Goal: Obtain resource: Download file/media

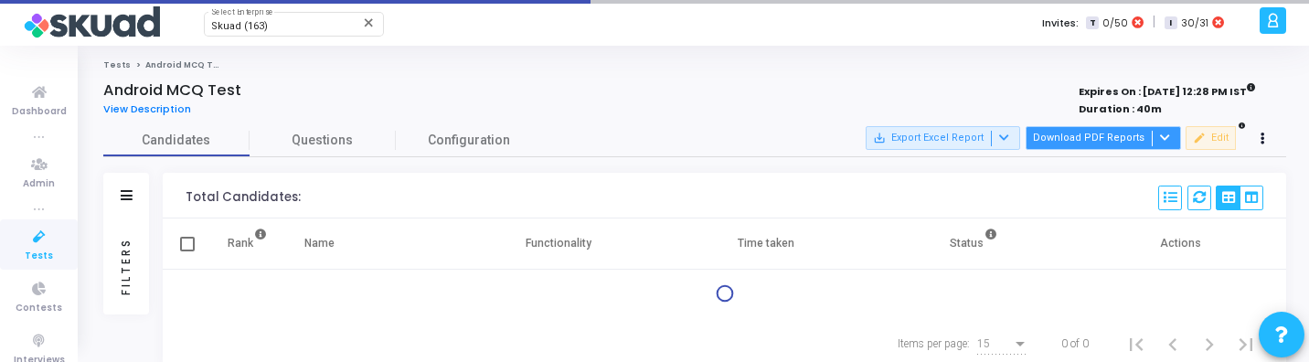
click at [1083, 136] on button "Download PDF Reports" at bounding box center [1102, 138] width 155 height 24
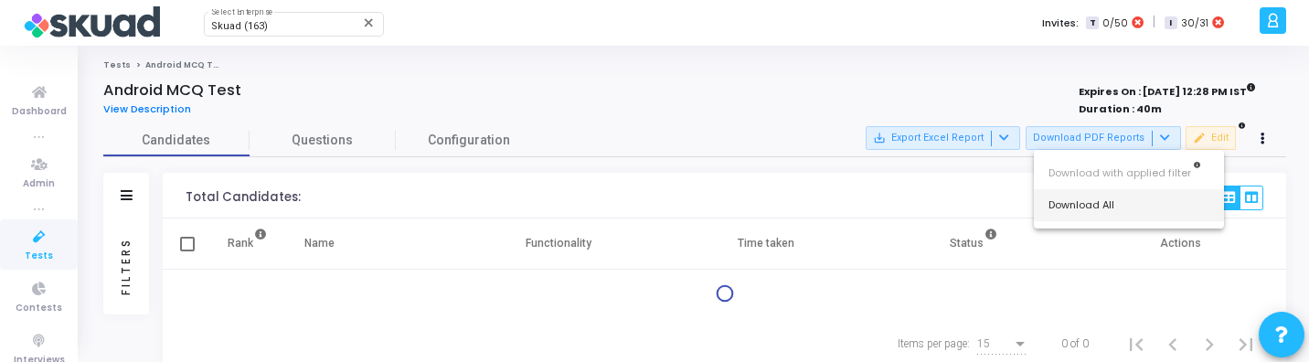
click at [1094, 203] on button "Download All" at bounding box center [1129, 205] width 190 height 32
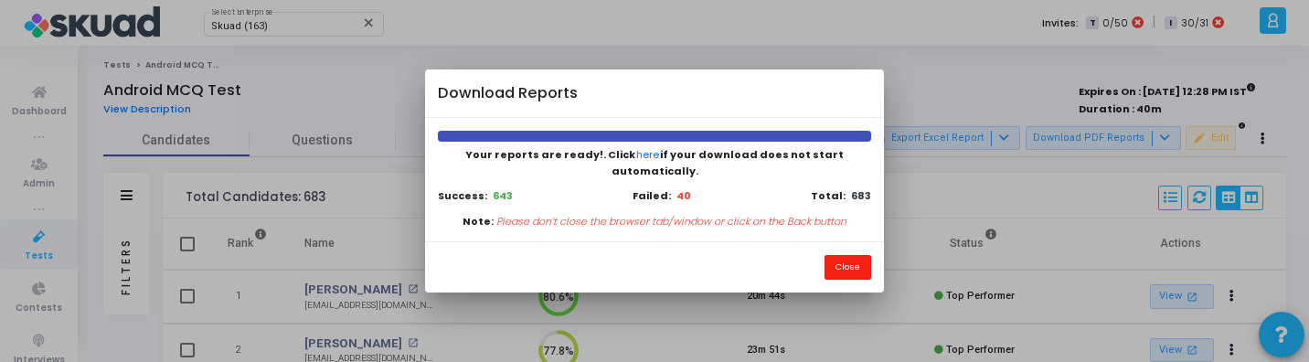
click at [842, 263] on button "Close" at bounding box center [847, 267] width 47 height 25
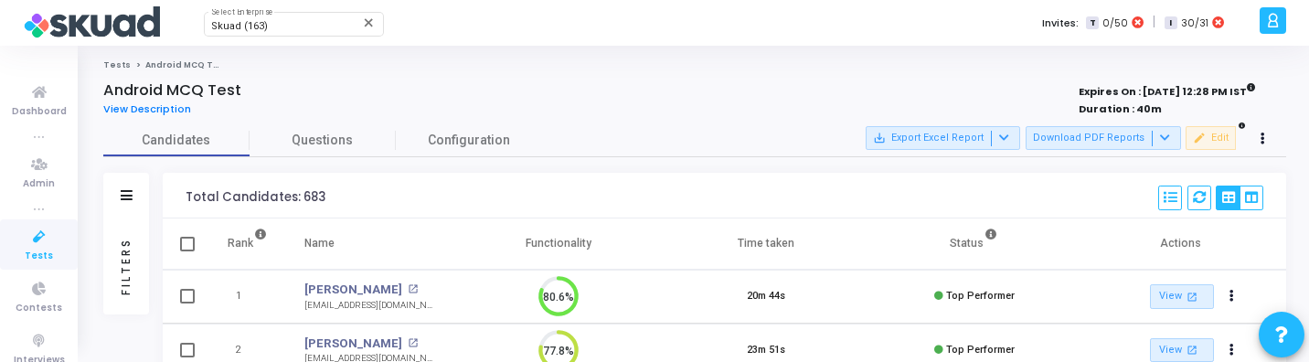
click at [118, 274] on div "Filters" at bounding box center [126, 265] width 16 height 201
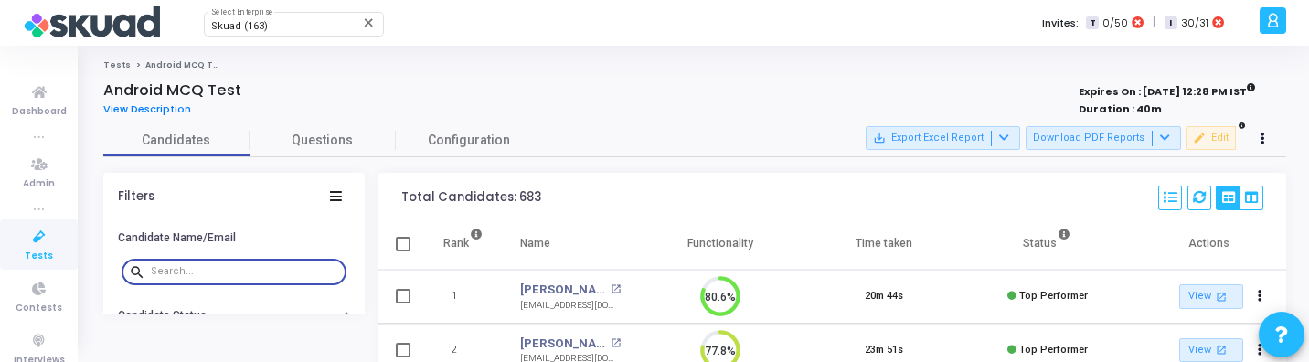
click at [211, 273] on input "text" at bounding box center [245, 271] width 188 height 11
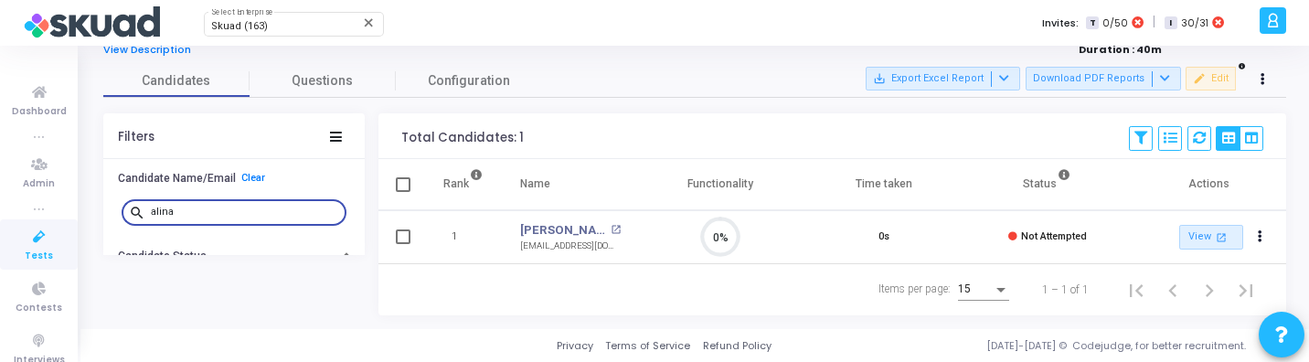
scroll to position [38, 47]
click at [558, 221] on link "Alina Penkina" at bounding box center [563, 230] width 86 height 18
click at [277, 207] on input "alina" at bounding box center [245, 212] width 188 height 11
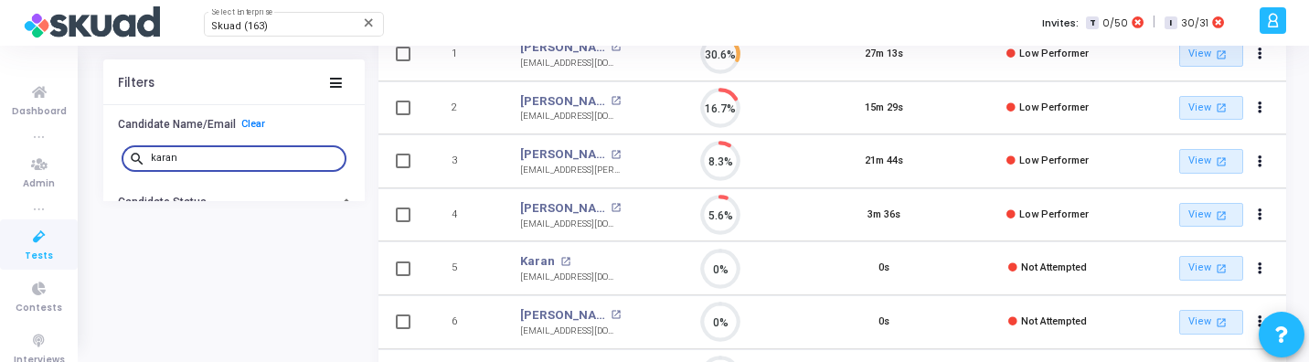
scroll to position [243, 0]
click at [542, 261] on link "Karan" at bounding box center [537, 260] width 35 height 18
click at [226, 155] on input "karan" at bounding box center [245, 158] width 188 height 11
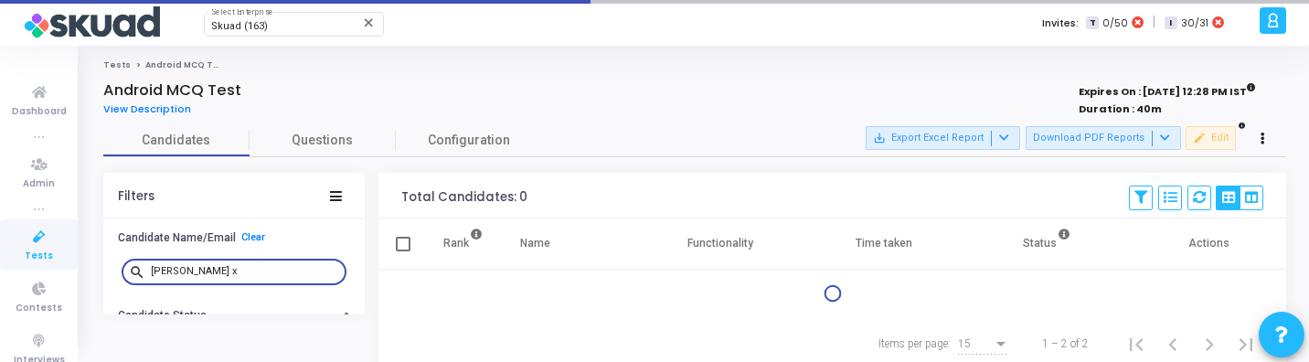
click at [561, 175] on div "Total Candidates: 0 Save View Delete View Select S No Name Questions Functional…" at bounding box center [831, 196] width 907 height 46
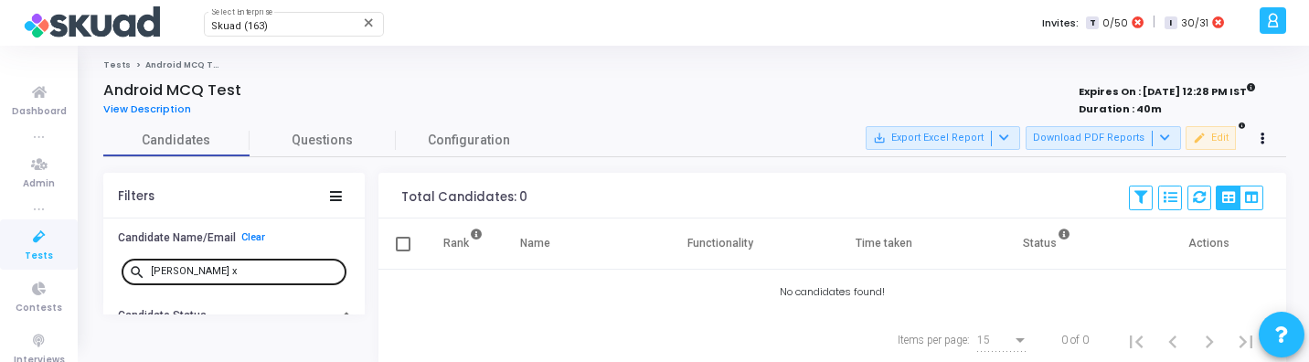
click at [296, 261] on div "sahil x" at bounding box center [245, 270] width 188 height 29
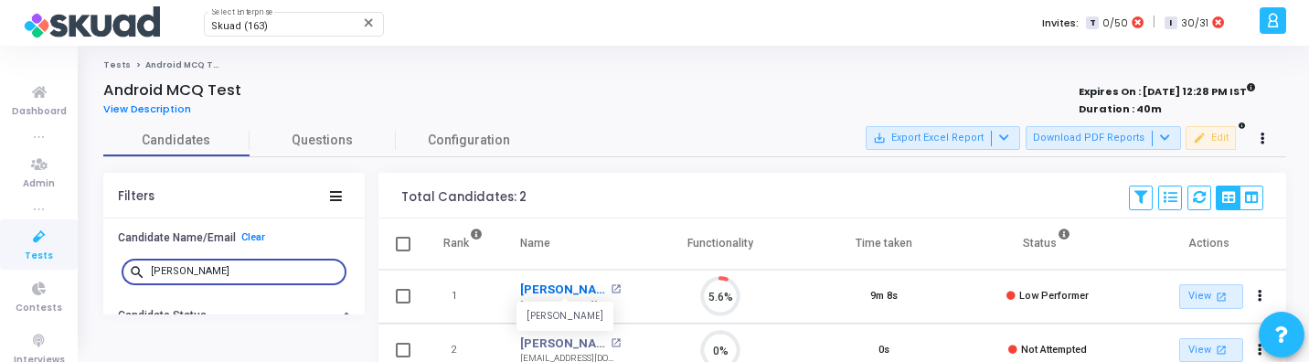
click at [545, 285] on link "Sahil Bhandari" at bounding box center [563, 290] width 86 height 18
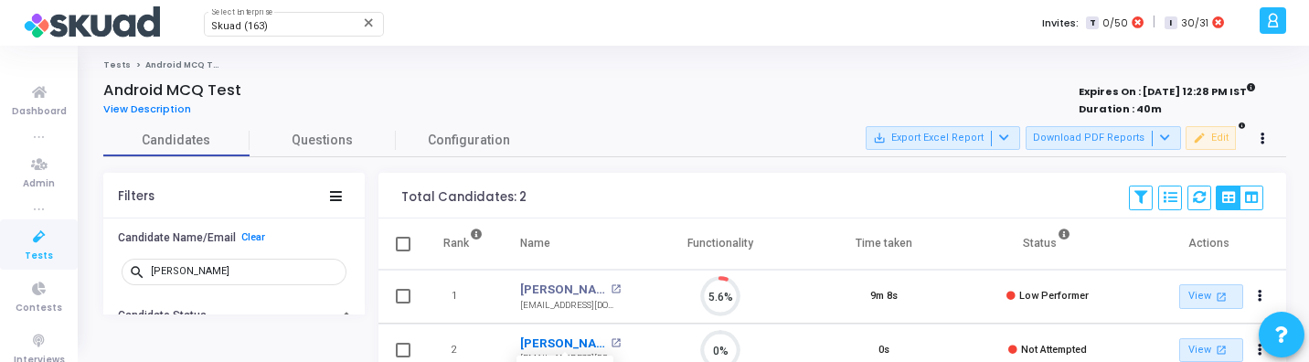
click at [562, 341] on link "Sahil Kapoor" at bounding box center [563, 343] width 86 height 18
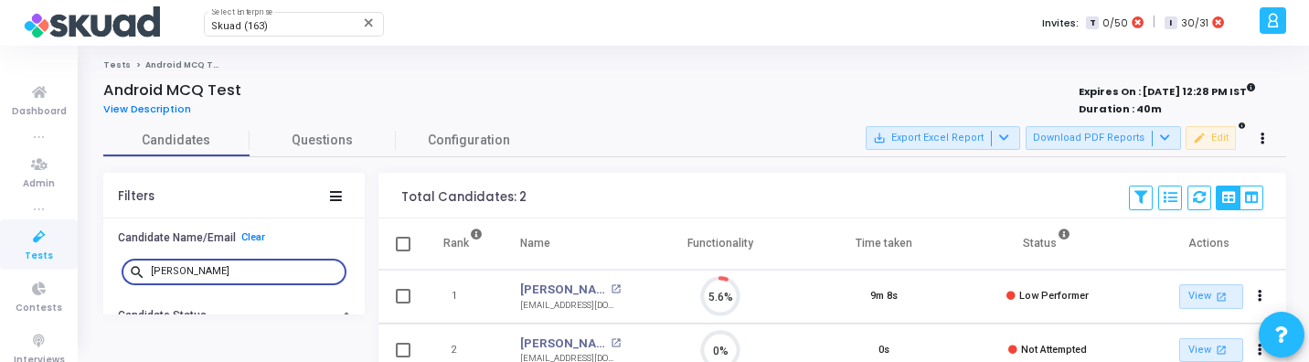
click at [232, 266] on input "sahil" at bounding box center [245, 271] width 188 height 11
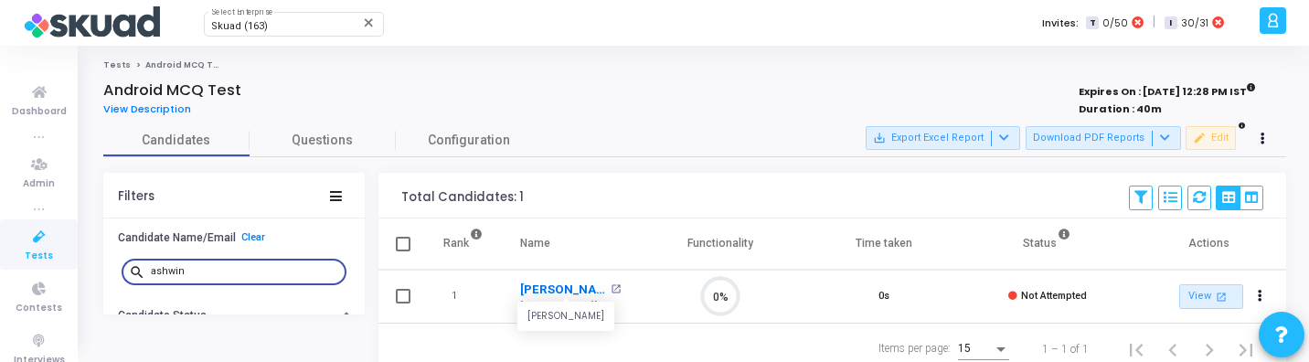
click at [538, 287] on link "Ashwini Nevase" at bounding box center [563, 290] width 86 height 18
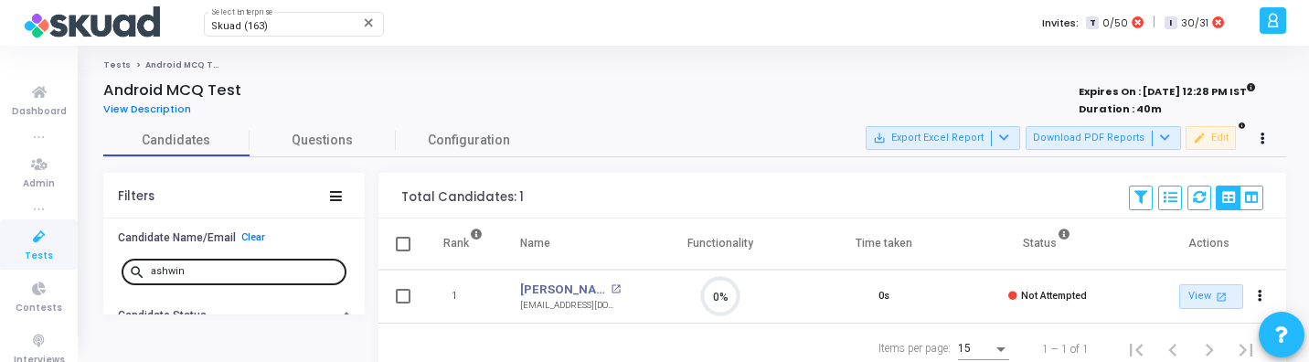
click at [214, 270] on input "ashwin" at bounding box center [245, 271] width 188 height 11
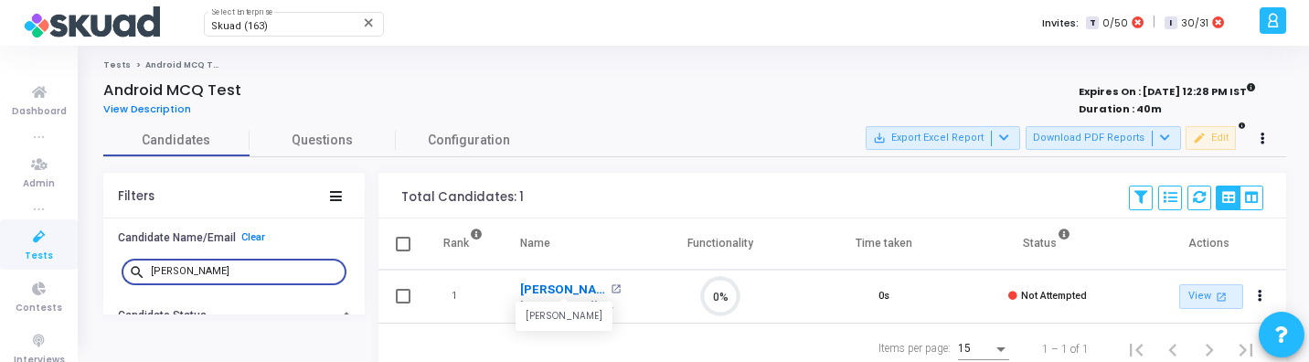
click at [562, 287] on link "Ravi Singh" at bounding box center [563, 290] width 86 height 18
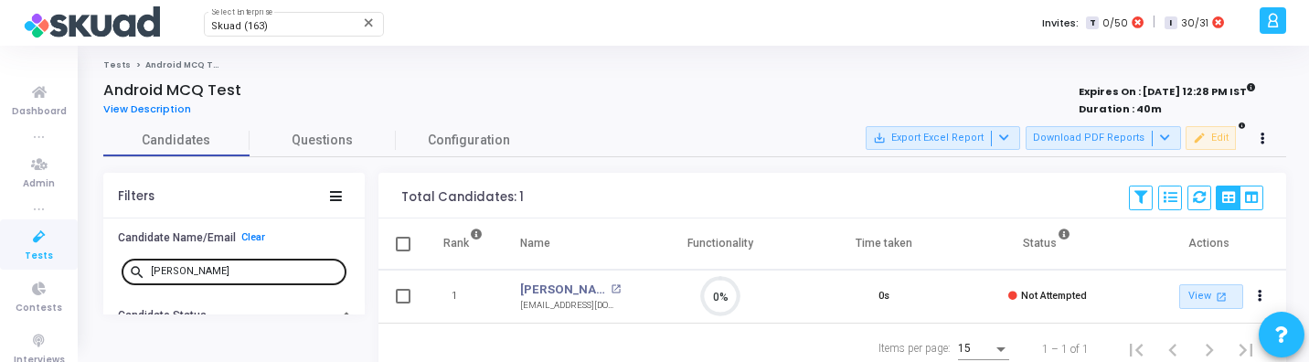
click at [188, 274] on input "ravi s" at bounding box center [245, 271] width 188 height 11
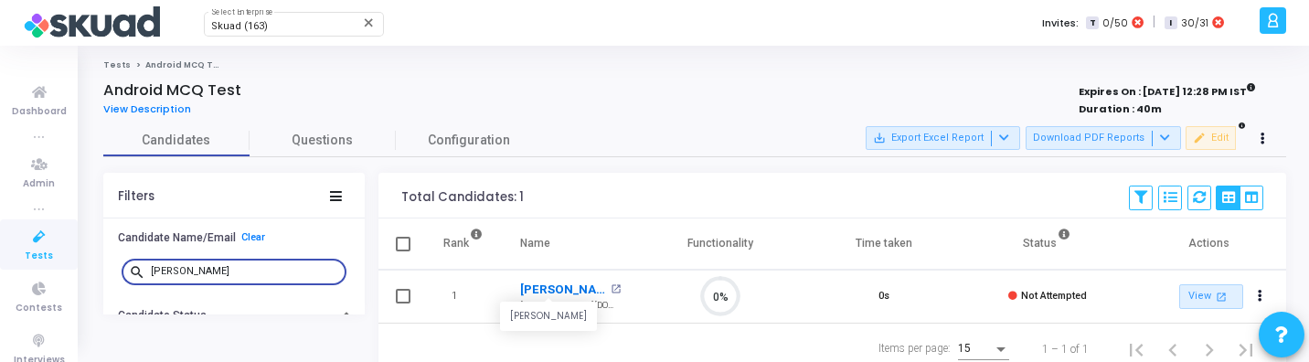
click at [562, 289] on link "Koppera Naresh Kumar" at bounding box center [563, 290] width 86 height 18
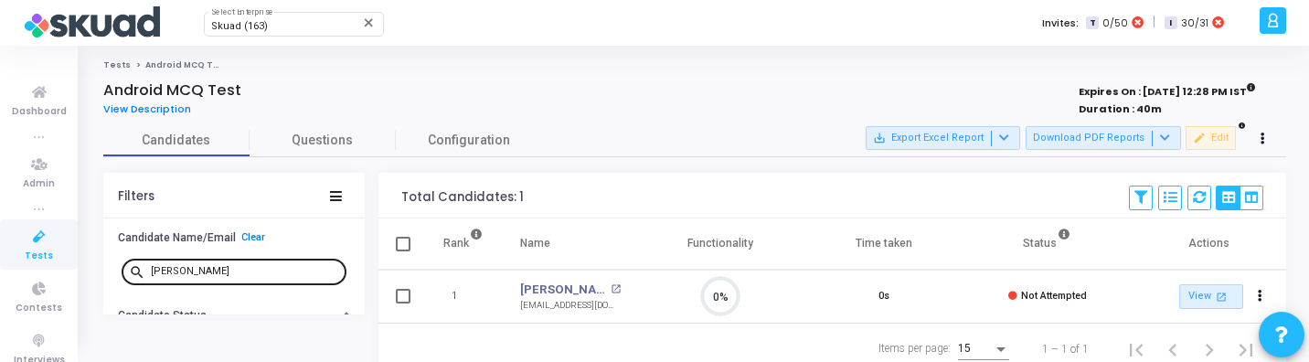
click at [247, 264] on div "koppe" at bounding box center [245, 270] width 188 height 29
click at [216, 276] on input "koppe" at bounding box center [245, 271] width 188 height 11
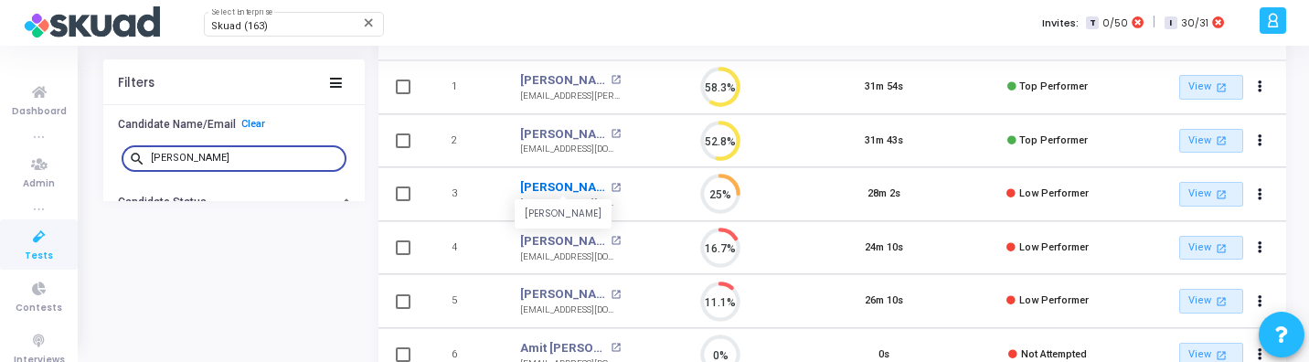
click at [560, 184] on link "Amit Omar" at bounding box center [563, 187] width 86 height 18
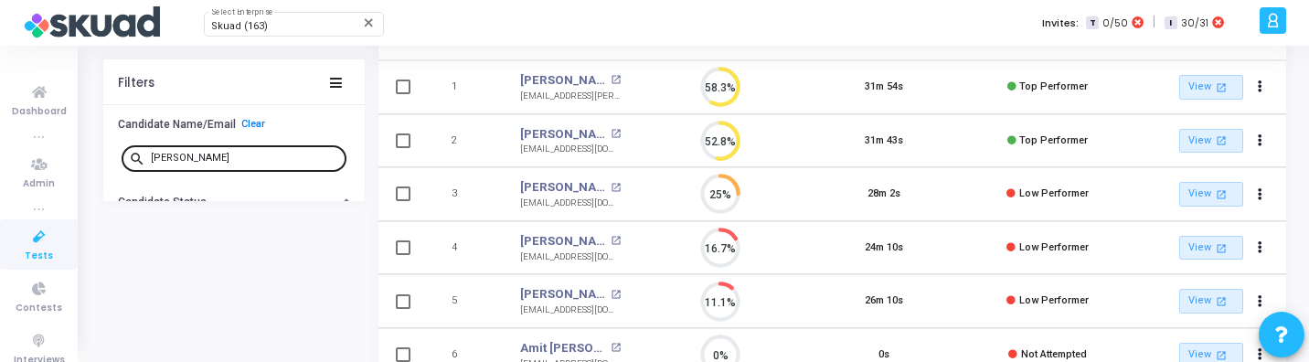
click at [206, 156] on input "amit" at bounding box center [245, 158] width 188 height 11
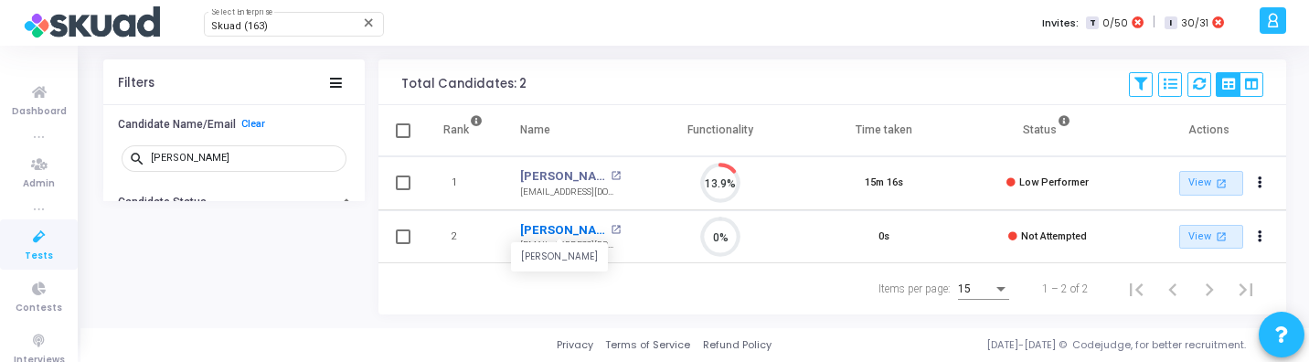
click at [572, 221] on link "Ankita Shrivastava" at bounding box center [563, 230] width 86 height 18
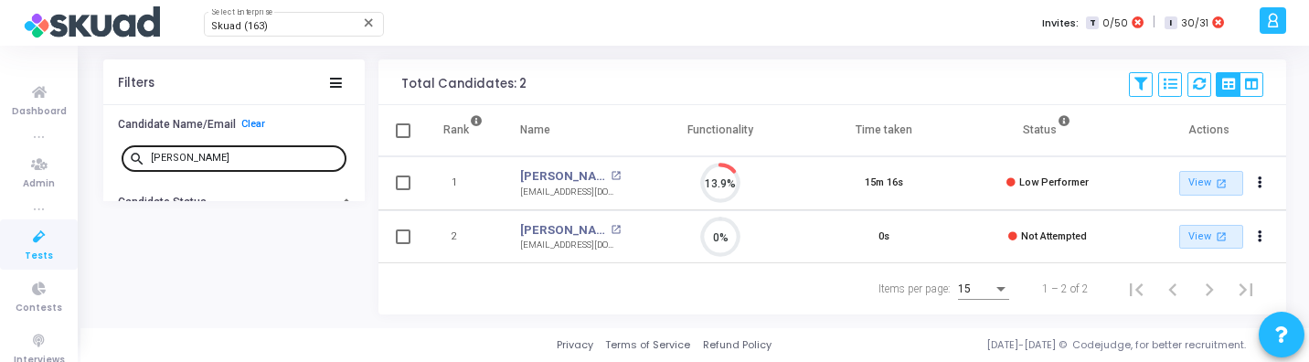
click at [239, 158] on input "ankita" at bounding box center [245, 158] width 188 height 11
drag, startPoint x: 637, startPoint y: 124, endPoint x: 749, endPoint y: 124, distance: 112.4
click at [648, 124] on span at bounding box center [639, 130] width 18 height 50
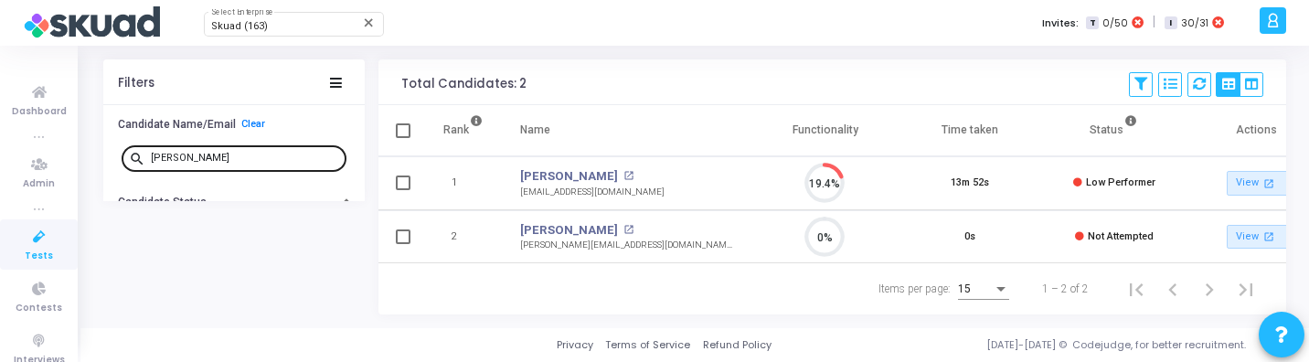
click at [212, 156] on input "robert" at bounding box center [245, 158] width 188 height 11
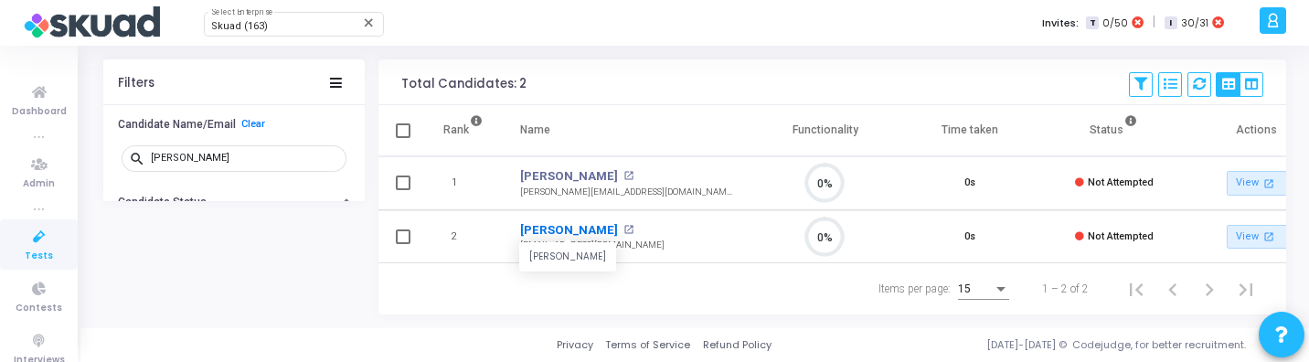
click at [585, 225] on link "Harshit Rajvanshi" at bounding box center [569, 230] width 98 height 18
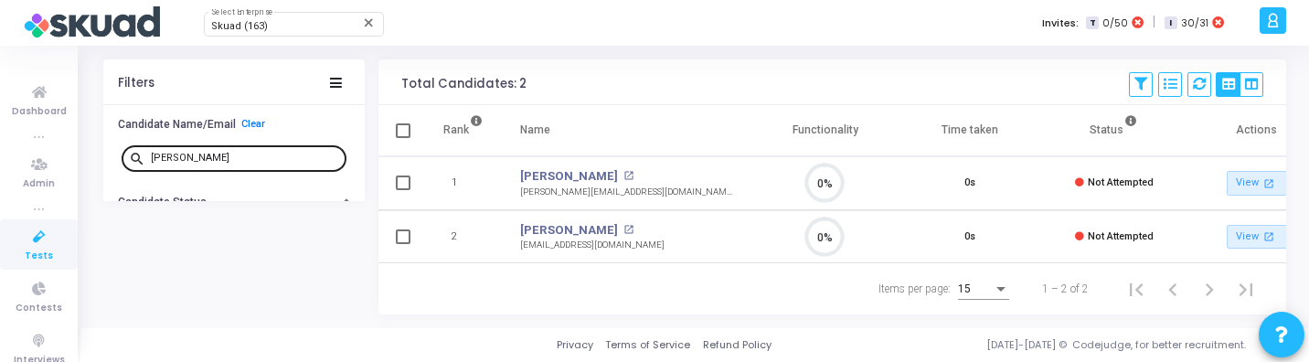
click at [228, 152] on div "harshit" at bounding box center [245, 157] width 188 height 29
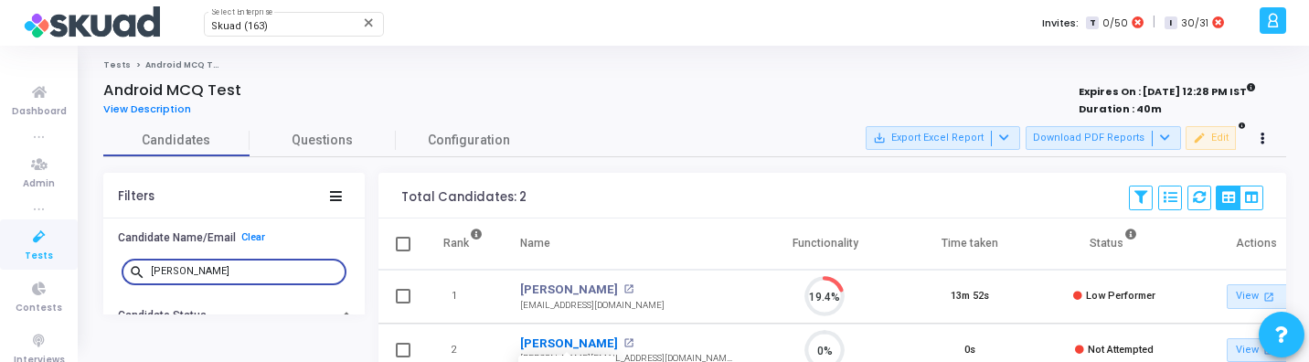
click at [569, 342] on link "Robert Tadevosyan" at bounding box center [569, 343] width 98 height 18
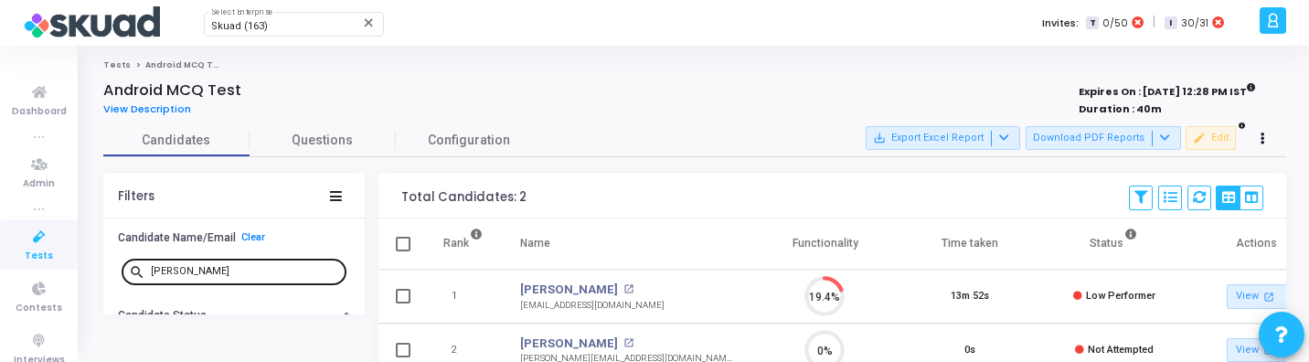
click at [203, 271] on input "robert" at bounding box center [245, 271] width 188 height 11
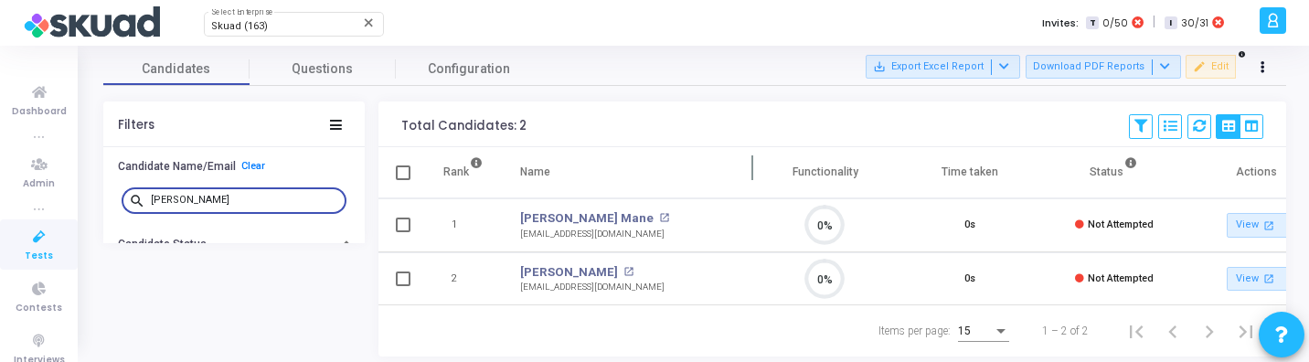
scroll to position [120, 0]
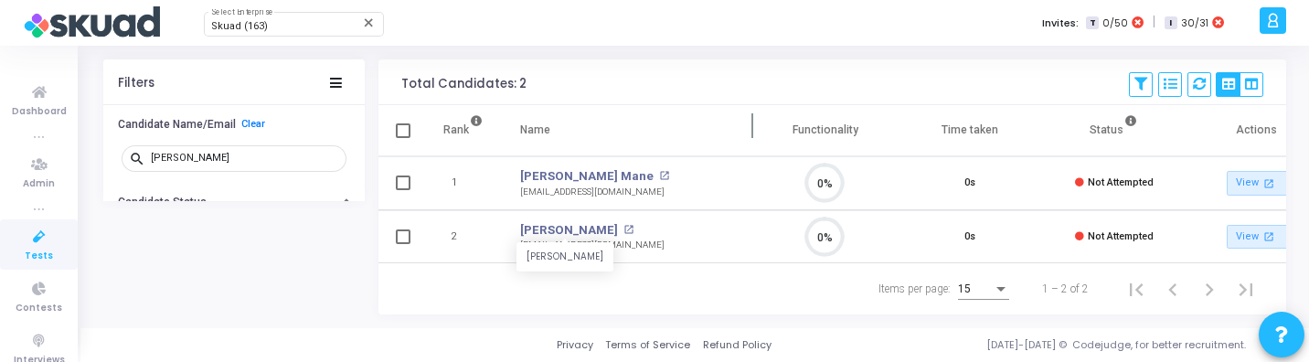
click at [562, 225] on link "Aniket Kumar" at bounding box center [569, 230] width 98 height 18
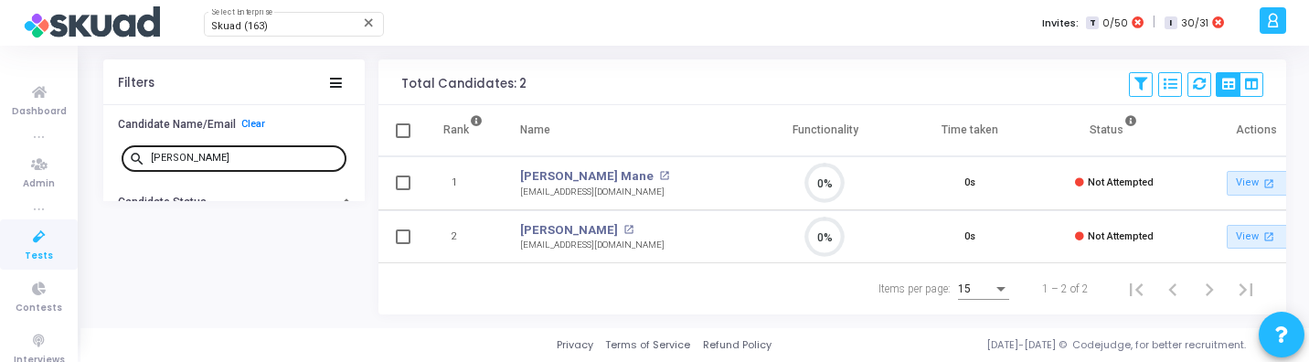
click at [223, 161] on input "aniket" at bounding box center [245, 158] width 188 height 11
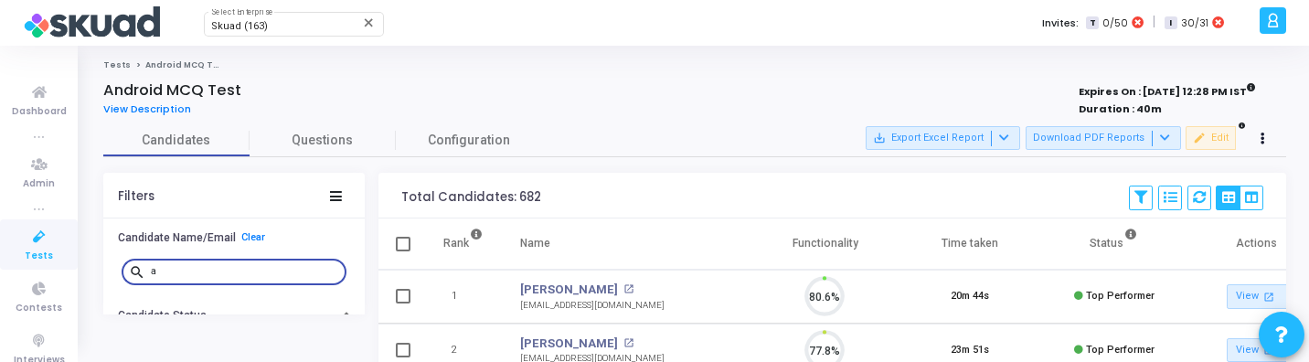
scroll to position [38, 47]
type input "a"
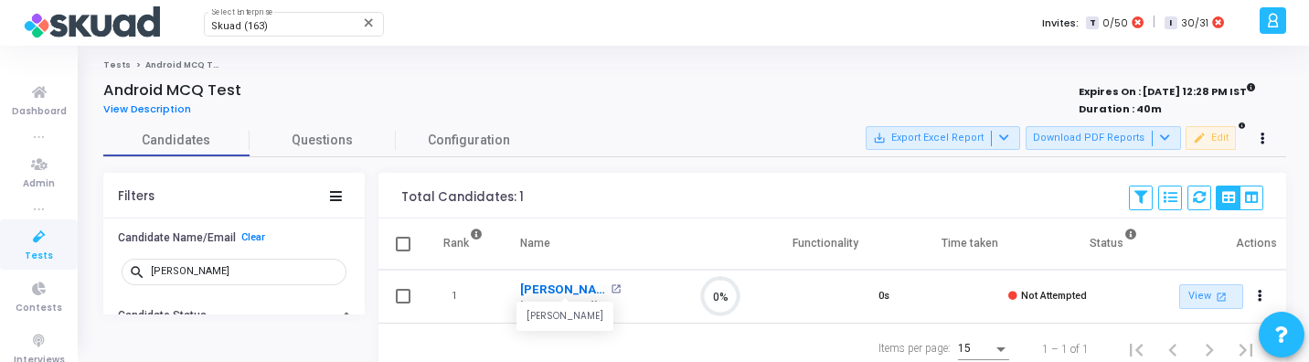
click at [554, 286] on link "Manasi Kher" at bounding box center [563, 290] width 86 height 18
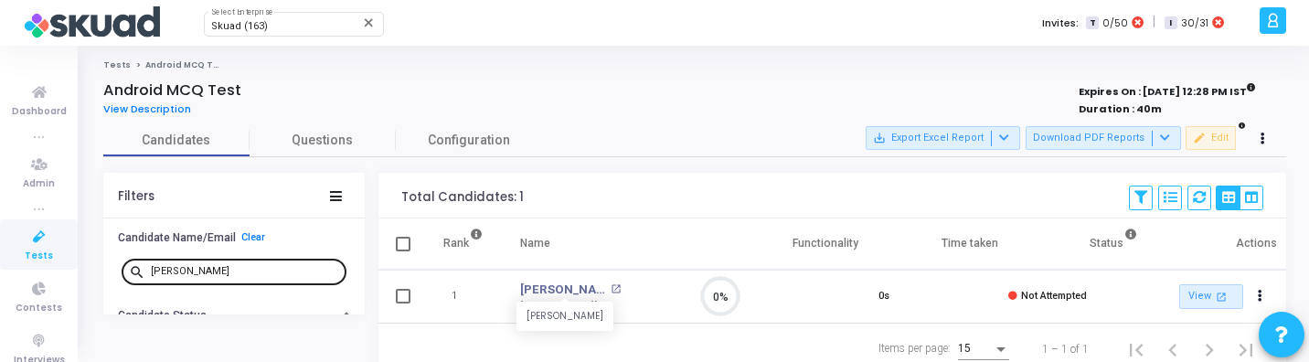
click at [188, 270] on input "manasi" at bounding box center [245, 271] width 188 height 11
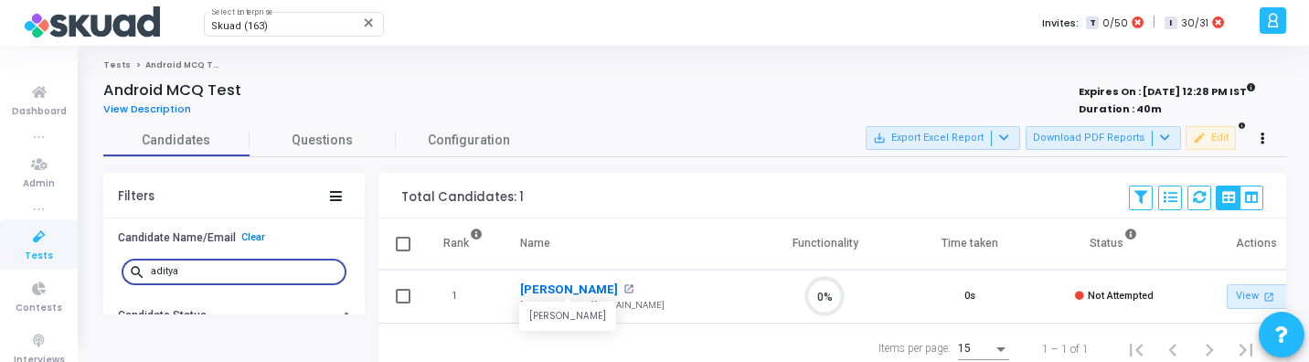
click at [579, 292] on link "Aditya Pradeep Pawar" at bounding box center [569, 290] width 98 height 18
click at [211, 267] on input "aditya" at bounding box center [245, 271] width 188 height 11
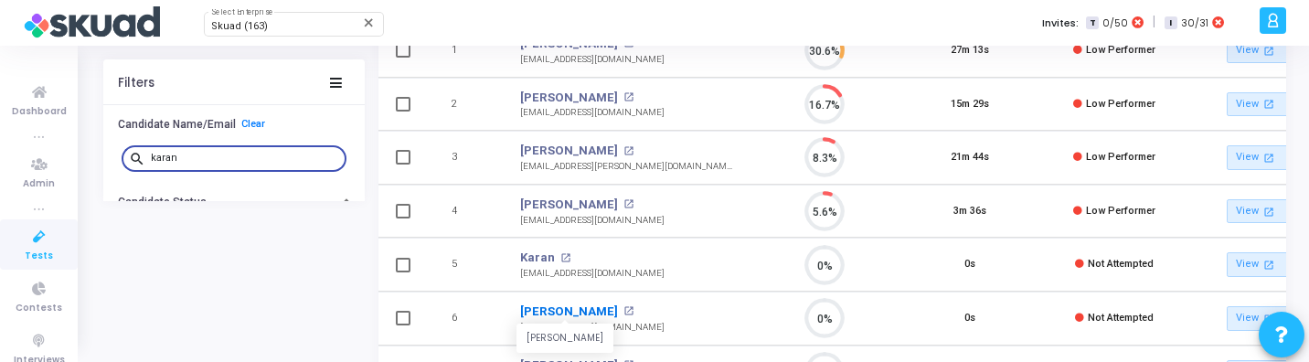
click at [568, 313] on link "Karan Aggarwal" at bounding box center [569, 311] width 98 height 18
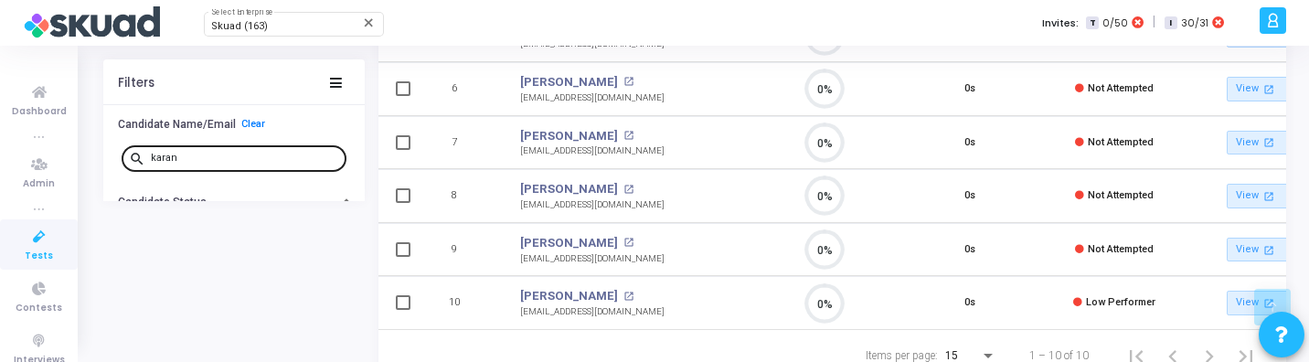
click at [217, 154] on input "karan" at bounding box center [245, 158] width 188 height 11
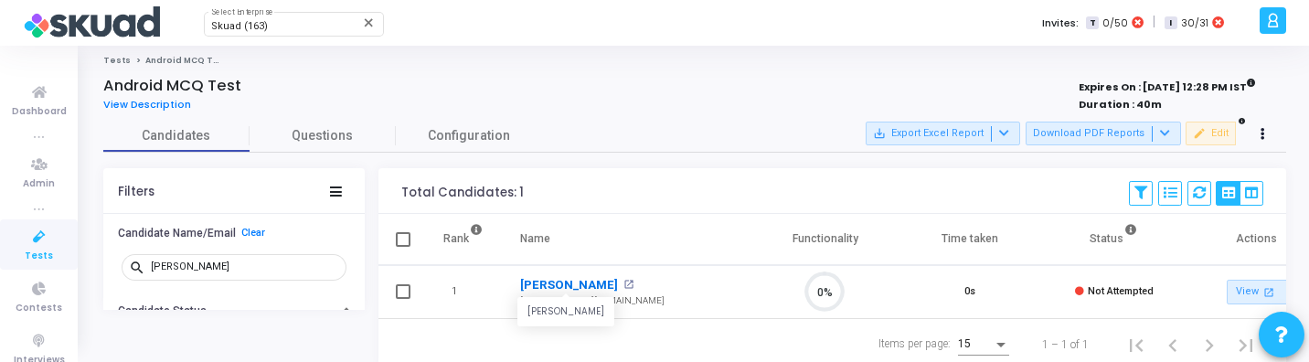
click at [580, 282] on link "Pranay Bhalerao" at bounding box center [569, 285] width 98 height 18
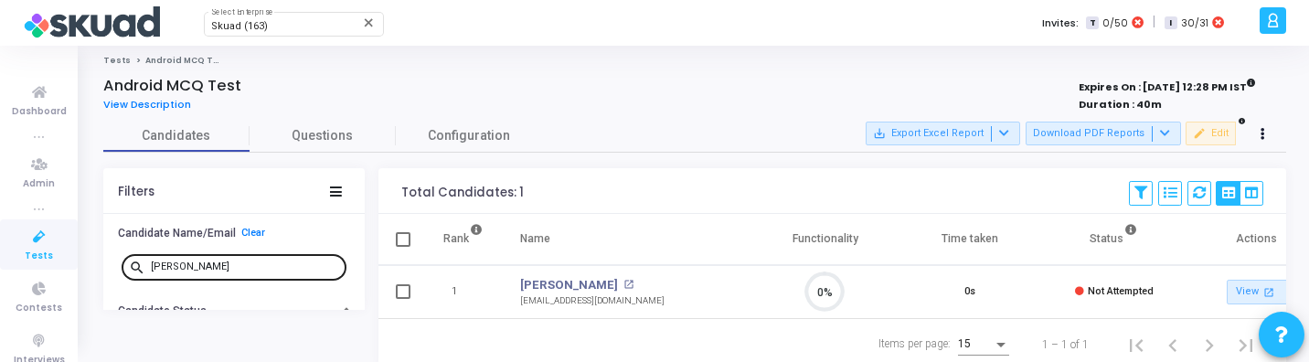
click at [256, 260] on div "pranay" at bounding box center [245, 265] width 188 height 29
click at [217, 261] on input "pranay" at bounding box center [245, 266] width 188 height 11
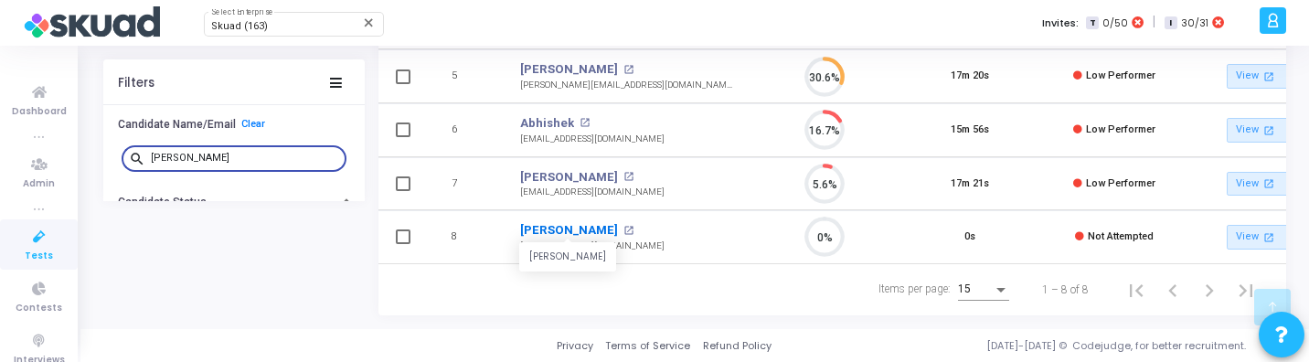
click at [601, 221] on link "Abhishek Kondhare" at bounding box center [569, 230] width 98 height 18
click at [224, 153] on input "abhish" at bounding box center [245, 158] width 188 height 11
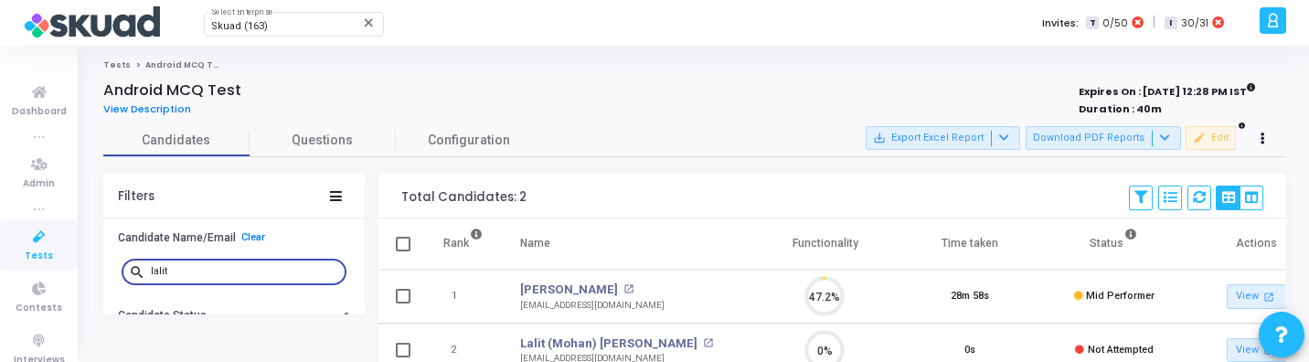
scroll to position [38, 47]
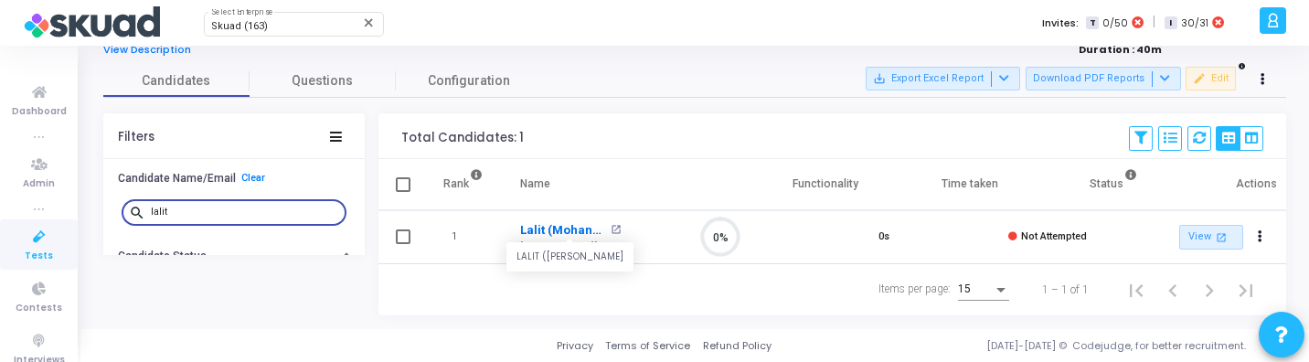
click at [571, 228] on link "Lalit (Mohan) Joshi" at bounding box center [563, 230] width 86 height 18
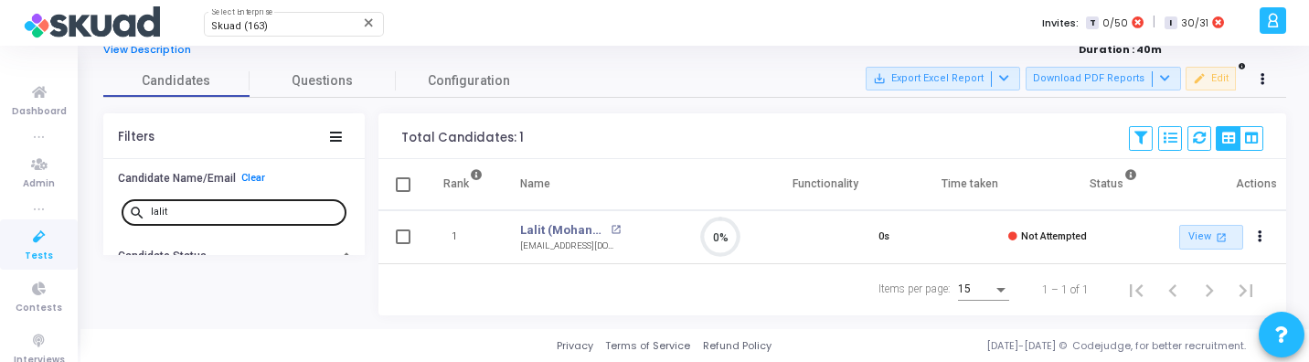
click at [217, 207] on input "lalit" at bounding box center [245, 212] width 188 height 11
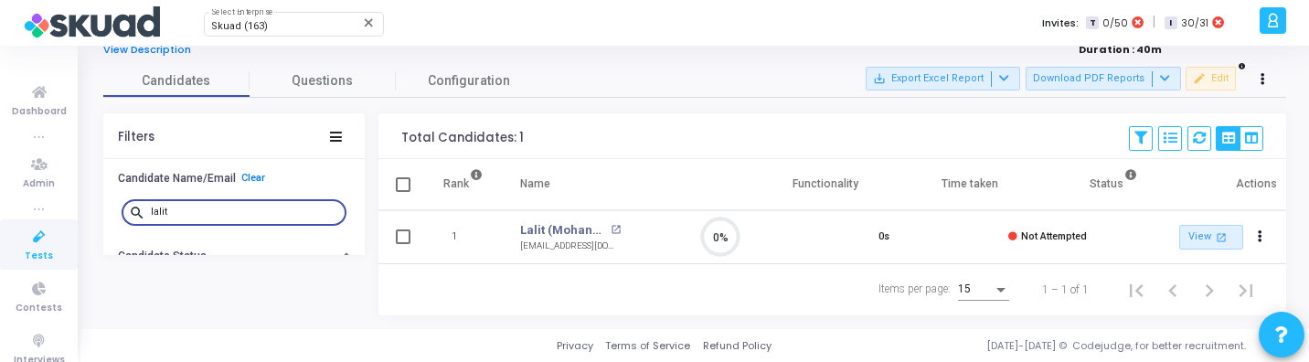
click at [217, 207] on input "lalit" at bounding box center [245, 212] width 188 height 11
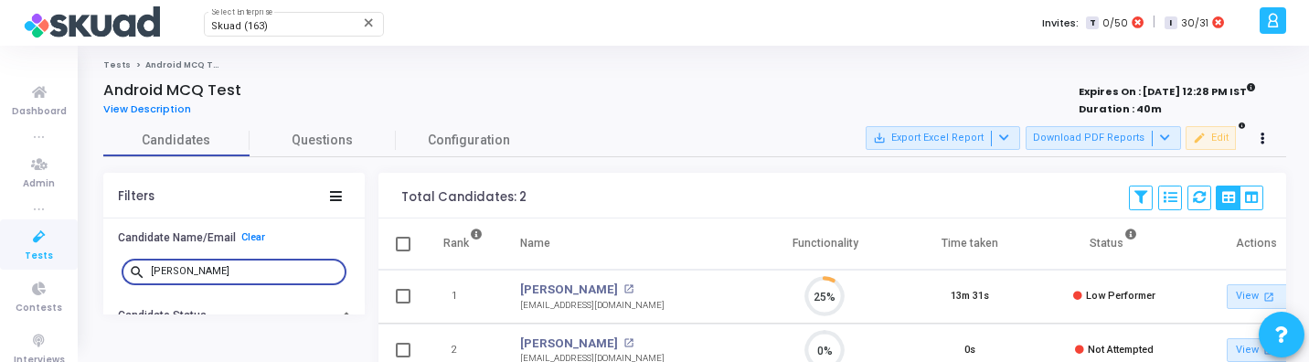
scroll to position [38, 47]
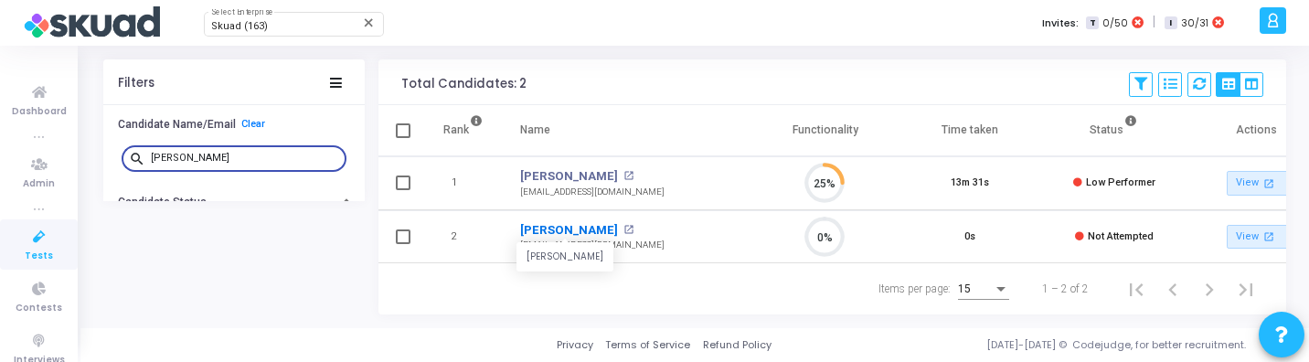
click at [580, 221] on link "Sujeet Singh" at bounding box center [569, 230] width 98 height 18
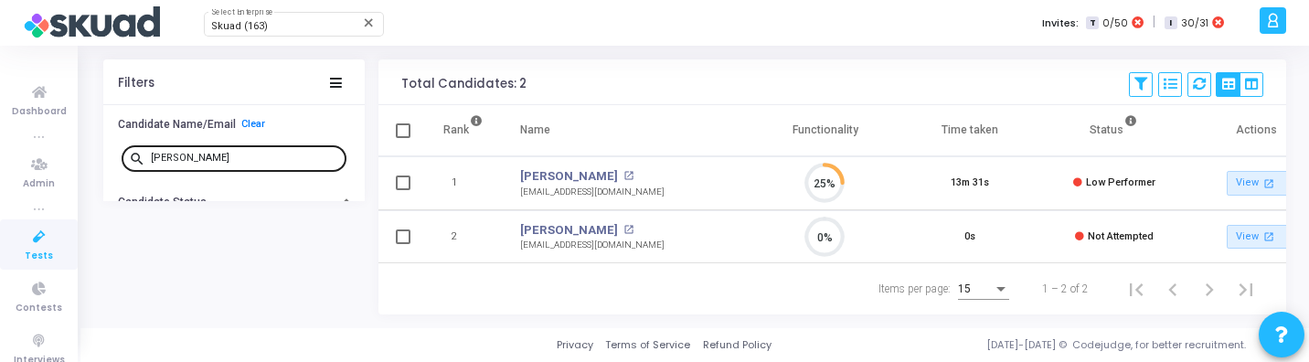
click at [209, 157] on input "sujeet" at bounding box center [245, 158] width 188 height 11
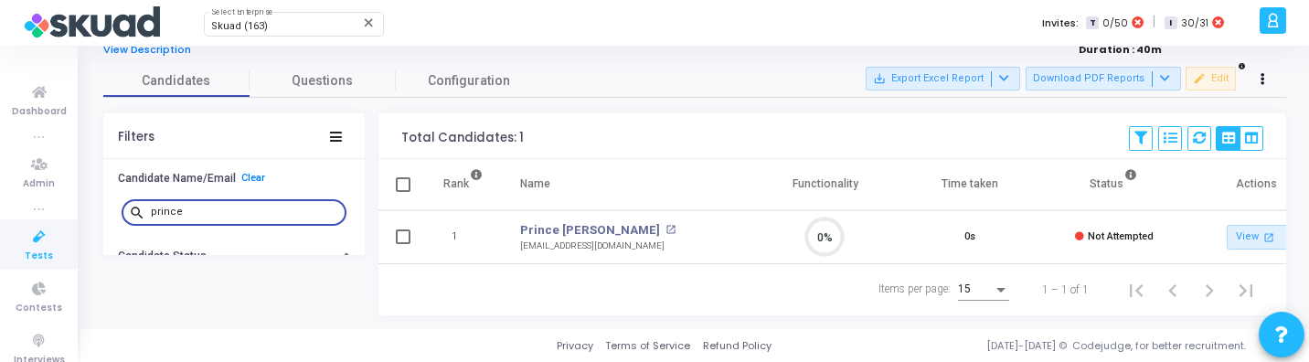
scroll to position [38, 47]
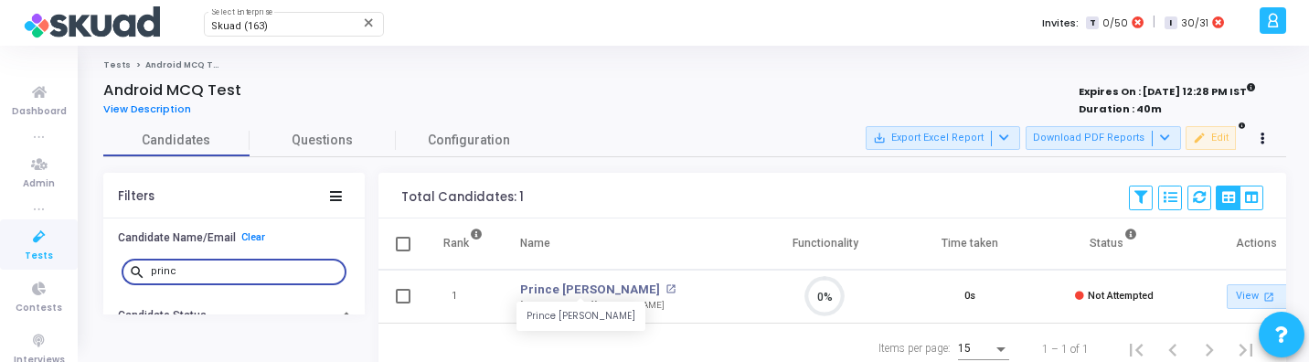
scroll to position [38, 47]
click at [547, 286] on link "Prince Soni" at bounding box center [590, 290] width 140 height 18
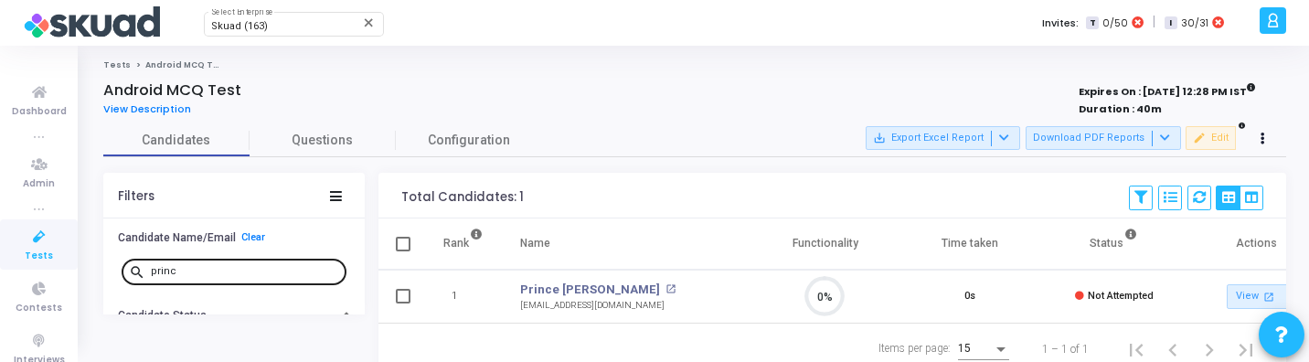
click at [237, 266] on input "princ" at bounding box center [245, 271] width 188 height 11
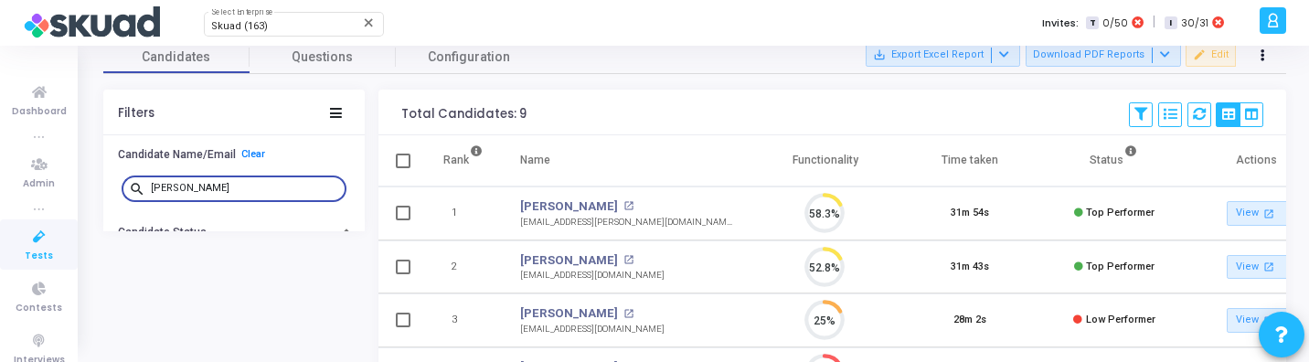
scroll to position [38, 47]
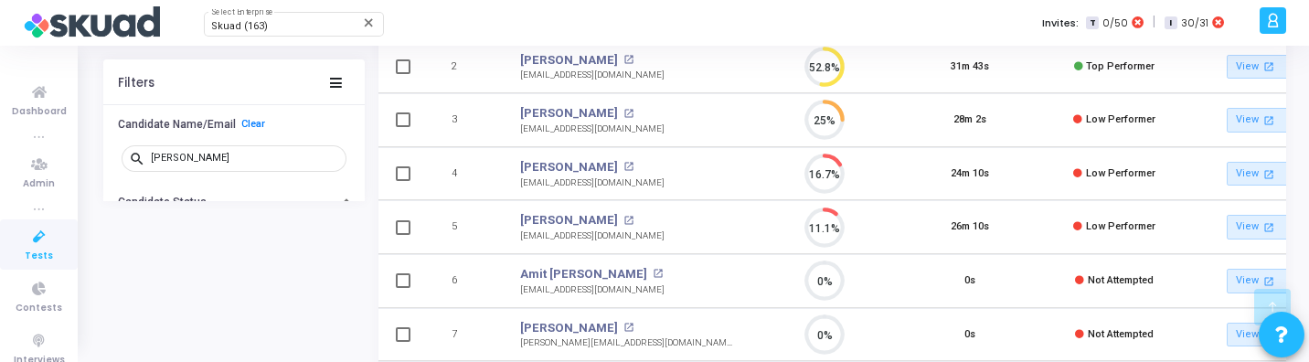
click at [567, 317] on td "Amit Khillan open_in_new khillan.7@gmail.com" at bounding box center [627, 335] width 251 height 54
click at [555, 325] on link "Amit Khillan" at bounding box center [569, 328] width 98 height 18
click at [206, 154] on input "amit" at bounding box center [245, 158] width 188 height 11
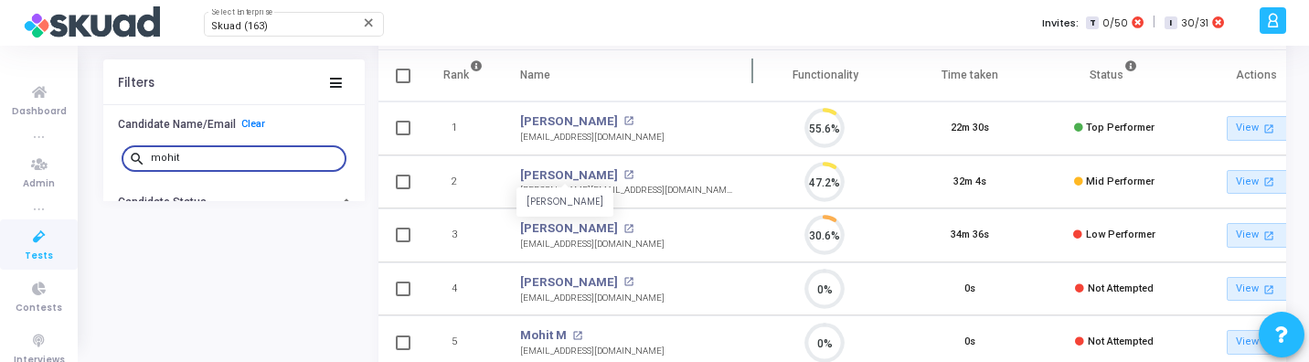
scroll to position [8, 8]
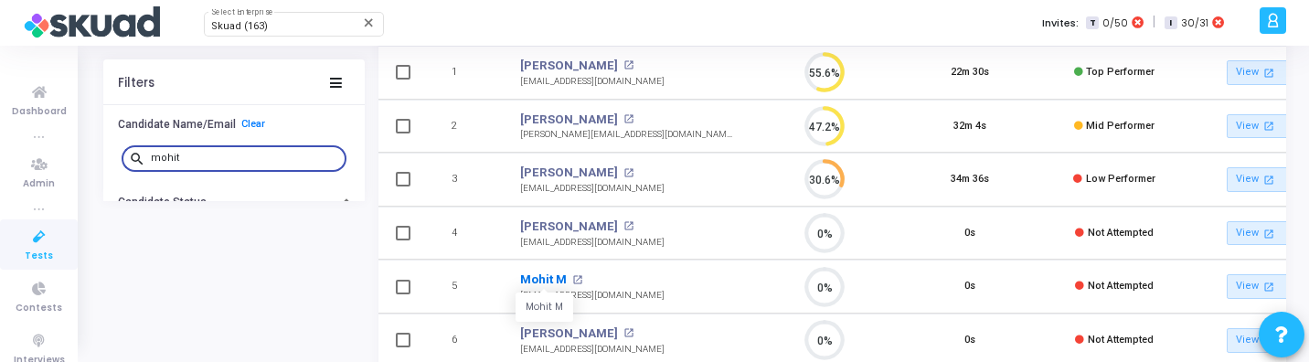
click at [537, 281] on link "Mohit M" at bounding box center [543, 279] width 47 height 18
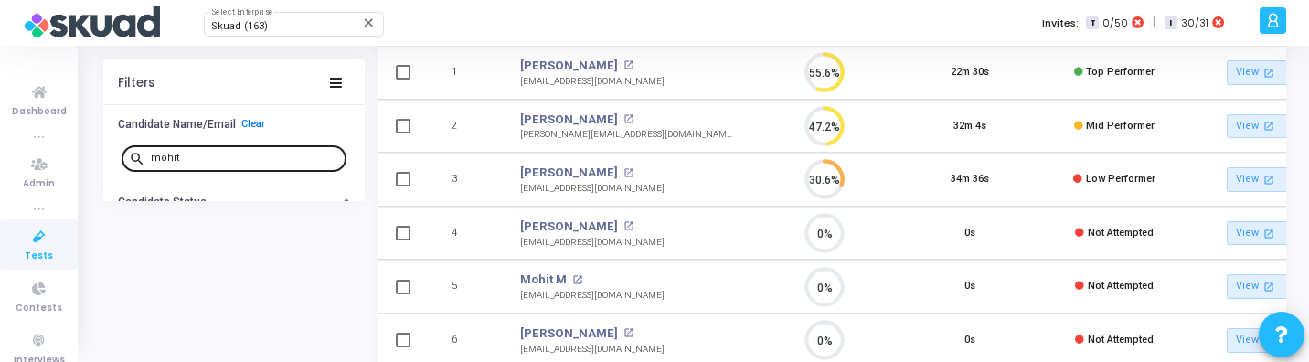
click at [222, 153] on input "mohit" at bounding box center [245, 158] width 188 height 11
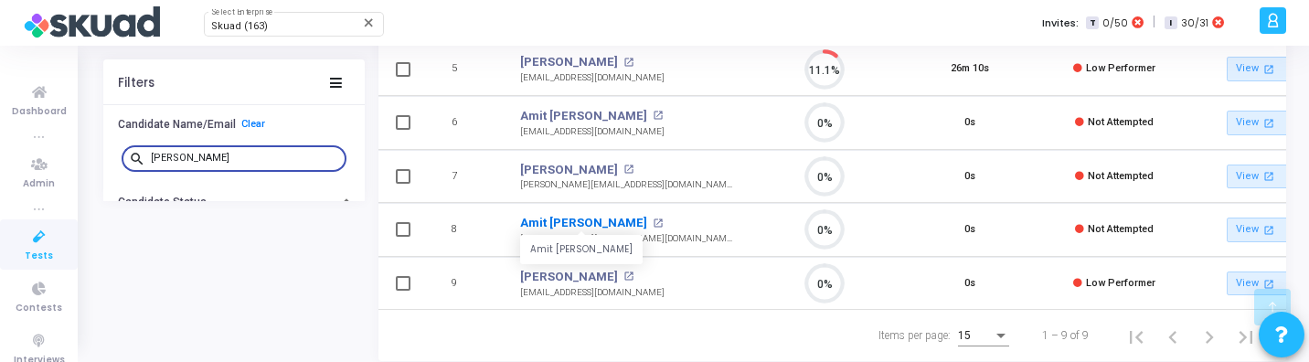
type input "amit"
click at [588, 218] on link "Amit Maruti Thorat" at bounding box center [583, 223] width 127 height 18
click at [248, 157] on input "amit" at bounding box center [245, 158] width 188 height 11
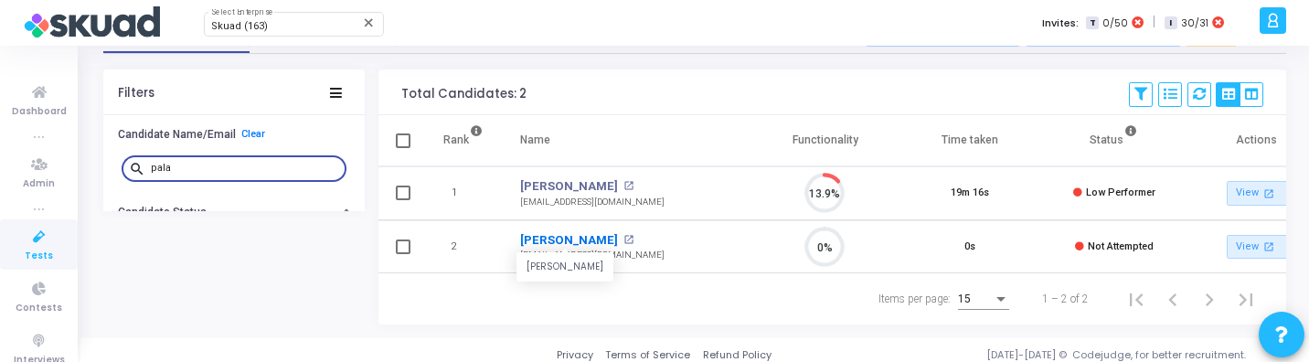
click at [574, 238] on link "Palak Sachdeva" at bounding box center [569, 240] width 98 height 18
click at [261, 168] on input "pala" at bounding box center [245, 168] width 188 height 11
type input "aish"
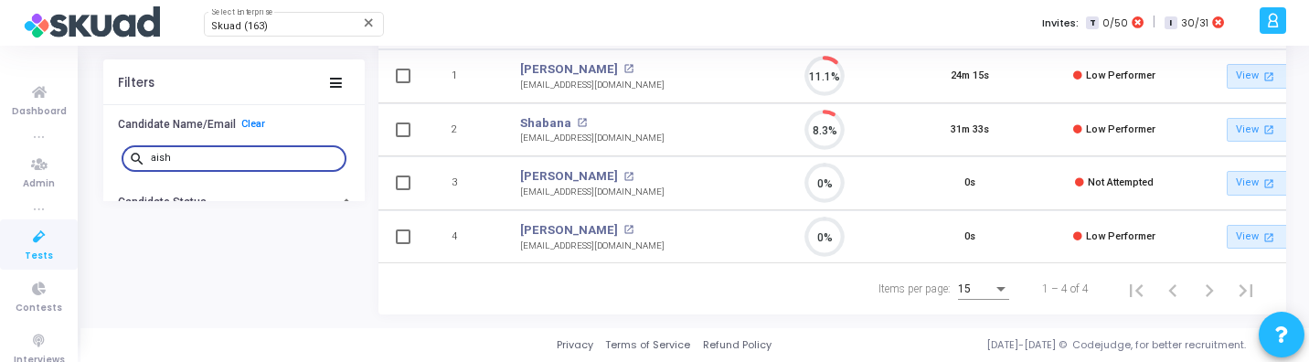
click at [233, 162] on input "aish" at bounding box center [245, 158] width 188 height 11
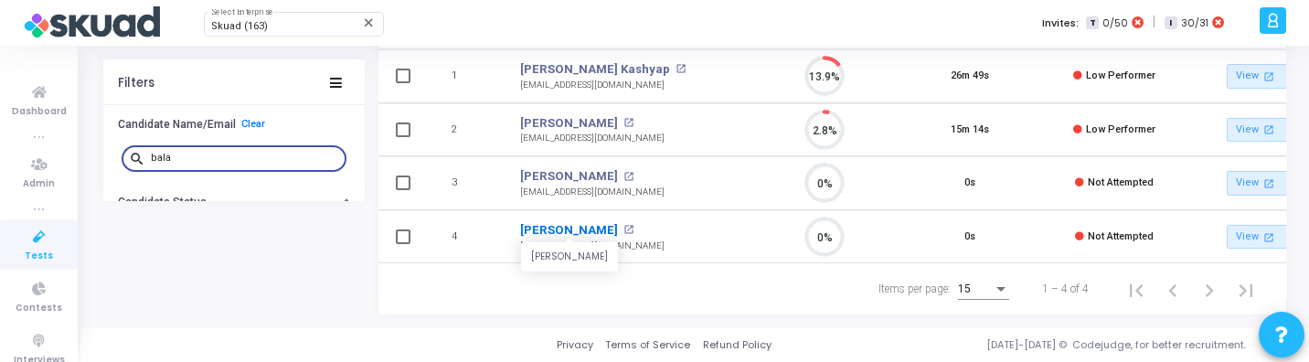
click at [580, 221] on link "Balagurunath Srinivasan" at bounding box center [569, 230] width 98 height 18
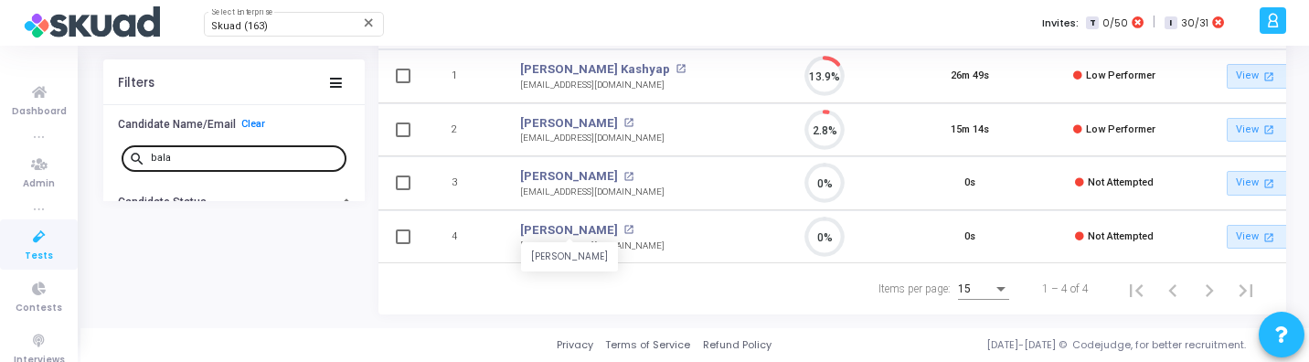
click at [218, 156] on input "bala" at bounding box center [245, 158] width 188 height 11
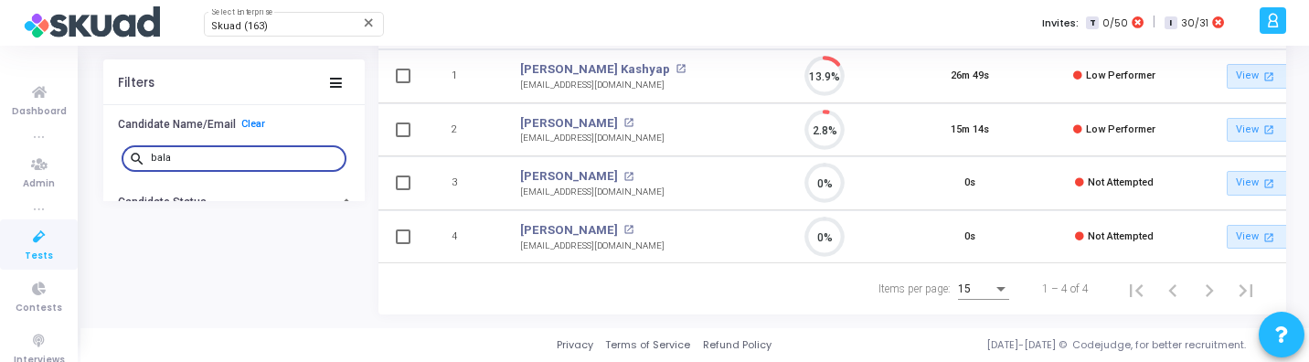
click at [218, 156] on input "bala" at bounding box center [245, 158] width 188 height 11
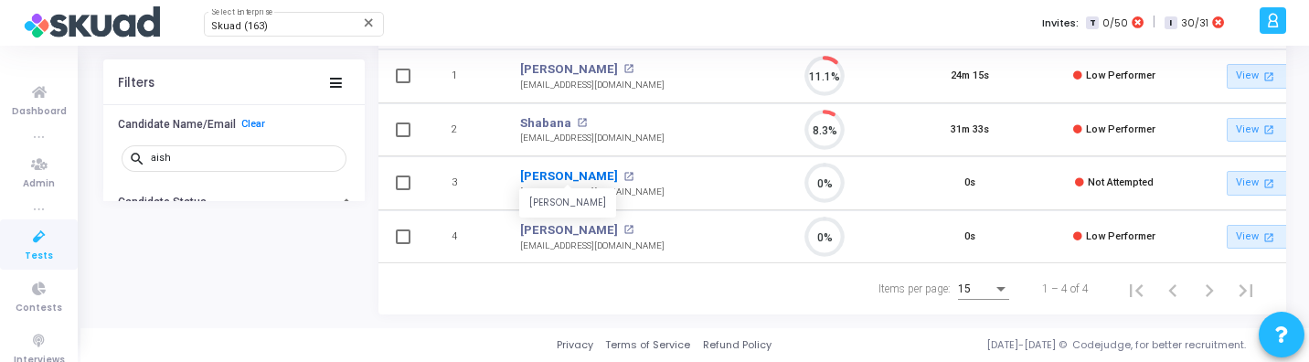
click at [606, 167] on link "Aishwarya Purohit" at bounding box center [569, 176] width 98 height 18
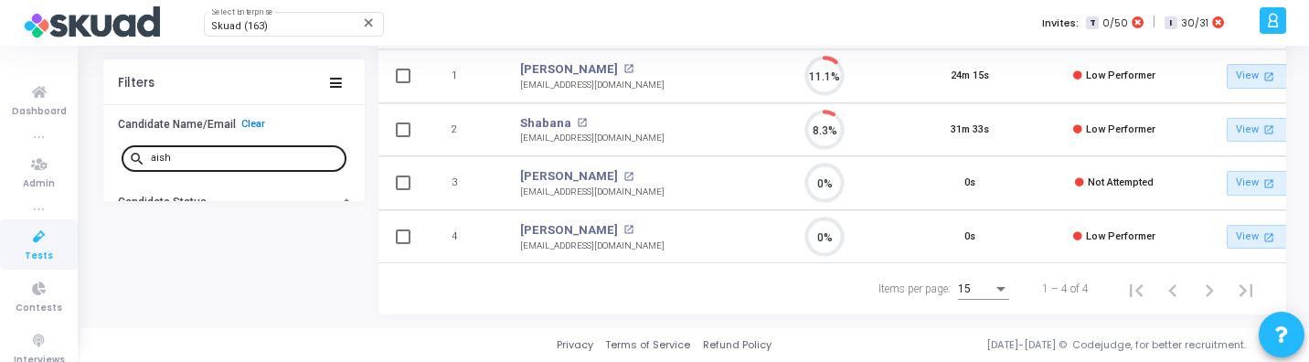
click at [237, 156] on input "aish" at bounding box center [245, 158] width 188 height 11
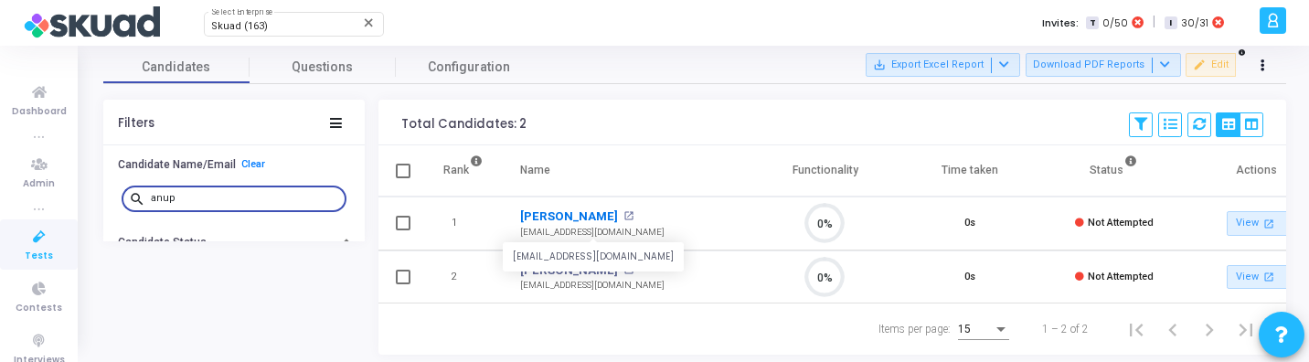
scroll to position [78, 0]
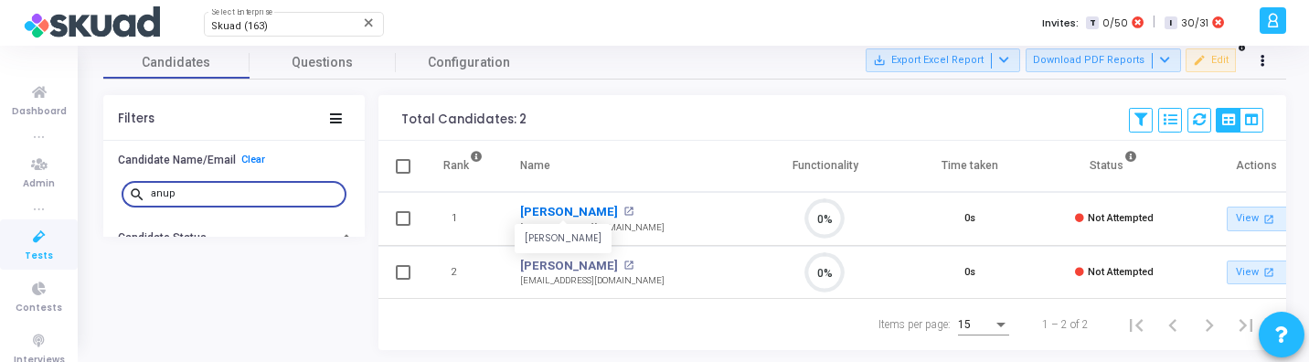
click at [541, 208] on link "Anup Lal" at bounding box center [569, 212] width 98 height 18
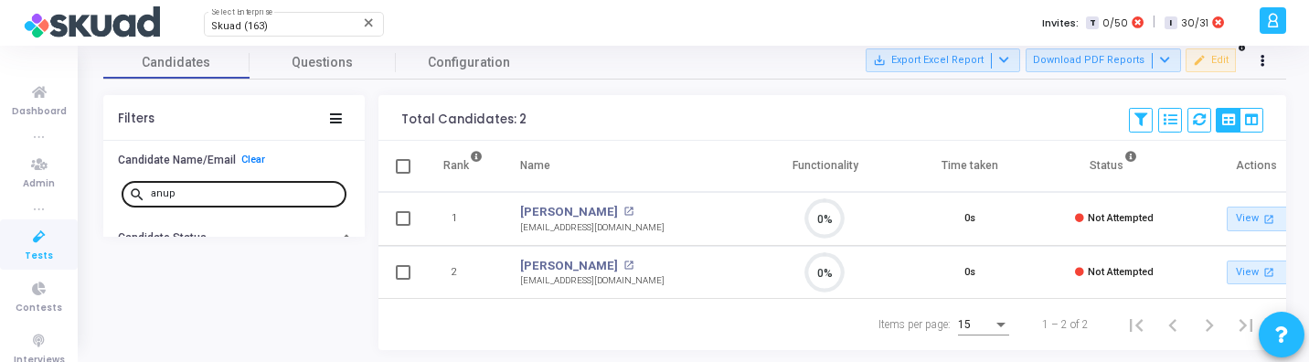
click at [233, 186] on div "anup" at bounding box center [245, 192] width 188 height 29
click at [217, 188] on input "anup" at bounding box center [245, 193] width 188 height 11
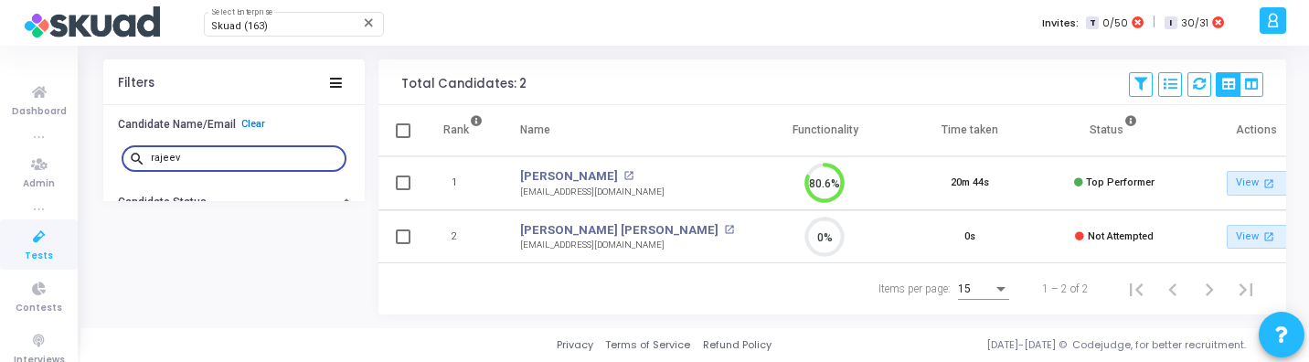
scroll to position [118, 0]
click at [239, 154] on input "rajeev" at bounding box center [245, 158] width 188 height 11
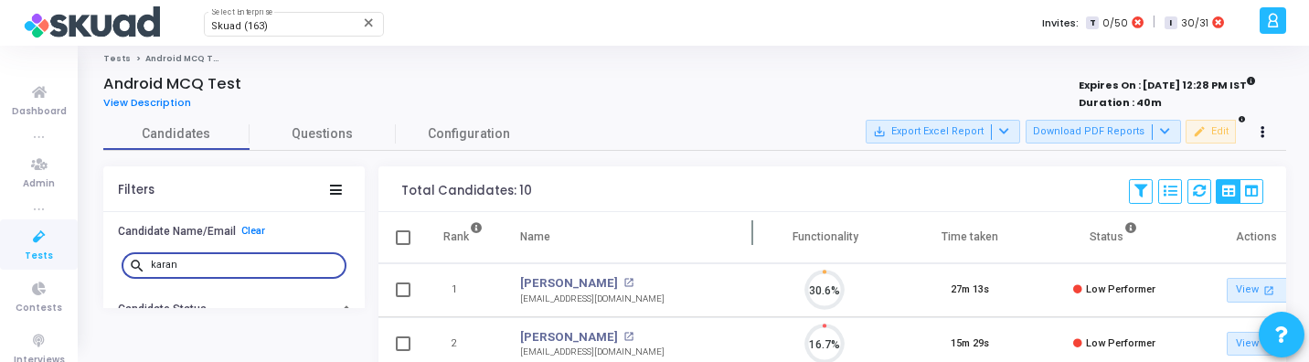
scroll to position [8, 8]
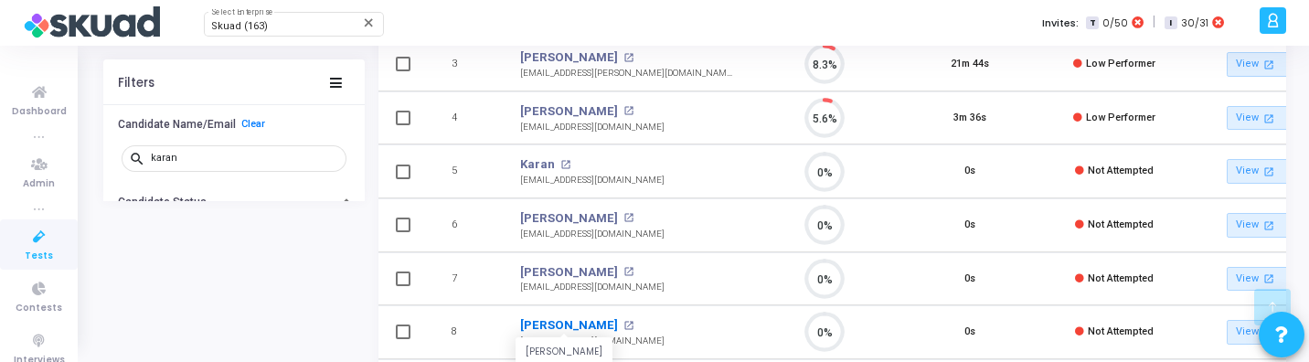
click at [567, 321] on link "Karan Mahajan" at bounding box center [569, 325] width 98 height 18
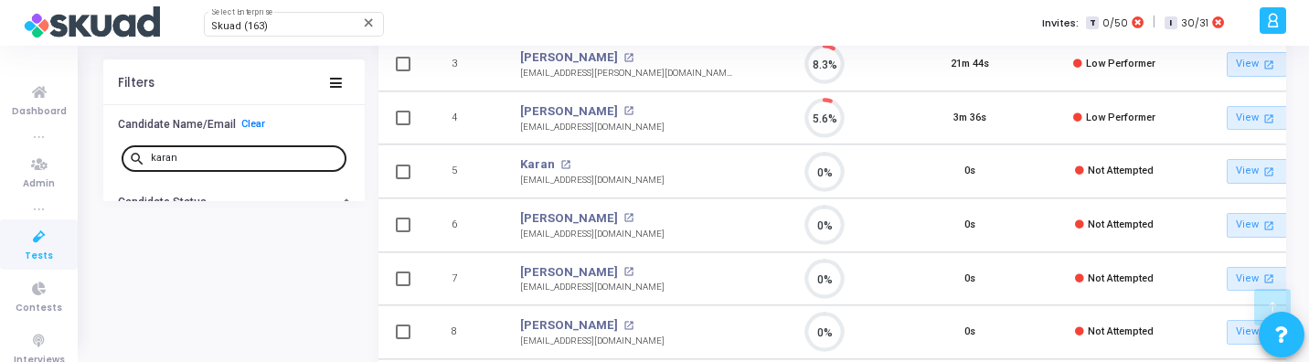
click at [226, 150] on div "karan" at bounding box center [245, 157] width 188 height 29
click at [228, 155] on input "karan" at bounding box center [245, 158] width 188 height 11
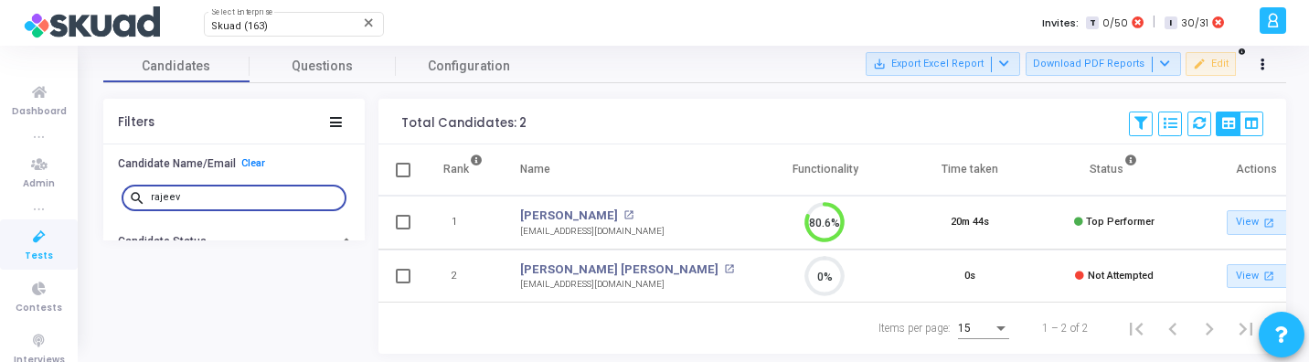
click at [578, 257] on td "Rajeev Kumar Singh open_in_new rajeev111290@gmail.com" at bounding box center [627, 276] width 251 height 54
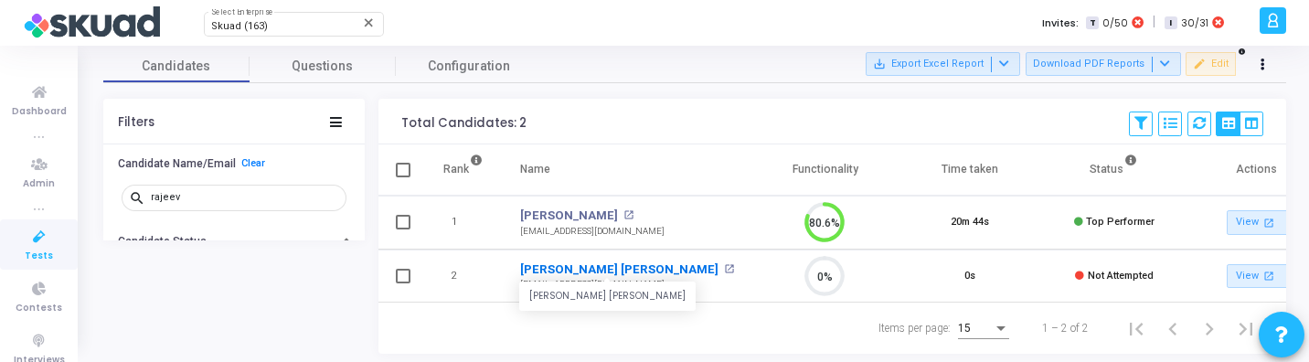
click at [584, 263] on link "Rajeev Kumar Singh" at bounding box center [619, 269] width 198 height 18
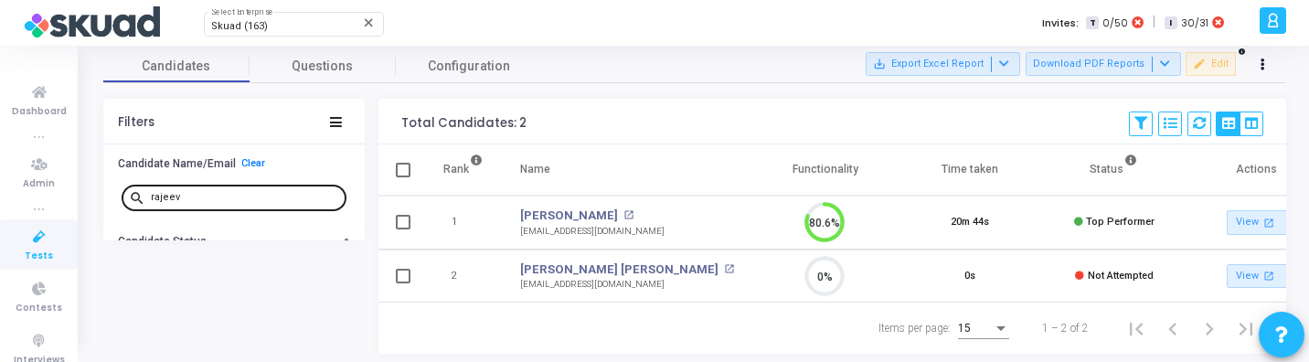
click at [260, 196] on input "rajeev" at bounding box center [245, 197] width 188 height 11
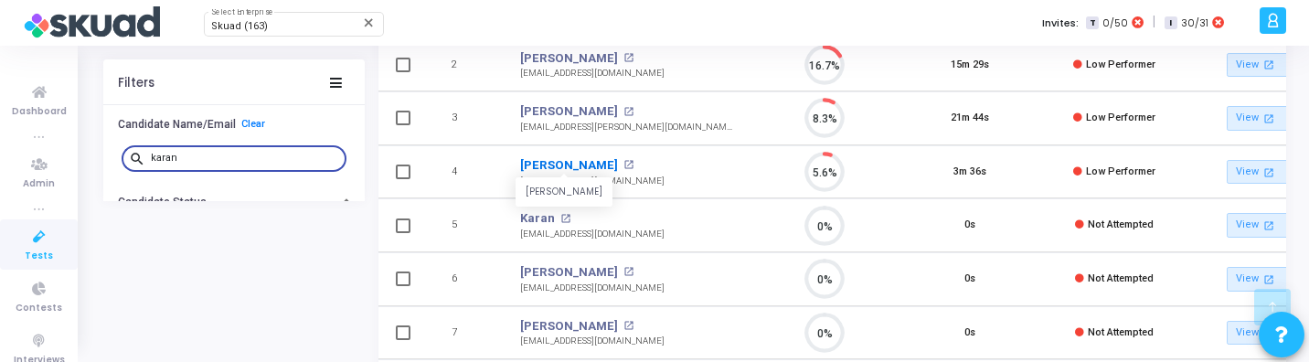
click at [555, 167] on link "Karan Gulati" at bounding box center [569, 165] width 98 height 18
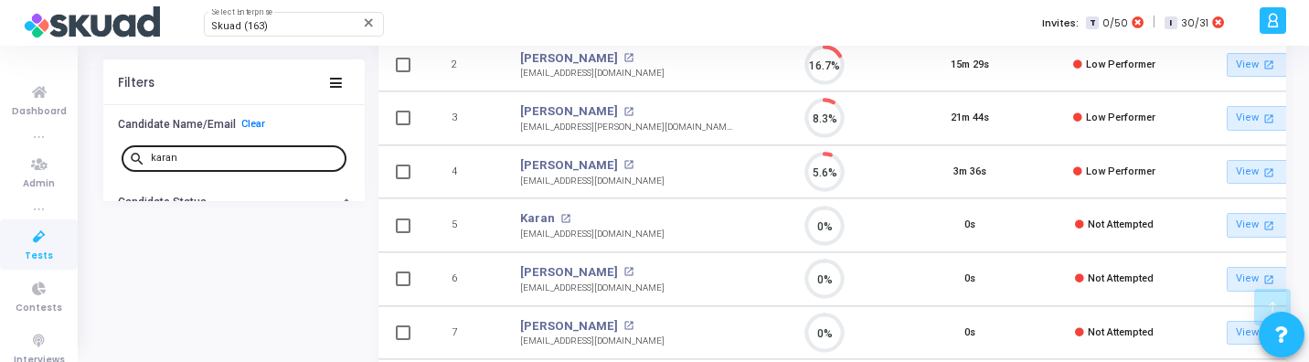
click at [232, 160] on input "karan" at bounding box center [245, 158] width 188 height 11
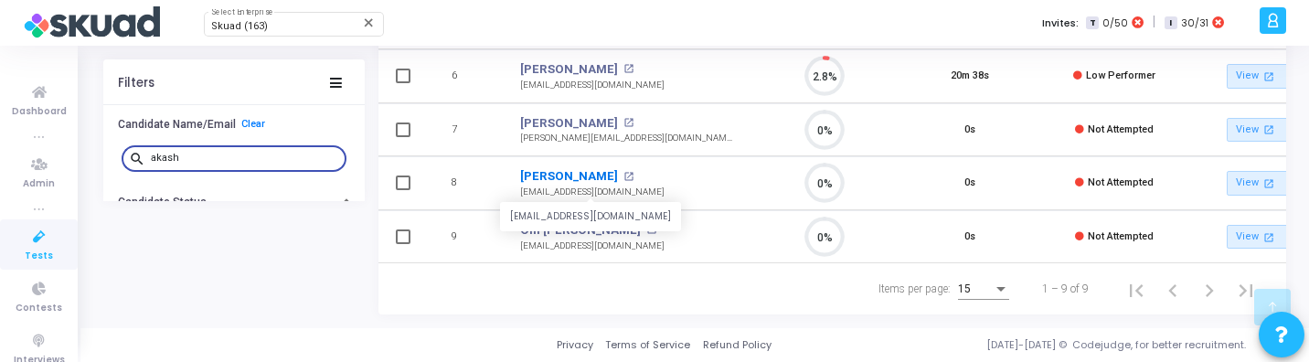
click at [545, 179] on link "Akash Yadav" at bounding box center [569, 176] width 98 height 18
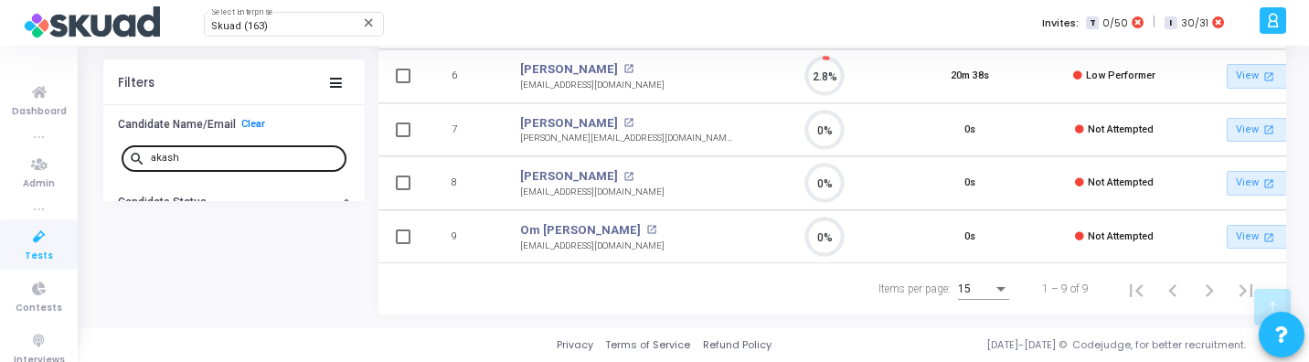
click at [215, 154] on input "akash" at bounding box center [245, 158] width 188 height 11
click at [194, 155] on input "akash" at bounding box center [245, 158] width 188 height 11
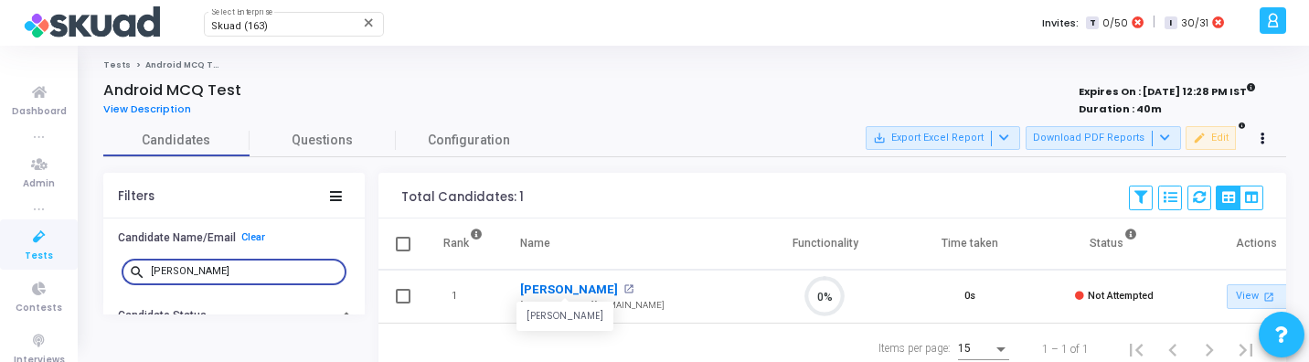
click at [569, 290] on link "Ateeq Rehman" at bounding box center [569, 290] width 98 height 18
click at [288, 268] on input "ateeq" at bounding box center [245, 271] width 188 height 11
click at [608, 291] on link "Poyyamozhi Ramakrishnan" at bounding box center [569, 290] width 98 height 18
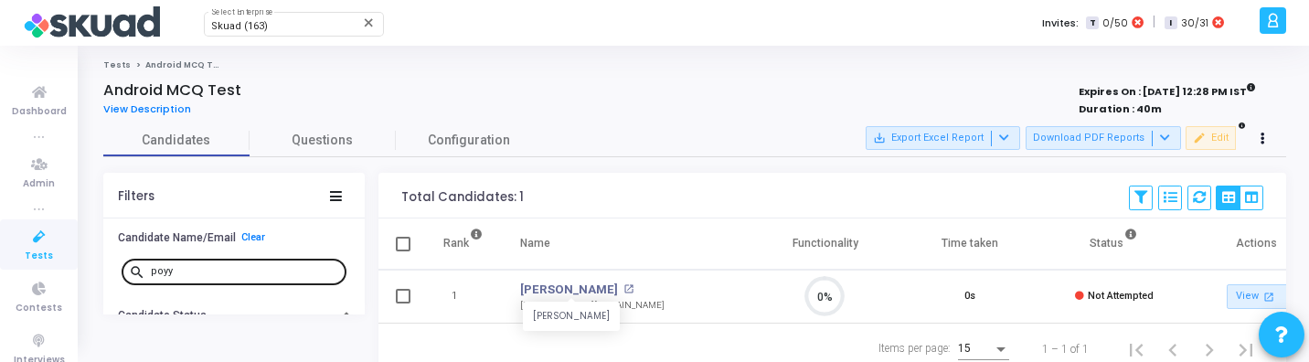
click at [207, 266] on input "poyy" at bounding box center [245, 271] width 188 height 11
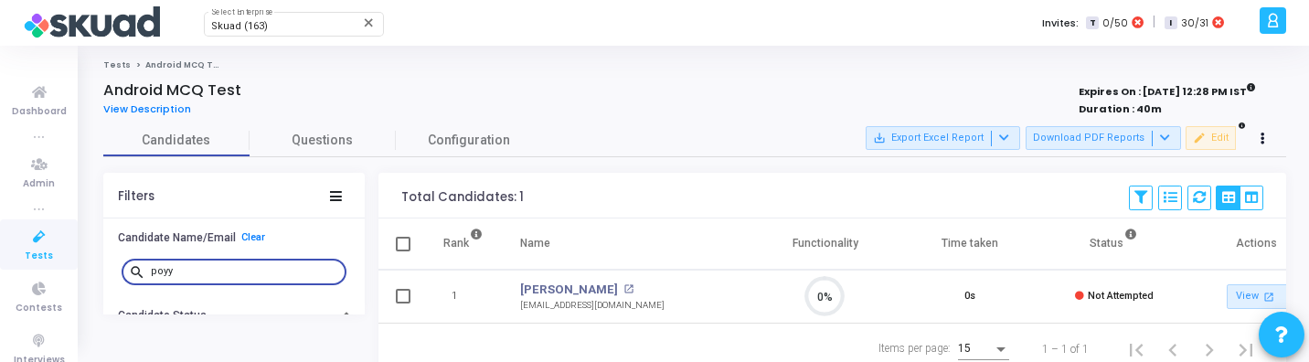
click at [207, 266] on input "poyy" at bounding box center [245, 271] width 188 height 11
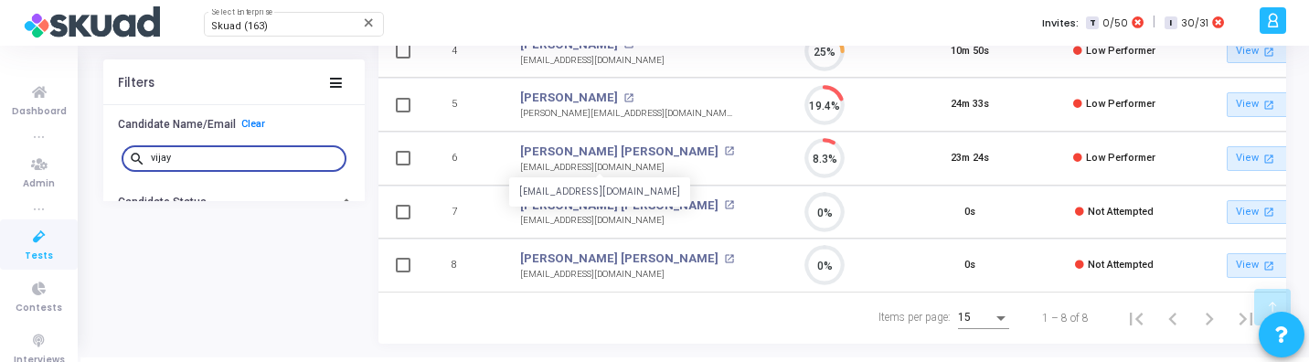
scroll to position [408, 0]
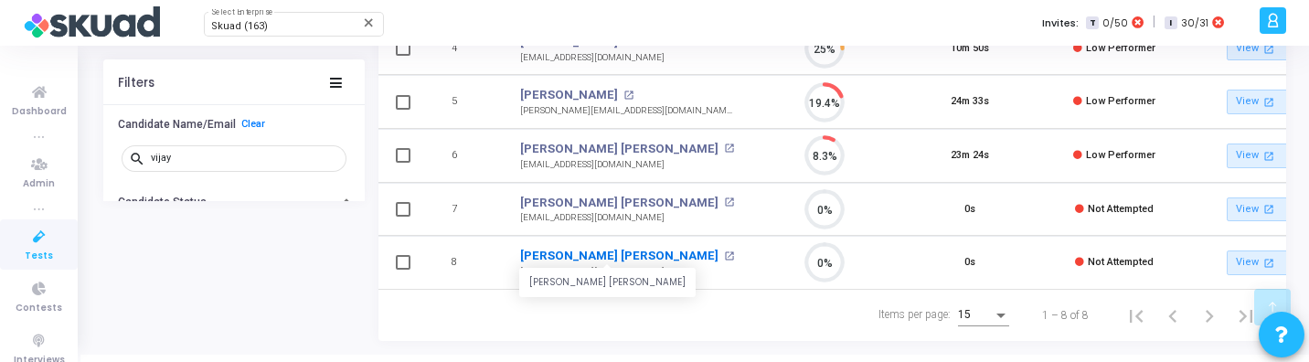
click at [593, 257] on link "Vijaya Varma Lanke" at bounding box center [619, 256] width 198 height 18
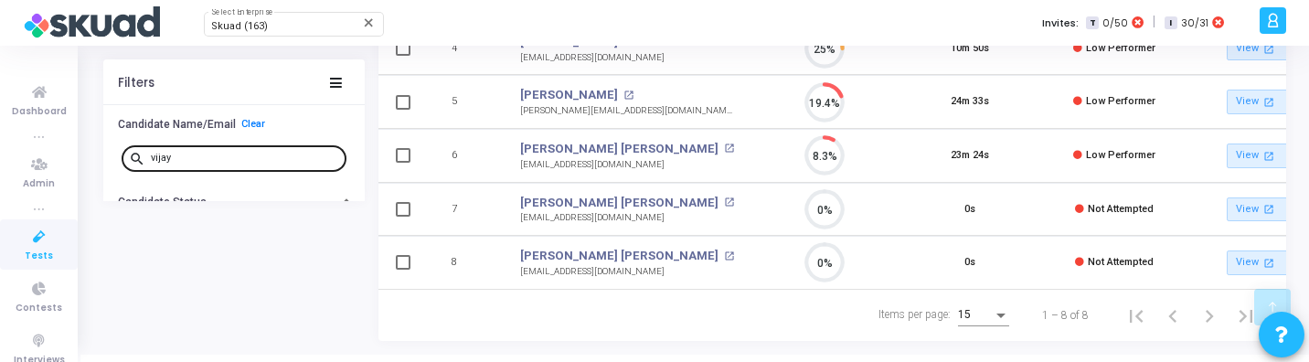
click at [183, 157] on input "vijay" at bounding box center [245, 158] width 188 height 11
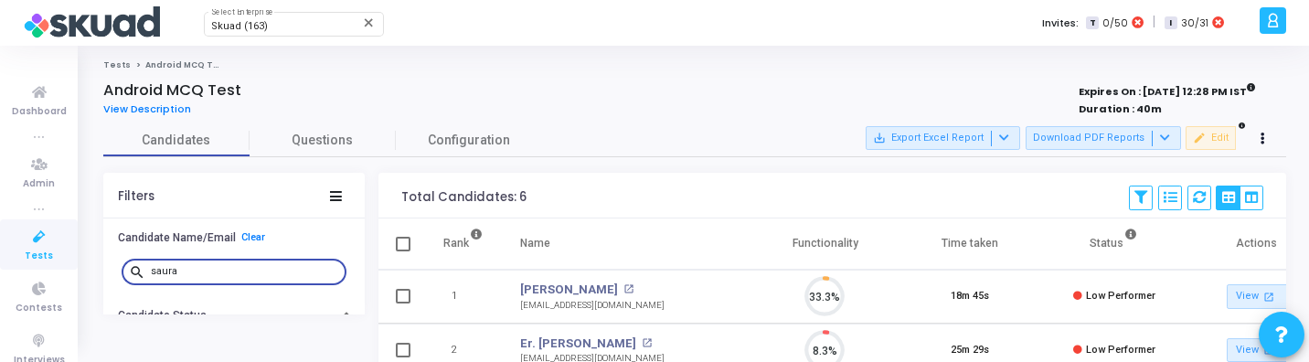
scroll to position [8, 8]
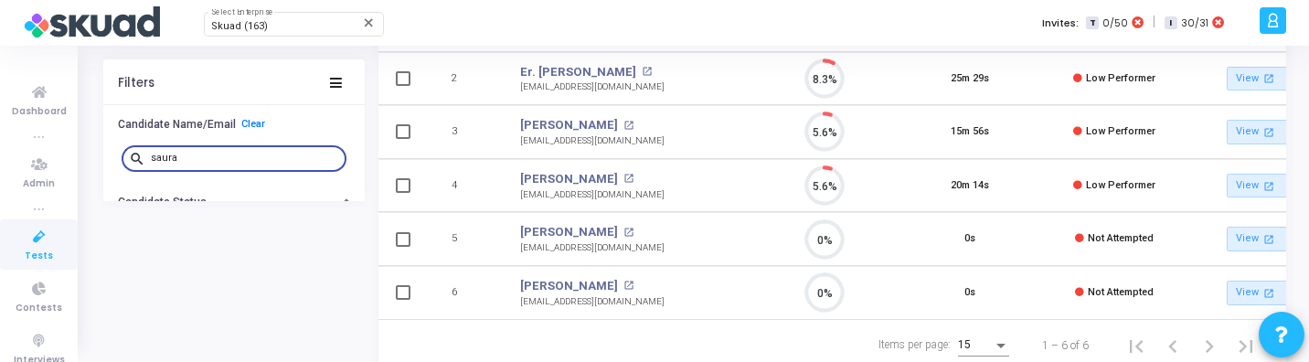
click at [190, 155] on input "saura" at bounding box center [245, 158] width 188 height 11
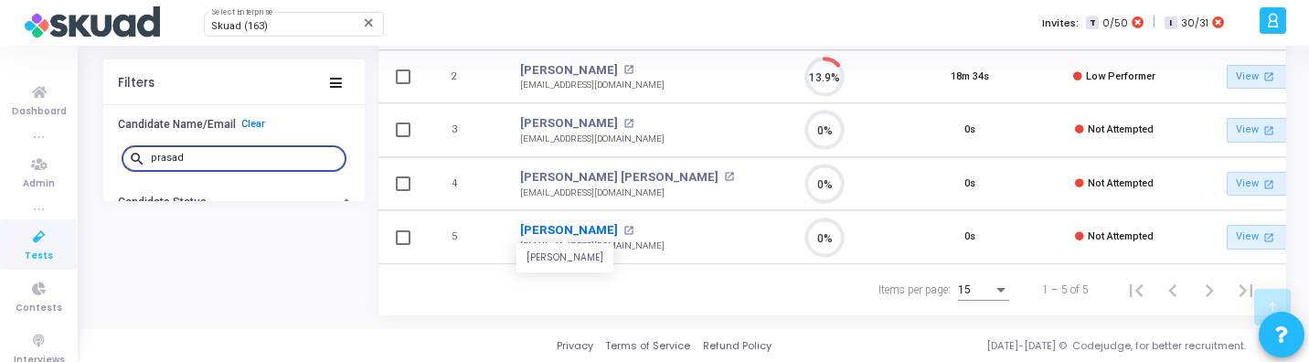
click at [578, 226] on link "Prasad Vennam" at bounding box center [569, 230] width 98 height 18
click at [217, 153] on input "prasad" at bounding box center [245, 158] width 188 height 11
click at [567, 223] on link "Saurabh Tiwari" at bounding box center [569, 230] width 98 height 18
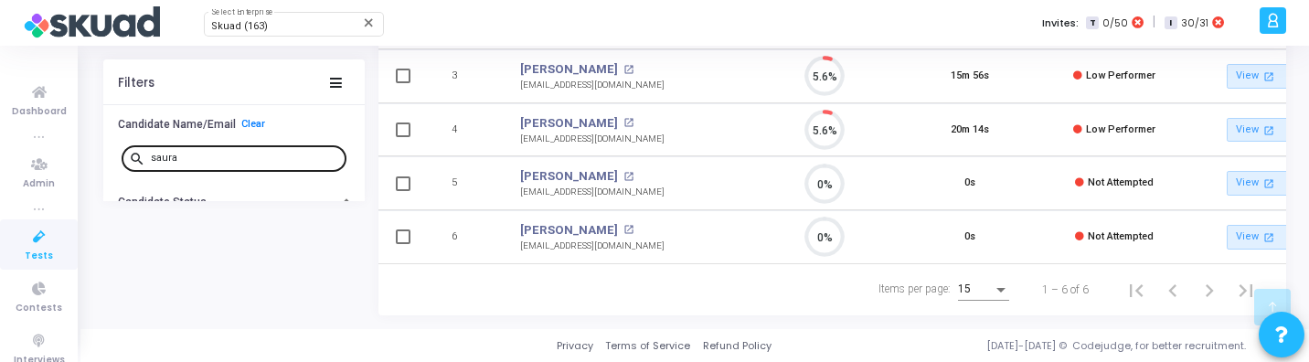
click at [206, 161] on input "saura" at bounding box center [245, 158] width 188 height 11
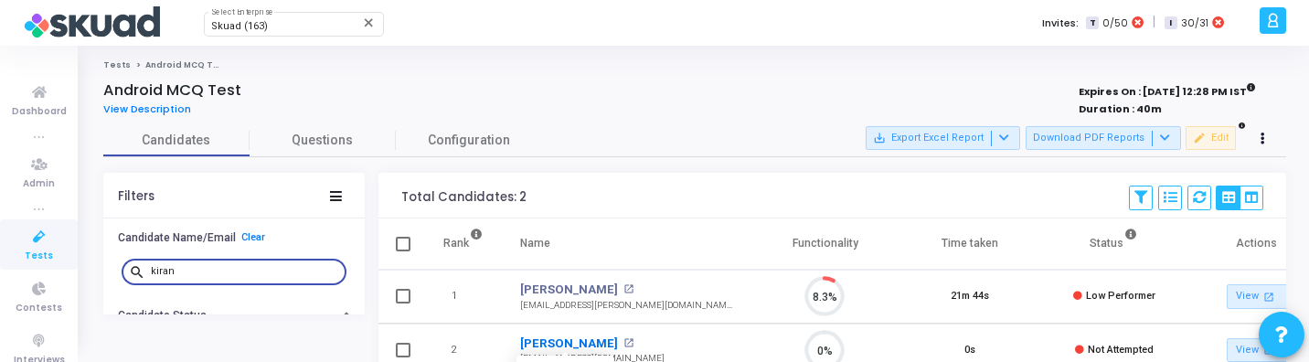
click at [569, 340] on link "Kiran Bablani" at bounding box center [569, 343] width 98 height 18
click at [253, 272] on input "kiran" at bounding box center [245, 271] width 188 height 11
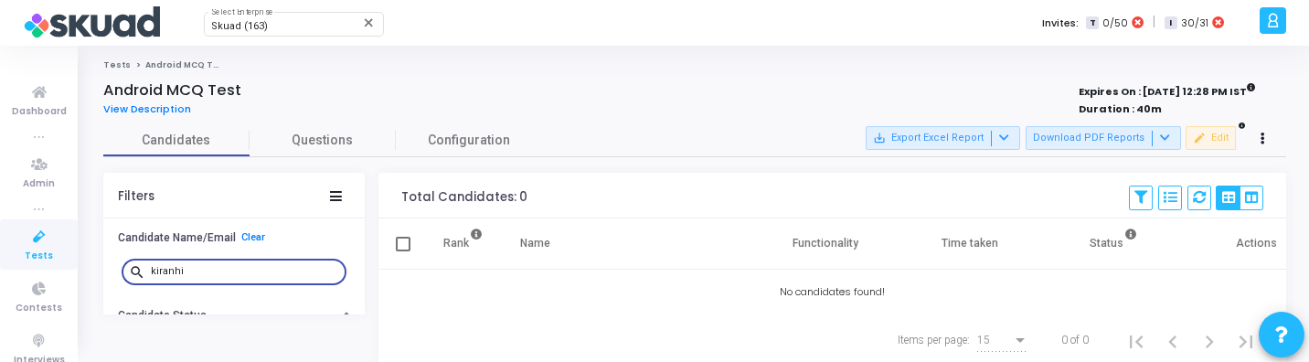
click at [240, 277] on input "kiranhi" at bounding box center [245, 271] width 188 height 11
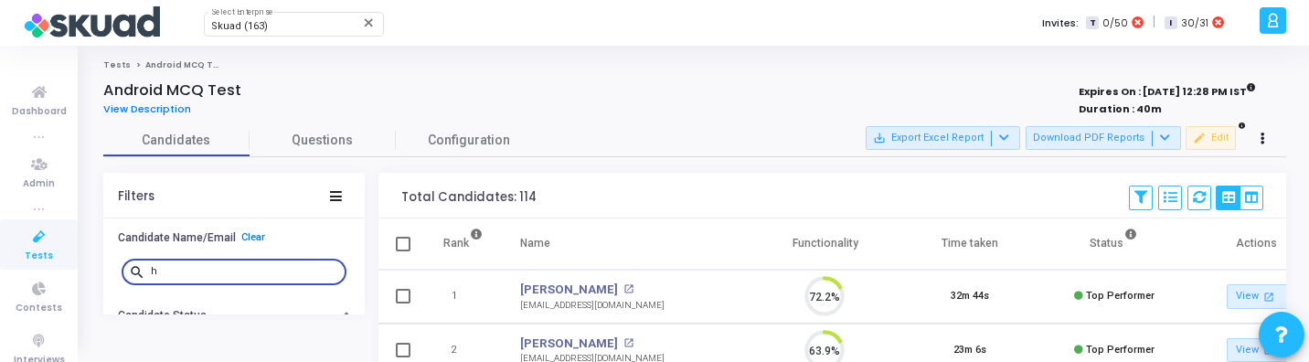
scroll to position [8, 8]
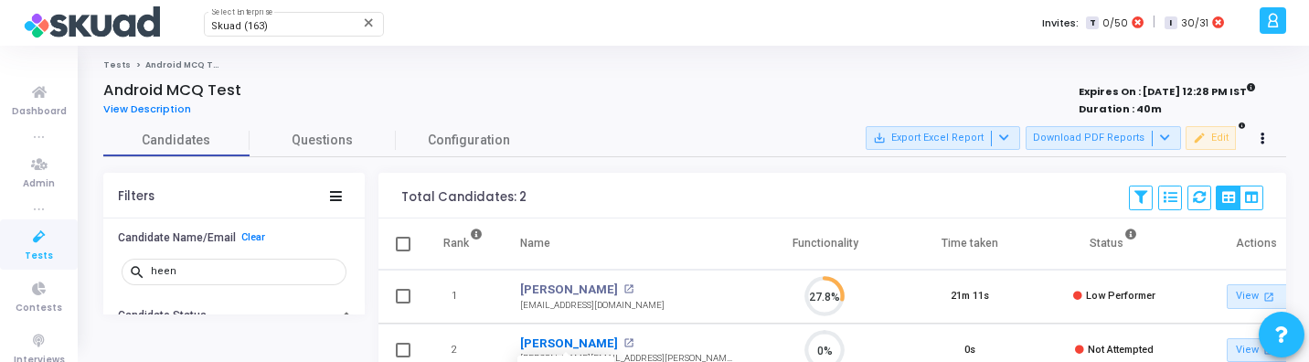
click at [571, 345] on link "Heenali Lakhani" at bounding box center [569, 343] width 98 height 18
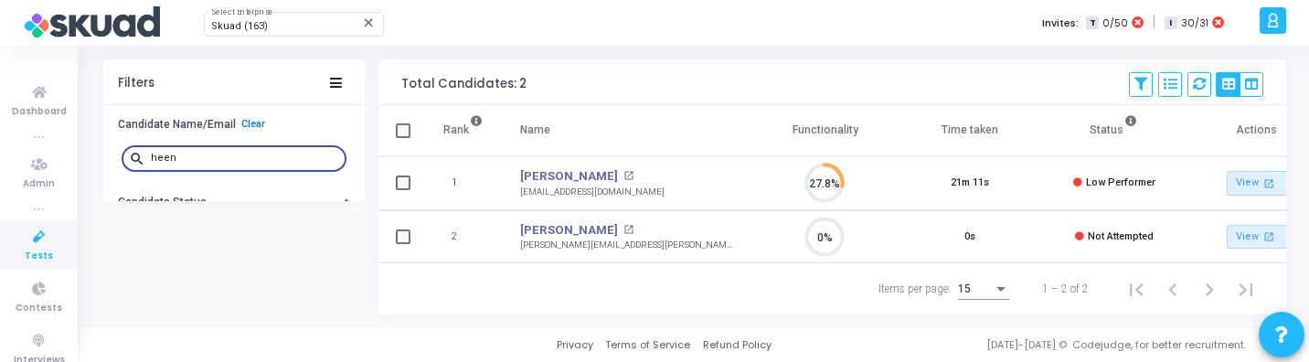
click at [241, 153] on input "heen" at bounding box center [245, 158] width 188 height 11
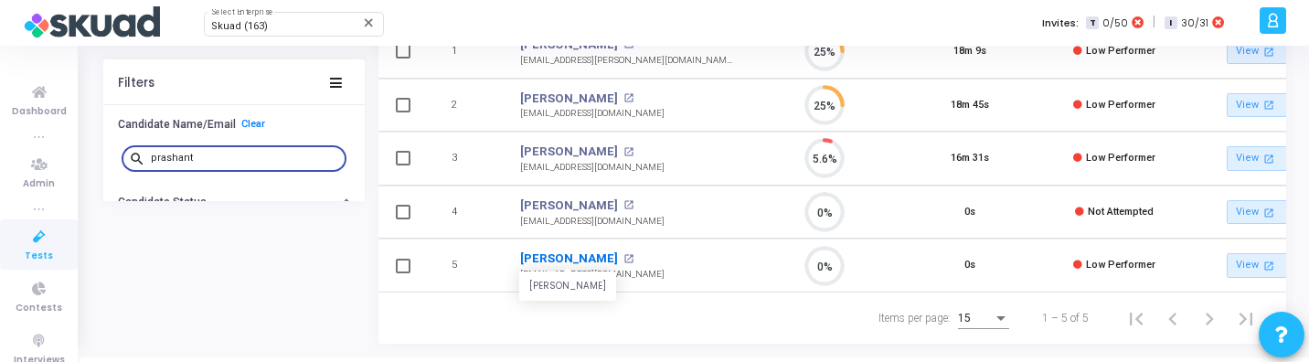
click at [589, 253] on link "Prashant Thakkar" at bounding box center [569, 258] width 98 height 18
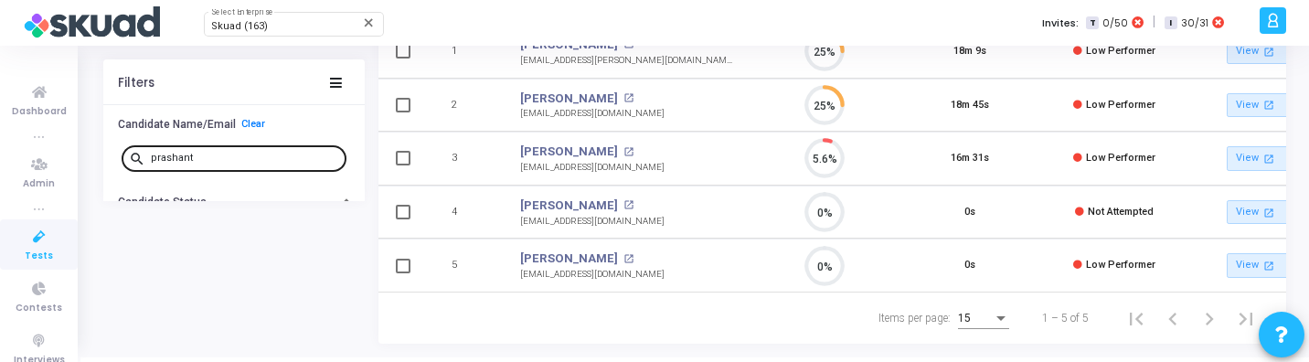
click at [239, 159] on input "prashant" at bounding box center [245, 158] width 188 height 11
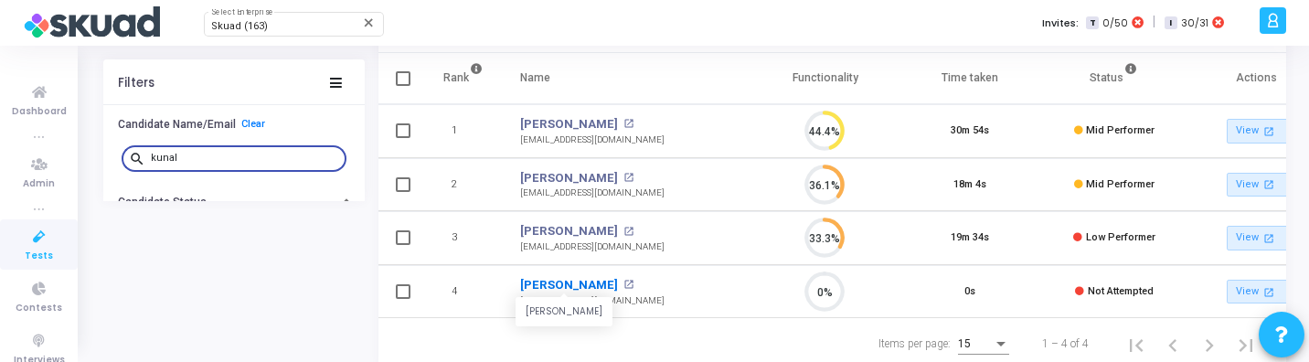
click at [553, 284] on link "Kunal Singh" at bounding box center [569, 285] width 98 height 18
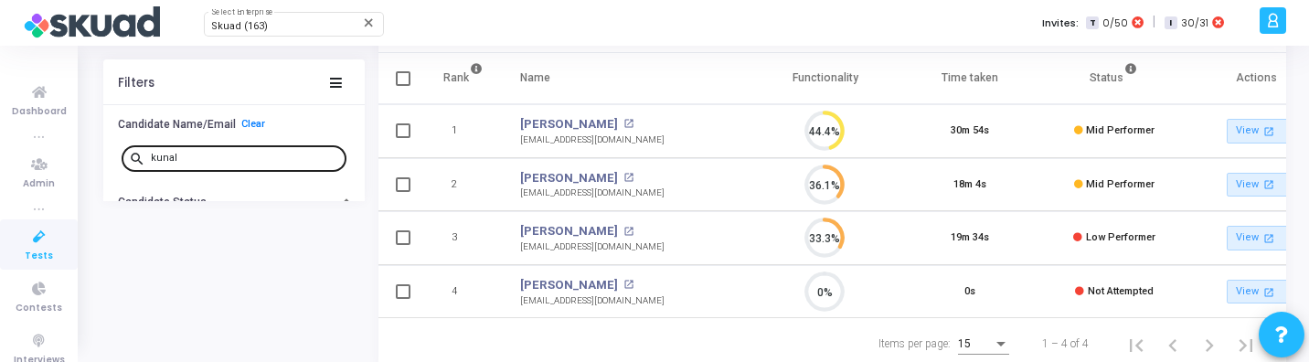
click at [207, 154] on input "kunal" at bounding box center [245, 158] width 188 height 11
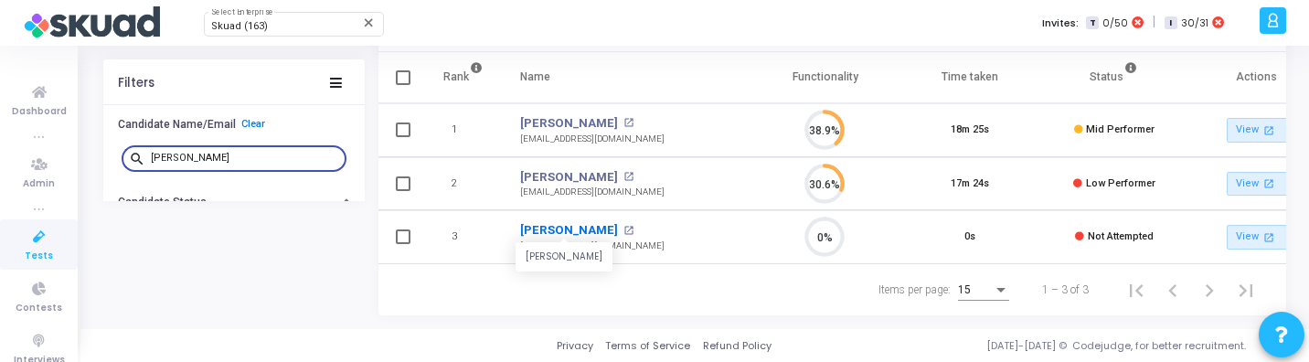
type input "kushal"
click at [567, 221] on link "[PERSON_NAME]" at bounding box center [569, 230] width 98 height 18
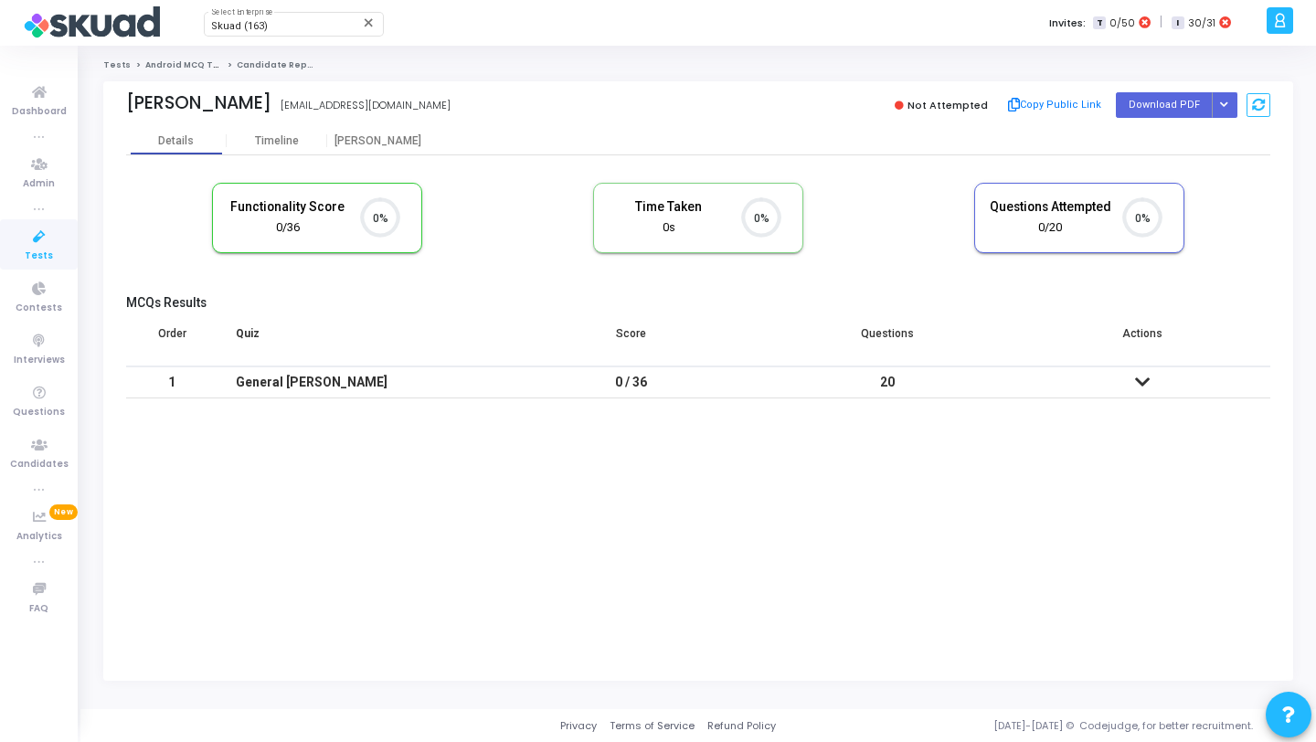
scroll to position [8, 8]
click at [1225, 101] on icon "Button group with nested dropdown" at bounding box center [1224, 105] width 8 height 9
click at [1184, 141] on button "Regenerate PDF" at bounding box center [1166, 141] width 141 height 29
click at [1230, 110] on button "Button group with nested dropdown" at bounding box center [1225, 104] width 26 height 25
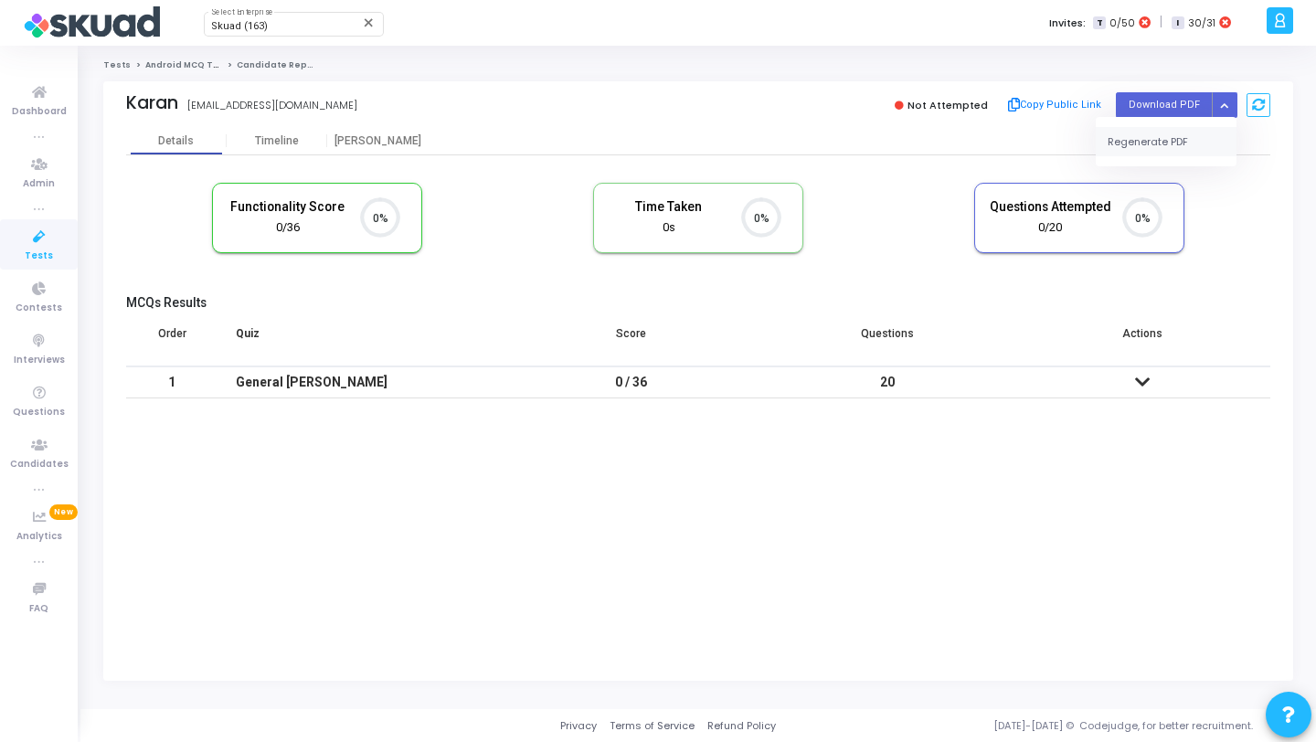
click at [1179, 132] on button "Regenerate PDF" at bounding box center [1166, 141] width 141 height 29
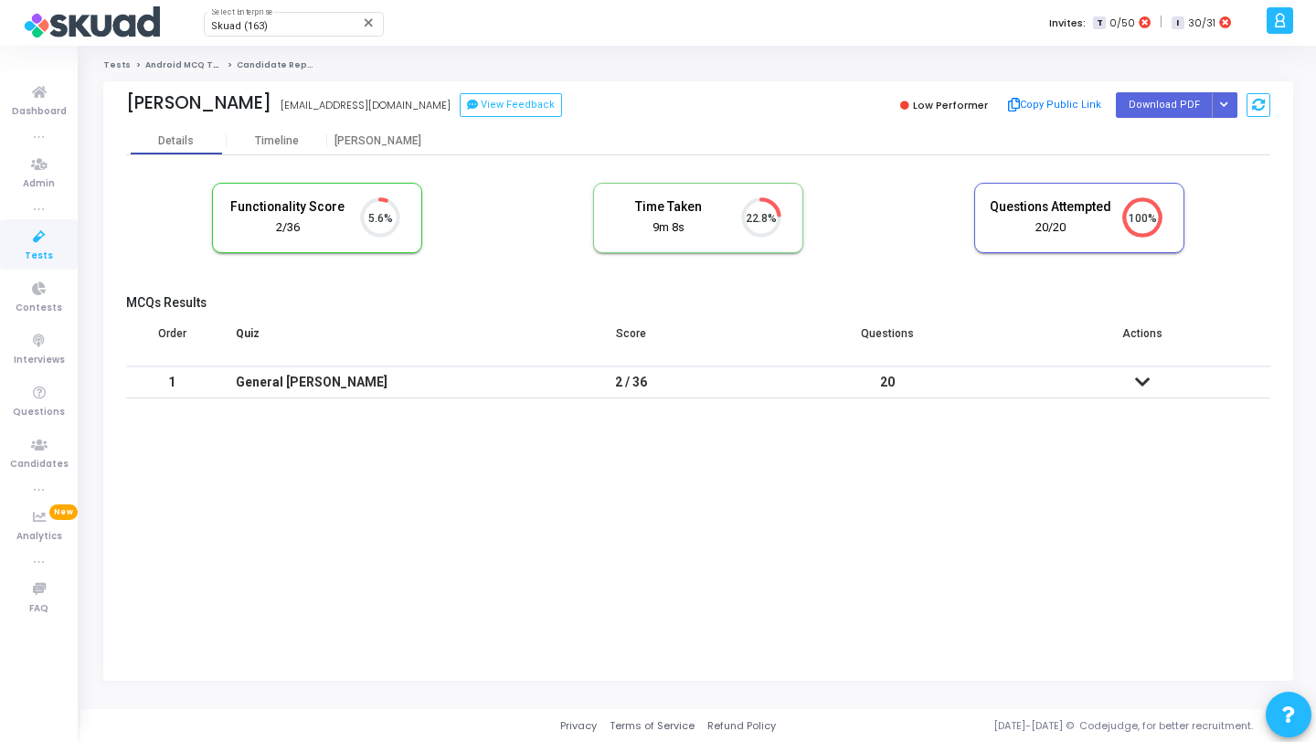
scroll to position [8, 8]
click at [1226, 107] on icon "Button group with nested dropdown" at bounding box center [1224, 105] width 8 height 9
click at [1200, 139] on button "Regenerate PDF" at bounding box center [1166, 141] width 141 height 29
click at [1229, 101] on button "Button group with nested dropdown" at bounding box center [1225, 104] width 26 height 25
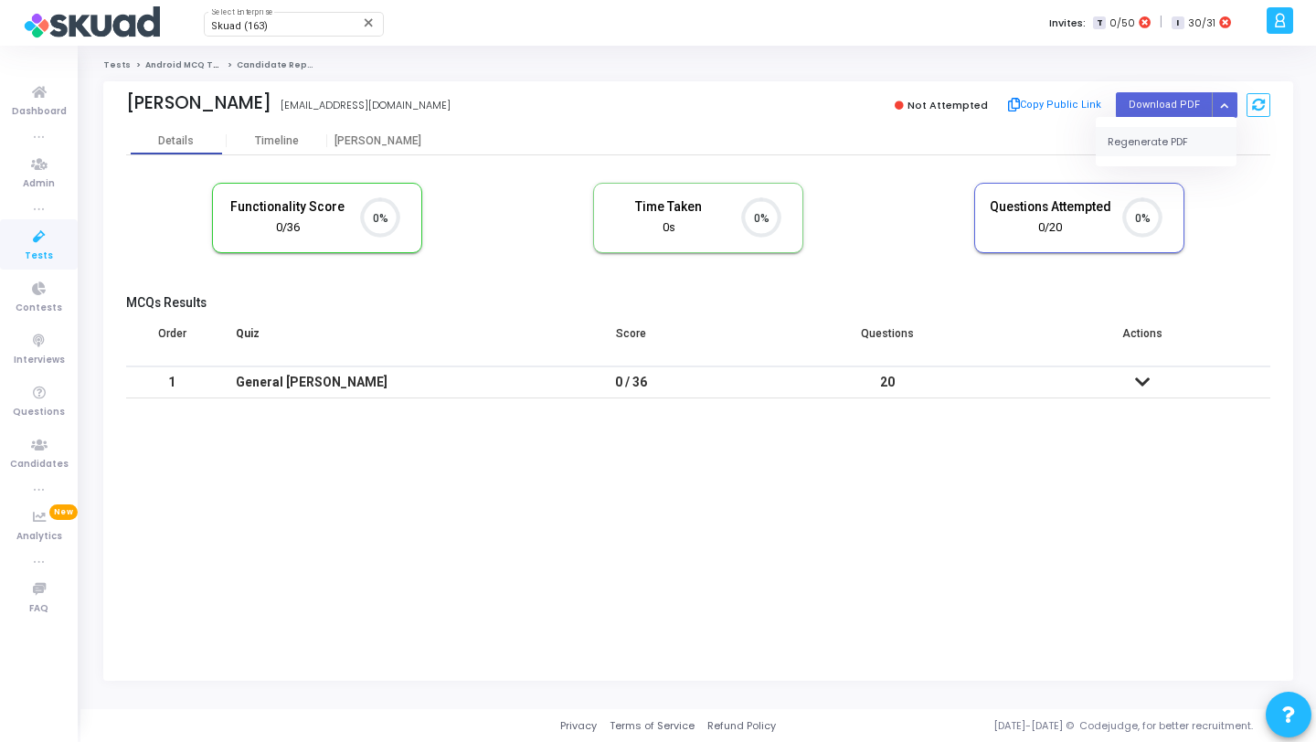
drag, startPoint x: 1185, startPoint y: 131, endPoint x: 1181, endPoint y: 120, distance: 11.9
click at [1185, 131] on button "Regenerate PDF" at bounding box center [1166, 141] width 141 height 29
click at [1230, 108] on button "Button group with nested dropdown" at bounding box center [1225, 104] width 26 height 25
click at [1178, 135] on button "Regenerate PDF" at bounding box center [1166, 141] width 141 height 29
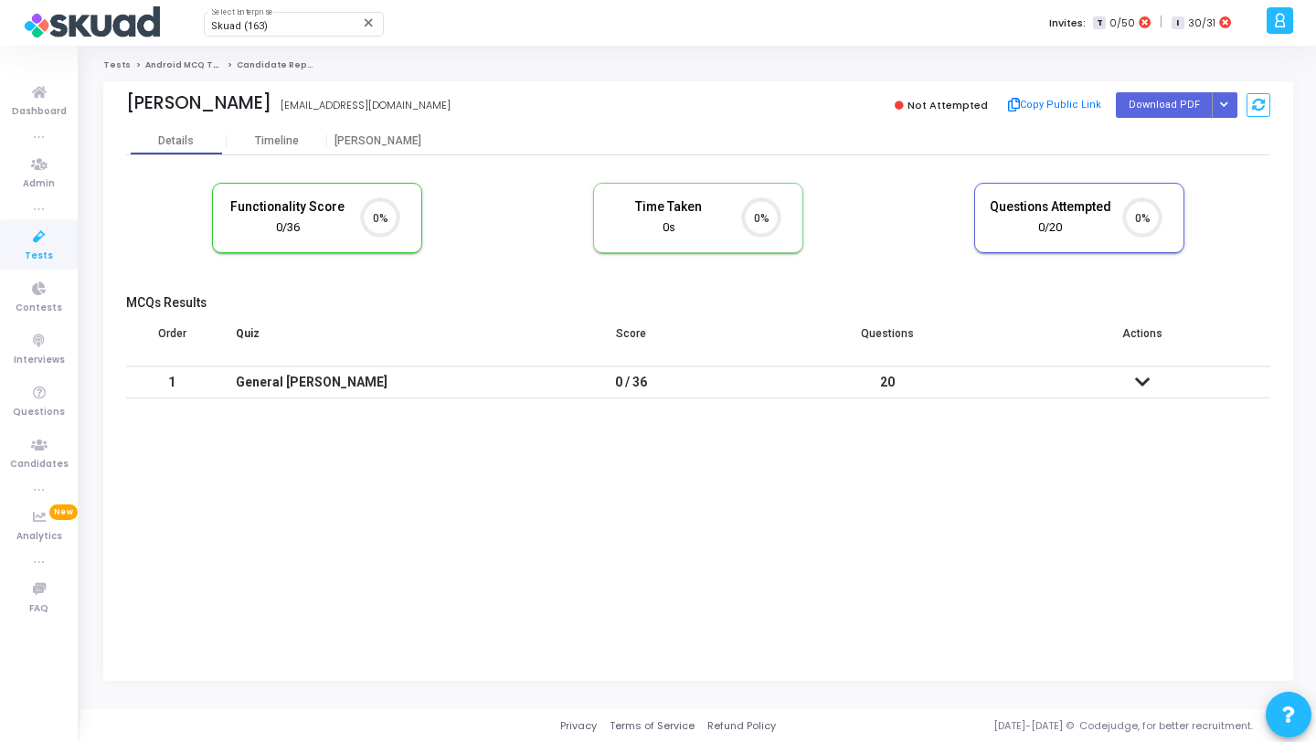
scroll to position [8, 8]
click at [1231, 101] on button "Button group with nested dropdown" at bounding box center [1225, 104] width 26 height 25
click at [1194, 148] on button "Regenerate PDF" at bounding box center [1166, 141] width 141 height 29
click at [1216, 107] on button "Button group with nested dropdown" at bounding box center [1225, 104] width 26 height 25
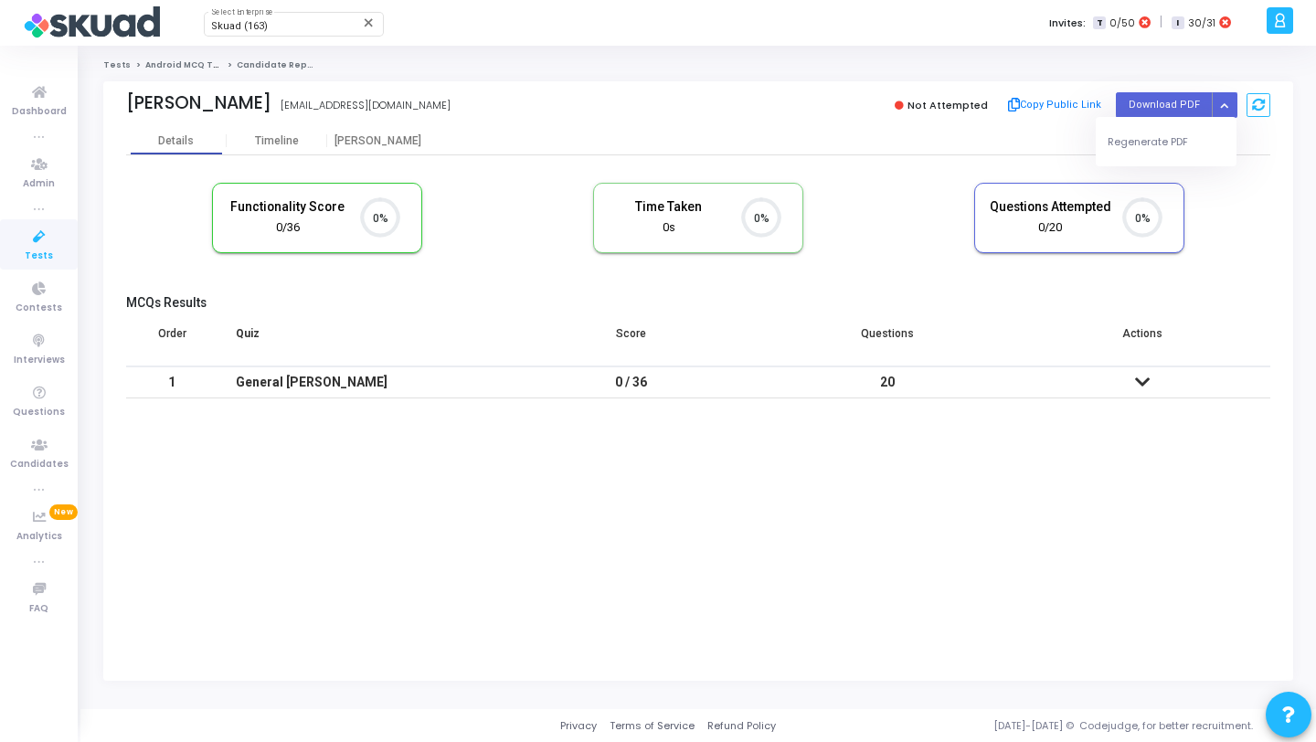
click at [1144, 158] on div "Regenerate PDF" at bounding box center [1166, 141] width 141 height 49
click at [1135, 145] on button "Regenerate PDF" at bounding box center [1166, 141] width 141 height 29
click at [1224, 106] on icon "Button group with nested dropdown" at bounding box center [1224, 105] width 8 height 9
click at [1167, 137] on button "Regenerate PDF" at bounding box center [1166, 141] width 141 height 29
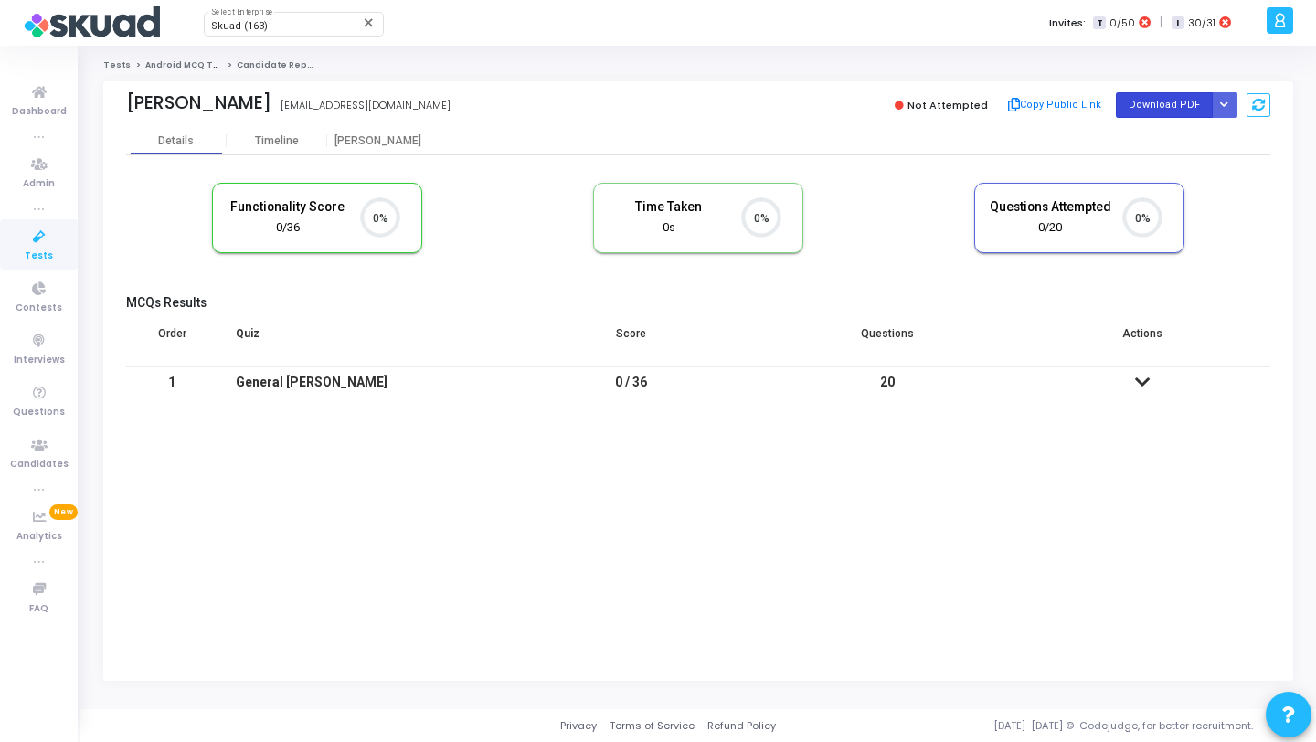
scroll to position [8, 8]
click at [1225, 106] on icon "Button group with nested dropdown" at bounding box center [1224, 105] width 8 height 9
click at [1182, 131] on button "Regenerate PDF" at bounding box center [1166, 141] width 141 height 29
click at [1231, 104] on button "Button group with nested dropdown" at bounding box center [1225, 104] width 26 height 25
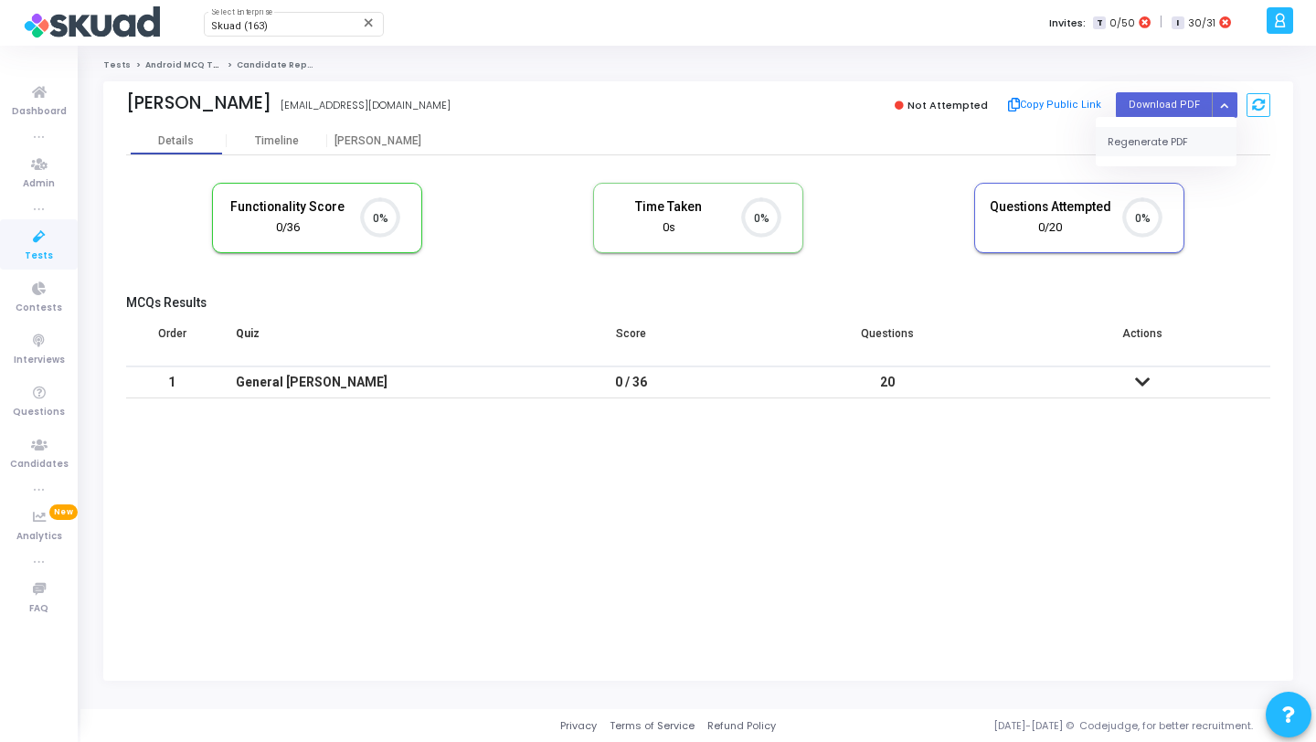
click at [1188, 133] on button "Regenerate PDF" at bounding box center [1166, 141] width 141 height 29
click at [1223, 104] on icon "Button group with nested dropdown" at bounding box center [1224, 105] width 8 height 9
click at [1171, 138] on button "Regenerate PDF" at bounding box center [1166, 141] width 141 height 29
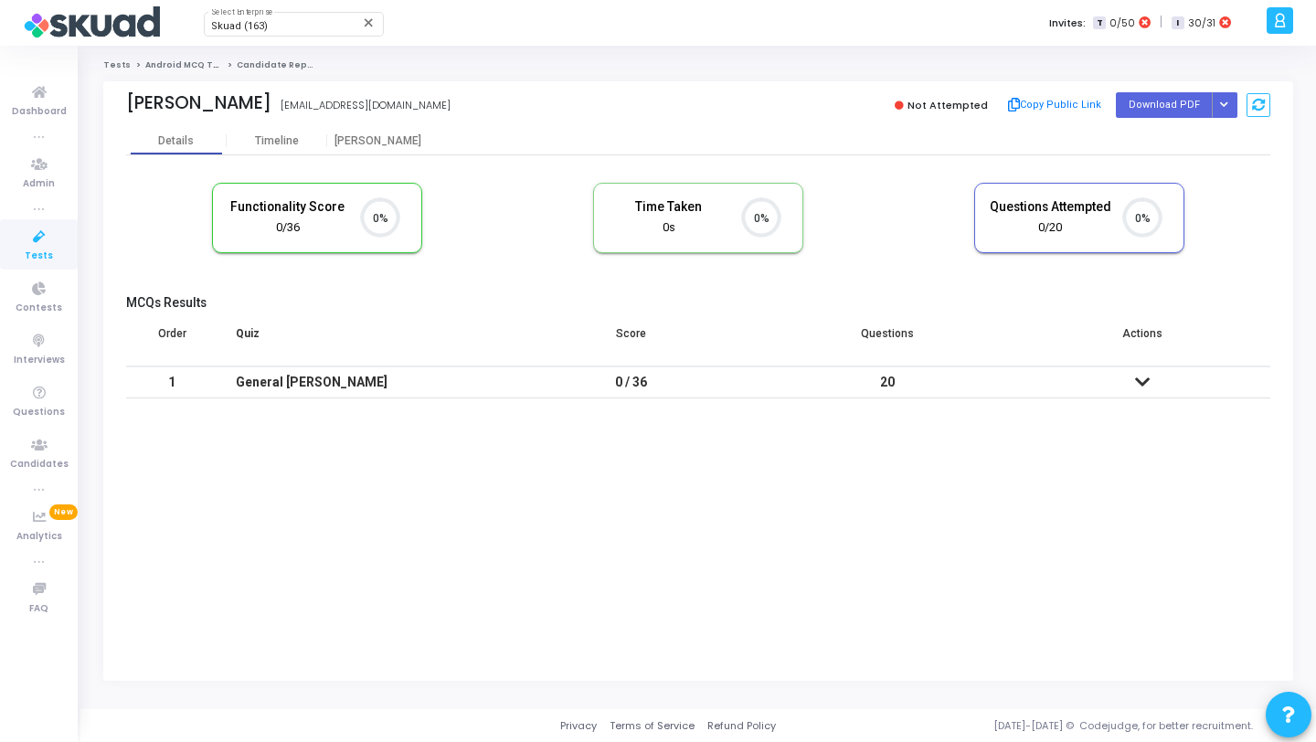
click at [1237, 107] on div "Not Attempted Copy Public Link Download PDF Regenerate PDF" at bounding box center [988, 104] width 563 height 27
click at [1231, 107] on button "Button group with nested dropdown" at bounding box center [1225, 104] width 26 height 25
click at [1185, 142] on button "Regenerate PDF" at bounding box center [1166, 141] width 141 height 29
click at [1225, 93] on button "Button group with nested dropdown" at bounding box center [1225, 104] width 26 height 25
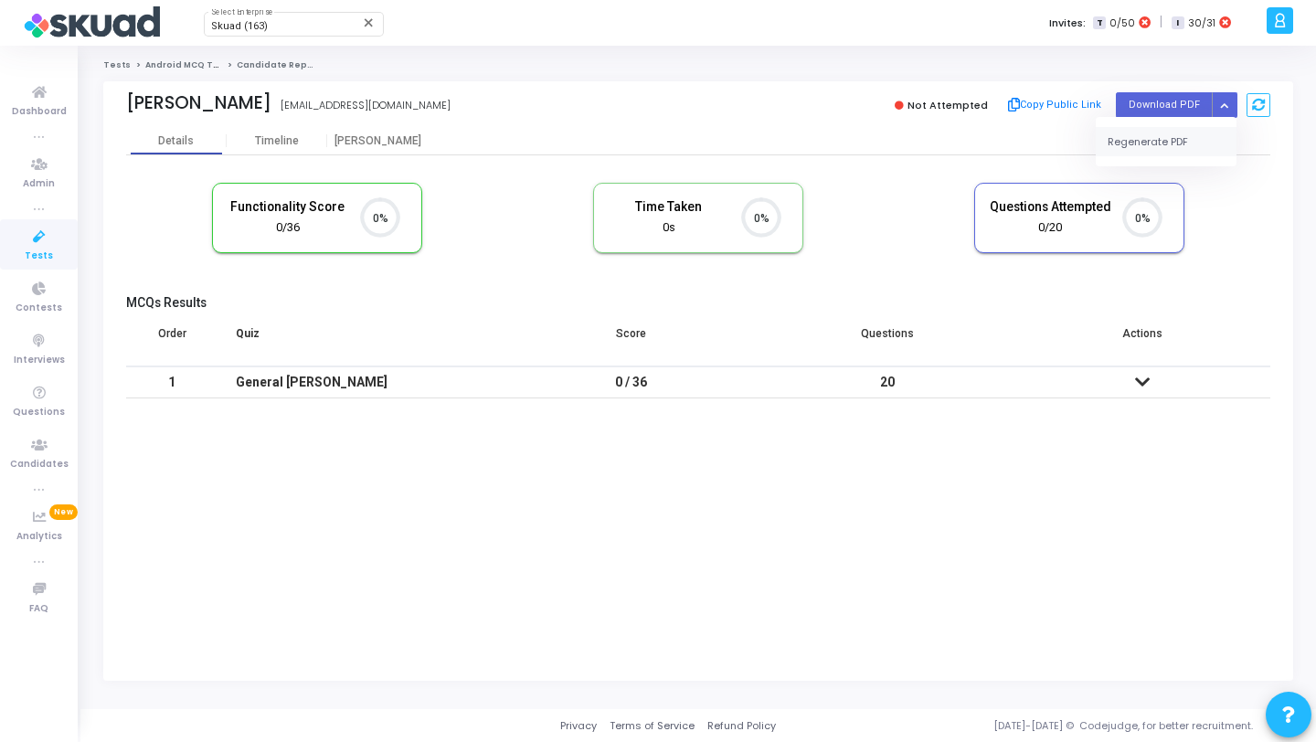
click at [1202, 135] on button "Regenerate PDF" at bounding box center [1166, 141] width 141 height 29
click at [1233, 111] on button "Button group with nested dropdown" at bounding box center [1225, 104] width 26 height 25
click at [1182, 154] on button "Regenerate PDF" at bounding box center [1166, 141] width 141 height 29
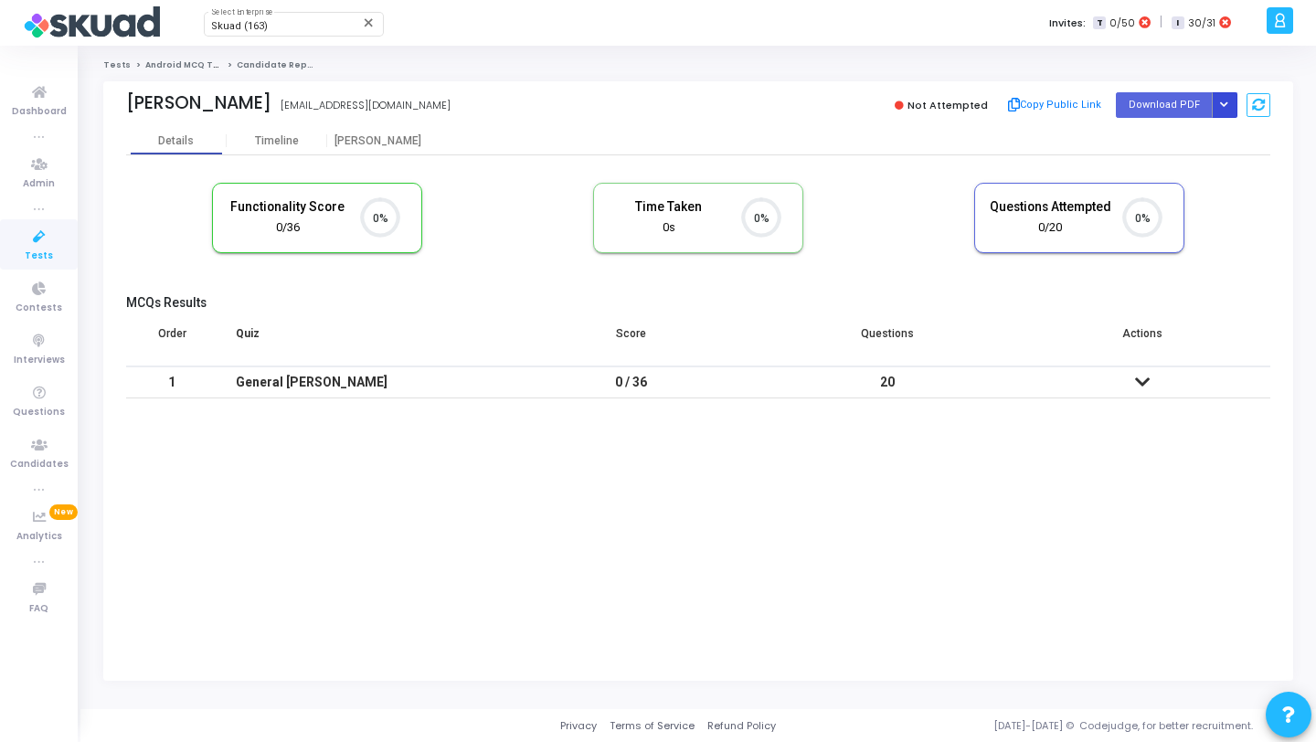
click at [1224, 102] on icon "Button group with nested dropdown" at bounding box center [1224, 105] width 8 height 9
click at [1203, 135] on button "Regenerate PDF" at bounding box center [1166, 141] width 141 height 29
click at [1225, 101] on icon "Button group with nested dropdown" at bounding box center [1224, 105] width 8 height 9
click at [1181, 137] on button "Regenerate PDF" at bounding box center [1166, 141] width 141 height 29
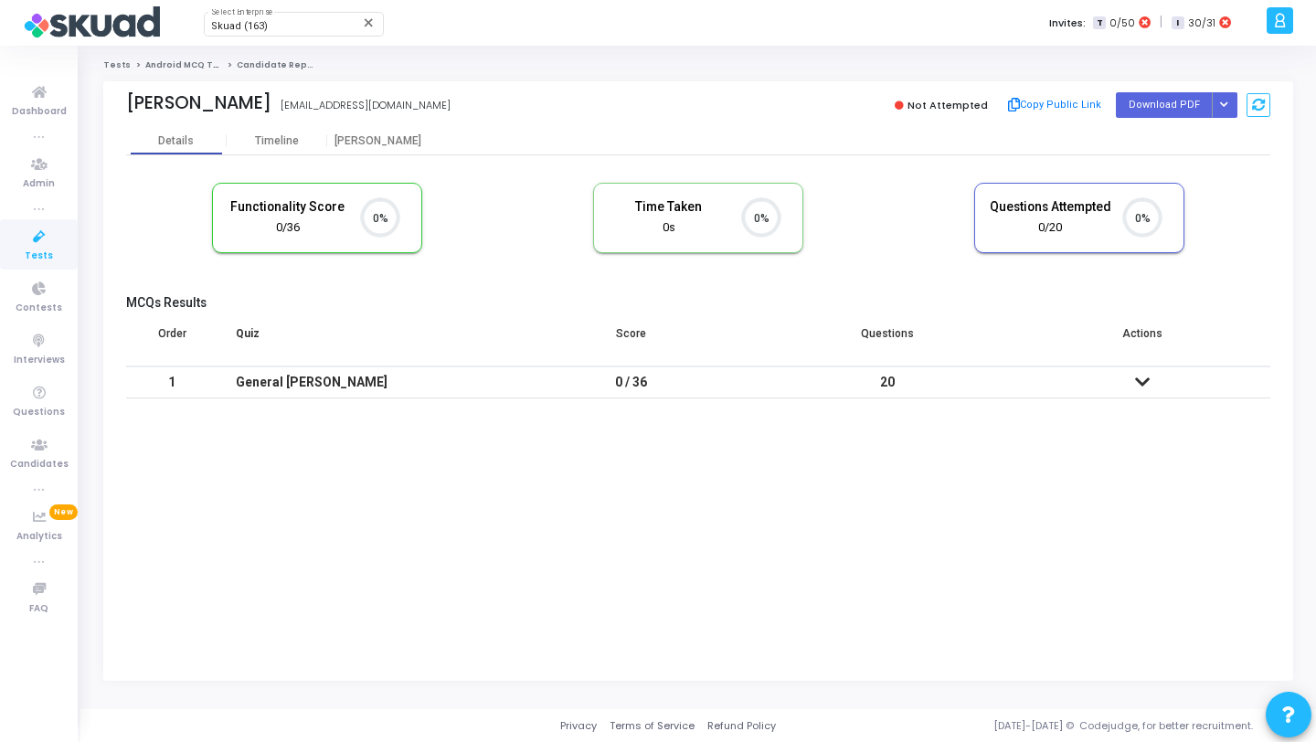
scroll to position [8, 8]
click at [1226, 102] on icon "Button group with nested dropdown" at bounding box center [1224, 105] width 8 height 9
click at [1186, 131] on button "Regenerate PDF" at bounding box center [1166, 141] width 141 height 29
click at [1223, 107] on icon "Button group with nested dropdown" at bounding box center [1224, 105] width 8 height 9
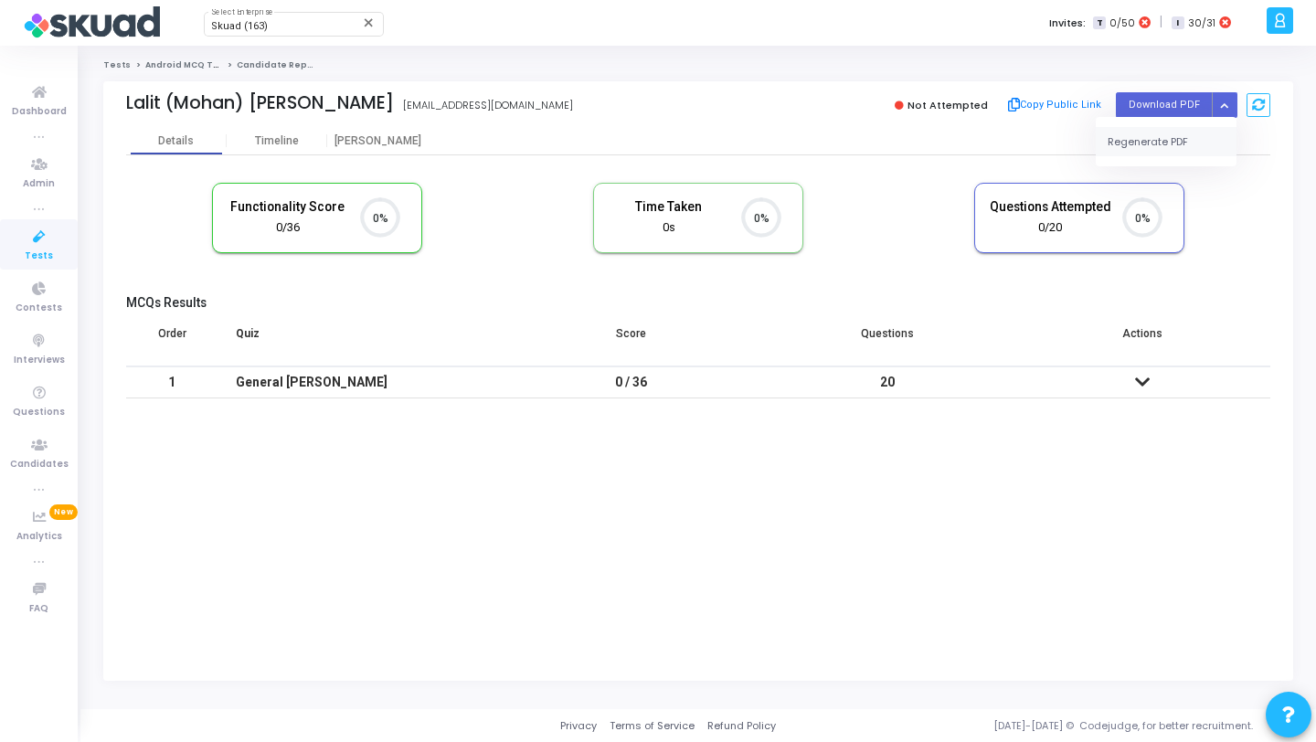
click at [1160, 132] on button "Regenerate PDF" at bounding box center [1166, 141] width 141 height 29
click at [1230, 107] on button "Button group with nested dropdown" at bounding box center [1225, 104] width 26 height 25
click at [1178, 134] on button "Regenerate PDF" at bounding box center [1166, 141] width 141 height 29
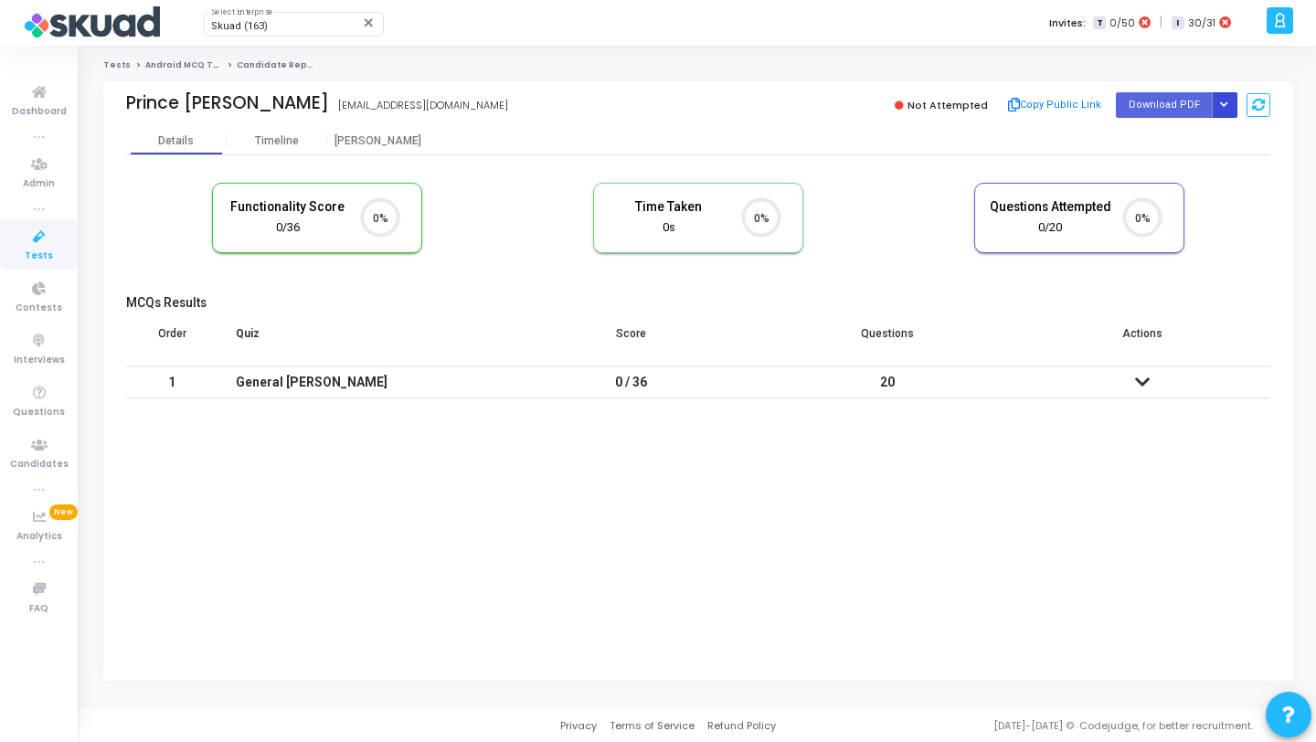
click at [1223, 106] on icon "Button group with nested dropdown" at bounding box center [1224, 105] width 8 height 9
click at [1166, 132] on button "Regenerate PDF" at bounding box center [1166, 141] width 141 height 29
click at [1225, 110] on button "Button group with nested dropdown" at bounding box center [1225, 104] width 26 height 25
click at [1161, 157] on div "Regenerate PDF" at bounding box center [1166, 141] width 141 height 49
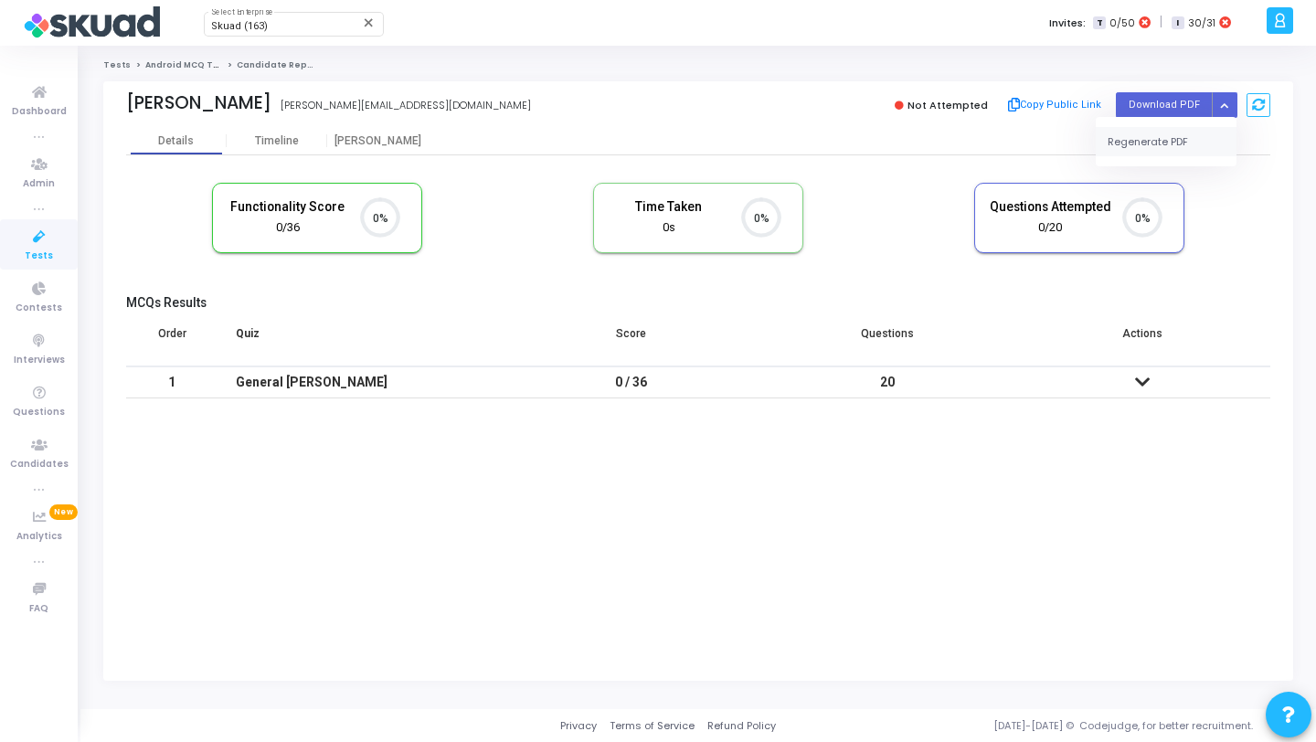
click at [1154, 136] on button "Regenerate PDF" at bounding box center [1166, 141] width 141 height 29
click at [1229, 100] on button "Button group with nested dropdown" at bounding box center [1225, 104] width 26 height 25
click at [1169, 123] on div "Regenerate PDF" at bounding box center [1166, 141] width 141 height 49
click at [1155, 138] on button "Regenerate PDF" at bounding box center [1166, 141] width 141 height 29
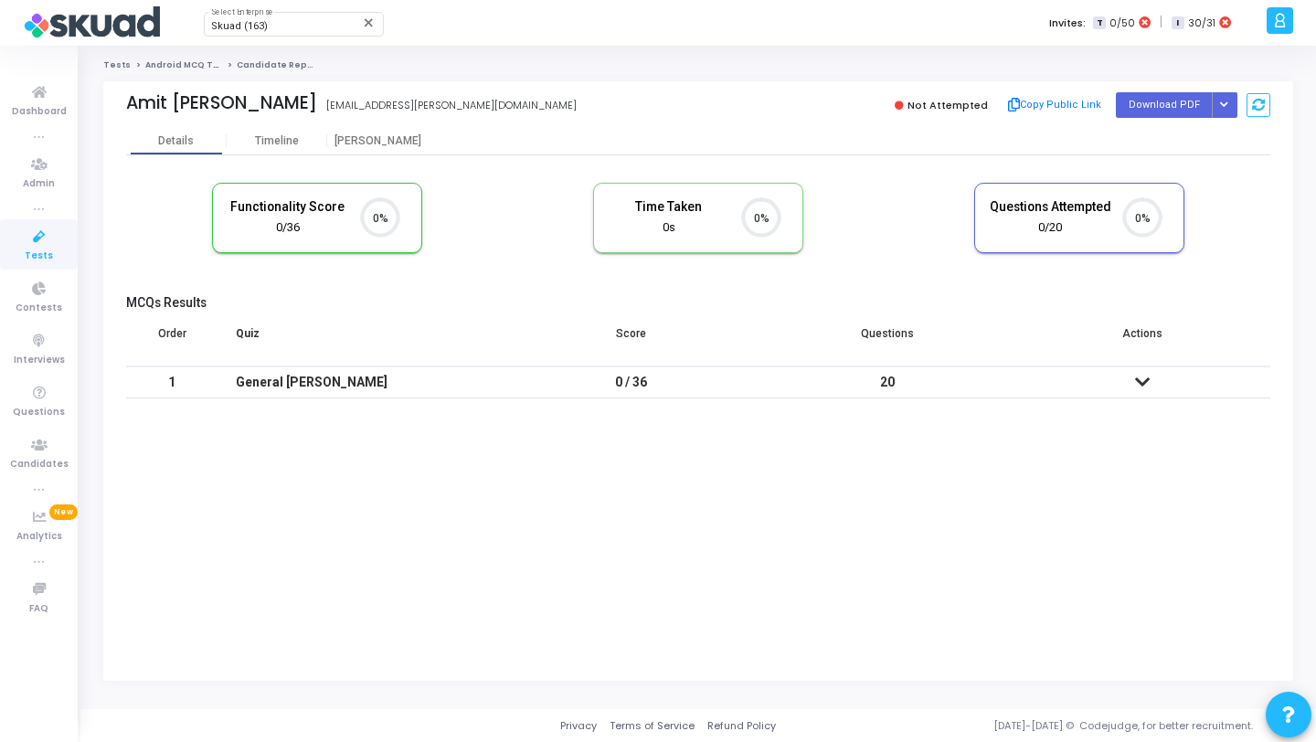
scroll to position [8, 8]
click at [1227, 103] on icon "Button group with nested dropdown" at bounding box center [1224, 105] width 8 height 9
click at [1160, 145] on button "Regenerate PDF" at bounding box center [1166, 141] width 141 height 29
click at [1220, 108] on icon "Button group with nested dropdown" at bounding box center [1224, 105] width 8 height 9
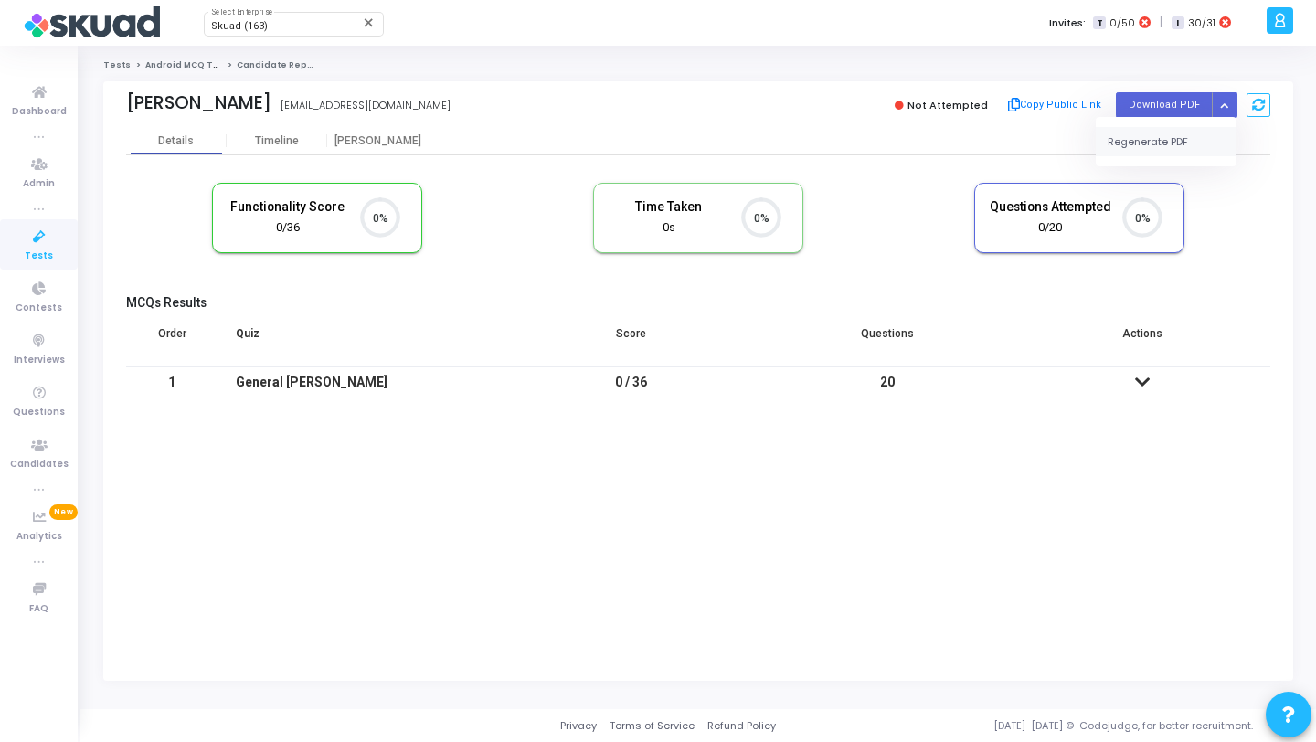
click at [1185, 136] on button "Regenerate PDF" at bounding box center [1166, 141] width 141 height 29
click button "Button group with nested dropdown"
click button "Regenerate PDF"
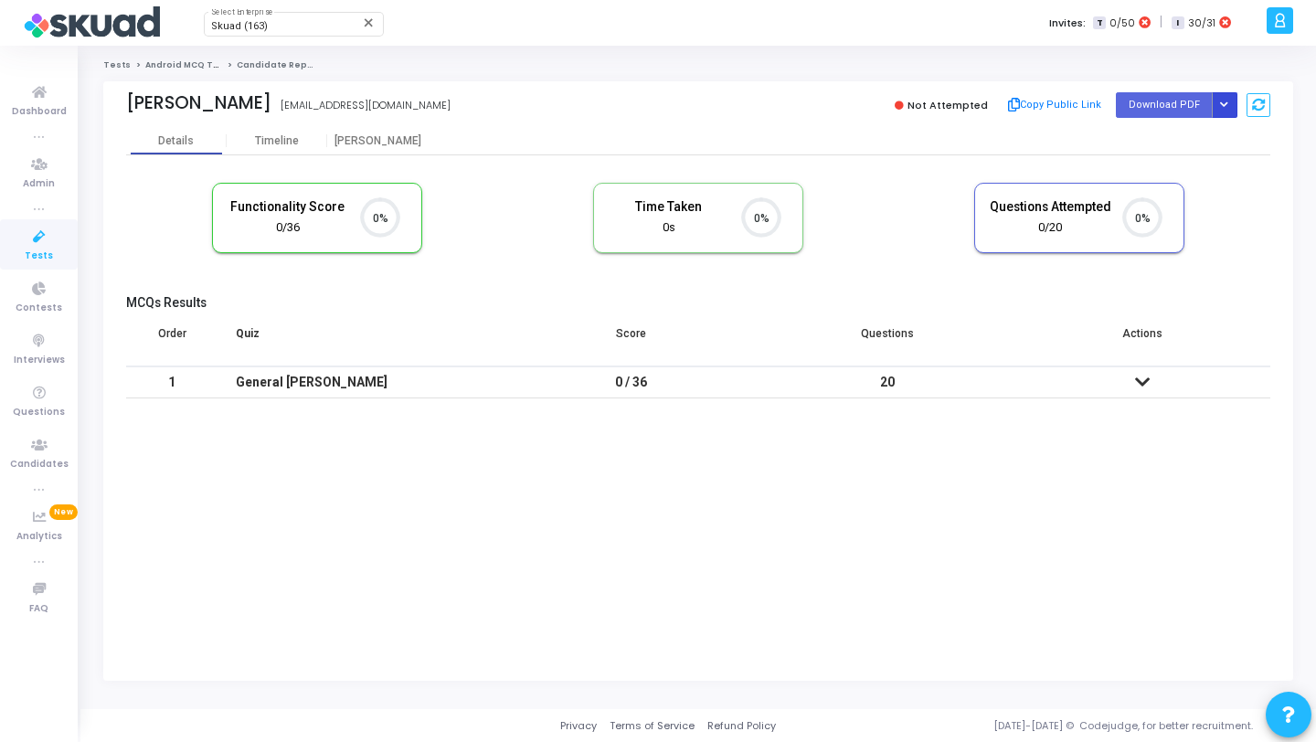
click at [1226, 105] on icon "Button group with nested dropdown" at bounding box center [1224, 105] width 8 height 9
click at [1175, 127] on button "Regenerate PDF" at bounding box center [1166, 141] width 141 height 29
click at [1221, 99] on button "Button group with nested dropdown" at bounding box center [1225, 104] width 26 height 25
click at [1168, 135] on button "Regenerate PDF" at bounding box center [1166, 141] width 141 height 29
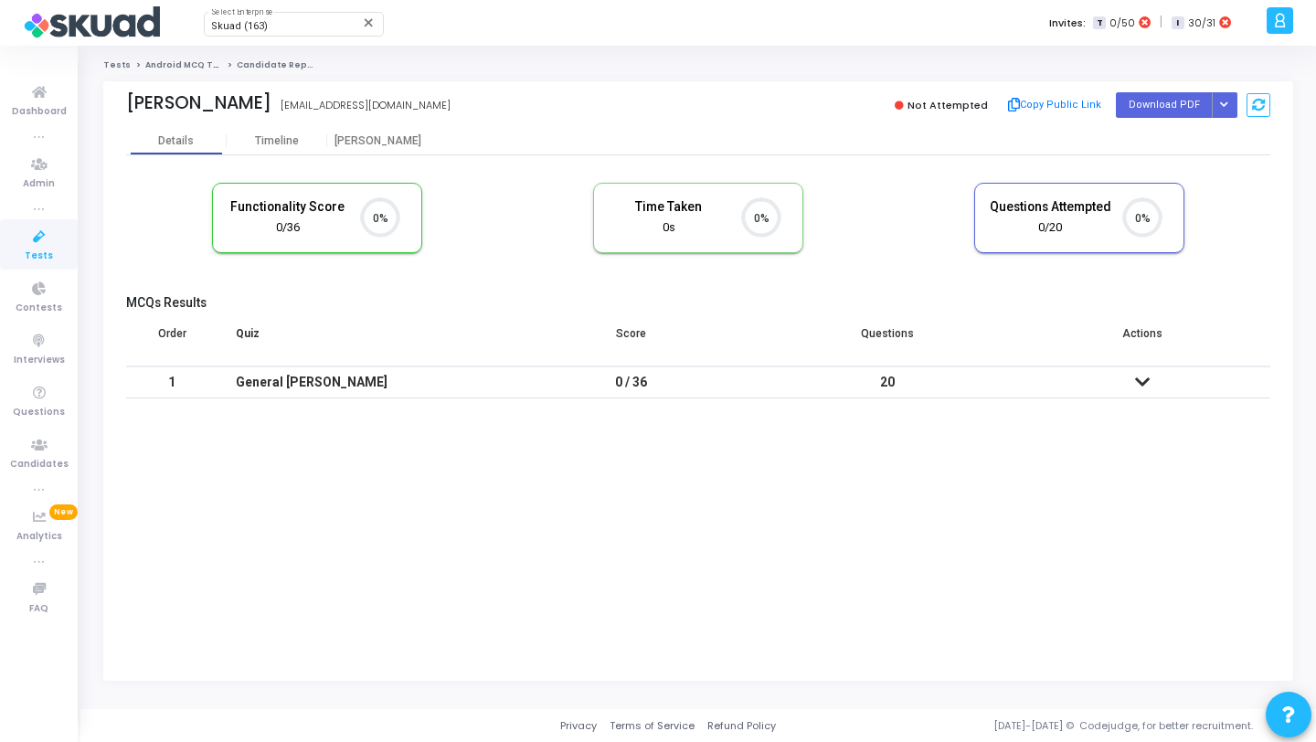
scroll to position [8, 8]
click at [1228, 105] on button "Button group with nested dropdown" at bounding box center [1225, 104] width 26 height 25
click at [1172, 141] on button "Regenerate PDF" at bounding box center [1166, 141] width 141 height 29
click at [1214, 107] on button "Button group with nested dropdown" at bounding box center [1225, 104] width 26 height 25
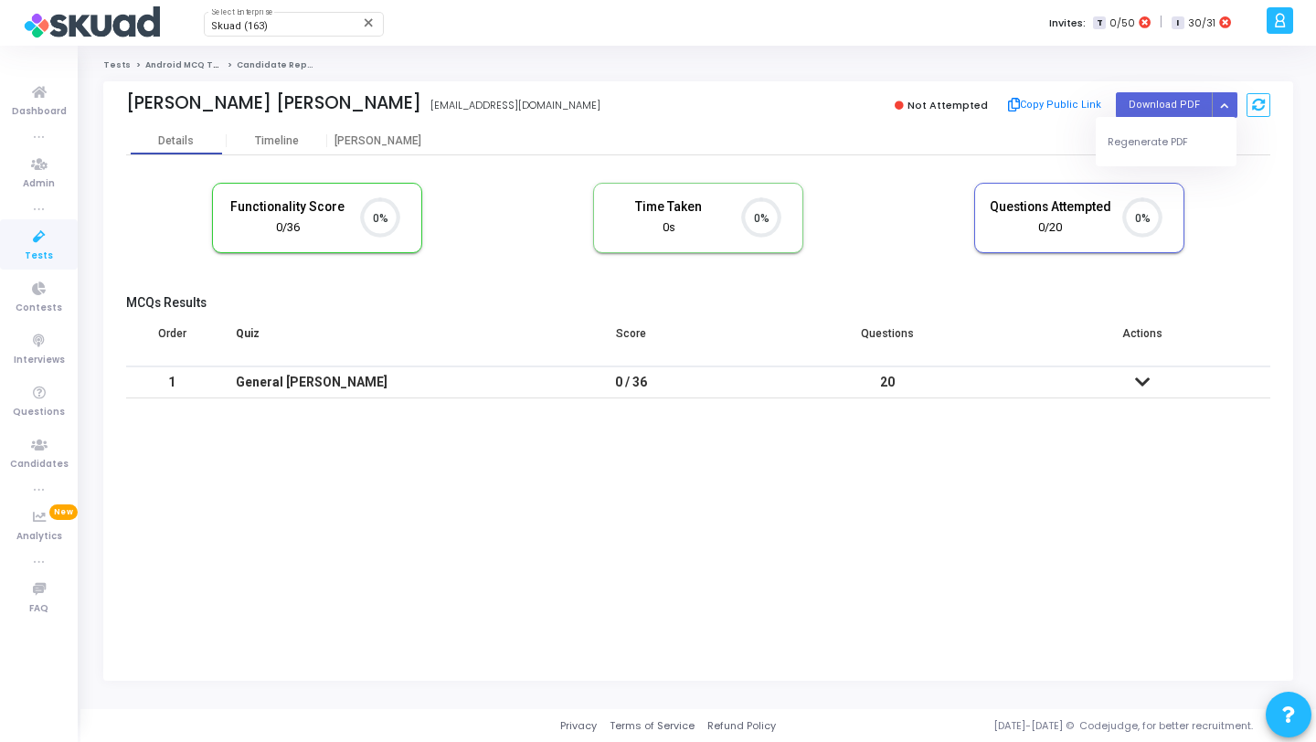
click at [1164, 163] on div "Regenerate PDF" at bounding box center [1166, 141] width 141 height 49
click at [1160, 151] on button "Regenerate PDF" at bounding box center [1166, 141] width 141 height 29
click at [1226, 103] on icon "Button group with nested dropdown" at bounding box center [1224, 105] width 8 height 9
click at [1175, 133] on button "Regenerate PDF" at bounding box center [1166, 141] width 141 height 29
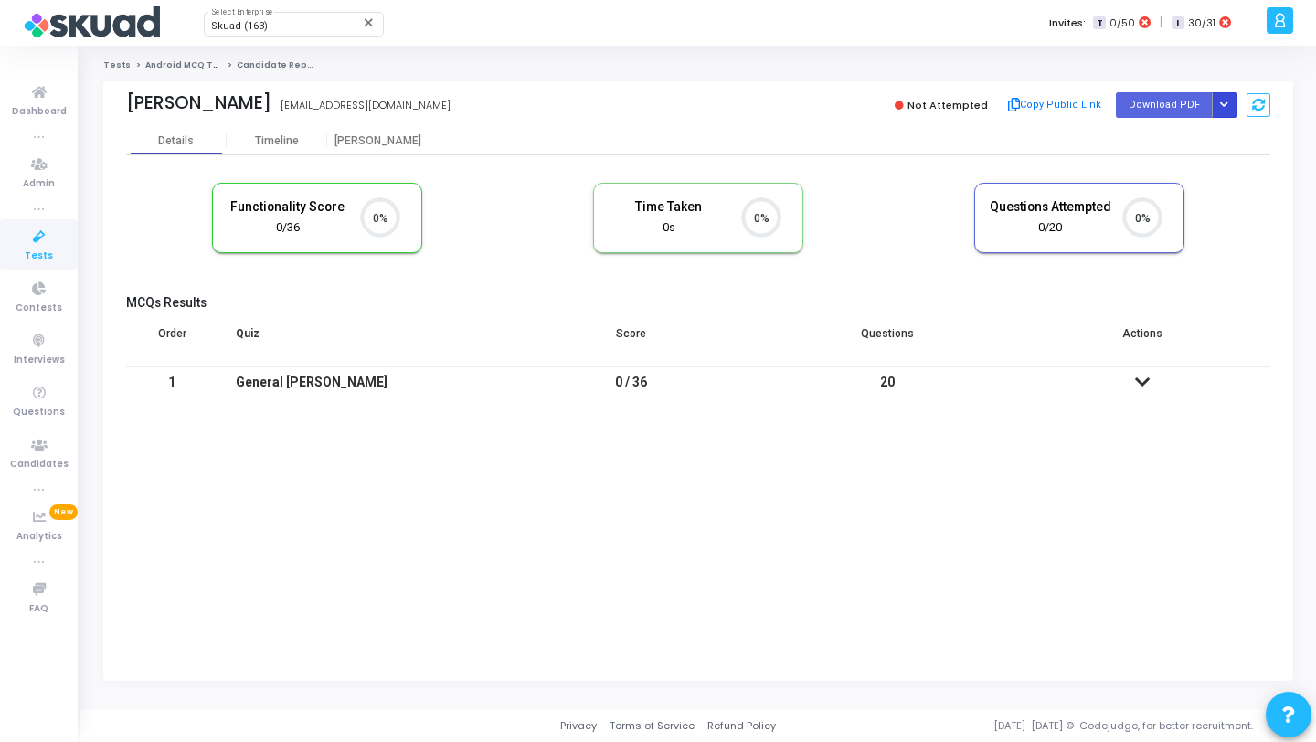
scroll to position [8, 8]
click at [1222, 108] on icon "Button group with nested dropdown" at bounding box center [1224, 105] width 8 height 9
click at [1191, 141] on button "Regenerate PDF" at bounding box center [1166, 141] width 141 height 29
click at [1226, 108] on icon "Button group with nested dropdown" at bounding box center [1224, 105] width 8 height 9
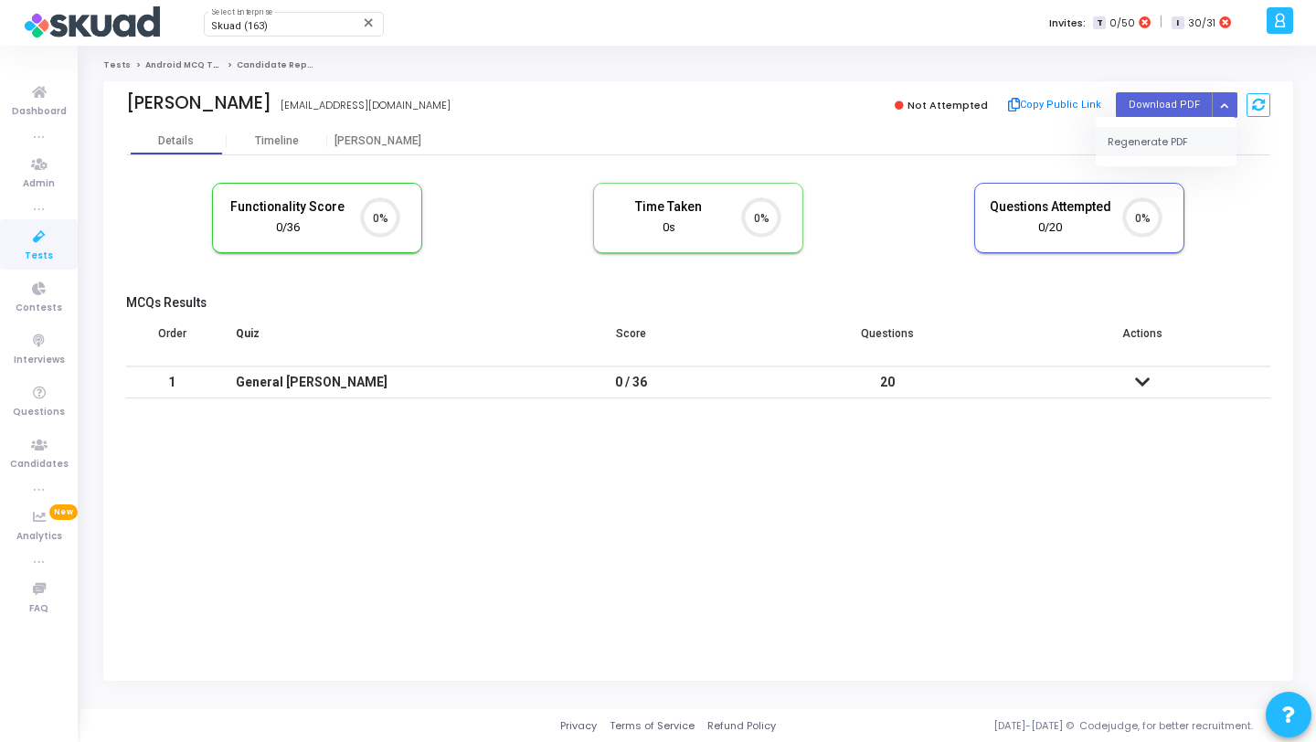
click at [1160, 146] on button "Regenerate PDF" at bounding box center [1166, 141] width 141 height 29
click at [1231, 99] on button "Button group with nested dropdown" at bounding box center [1225, 104] width 26 height 25
click at [1185, 133] on button "Regenerate PDF" at bounding box center [1166, 141] width 141 height 29
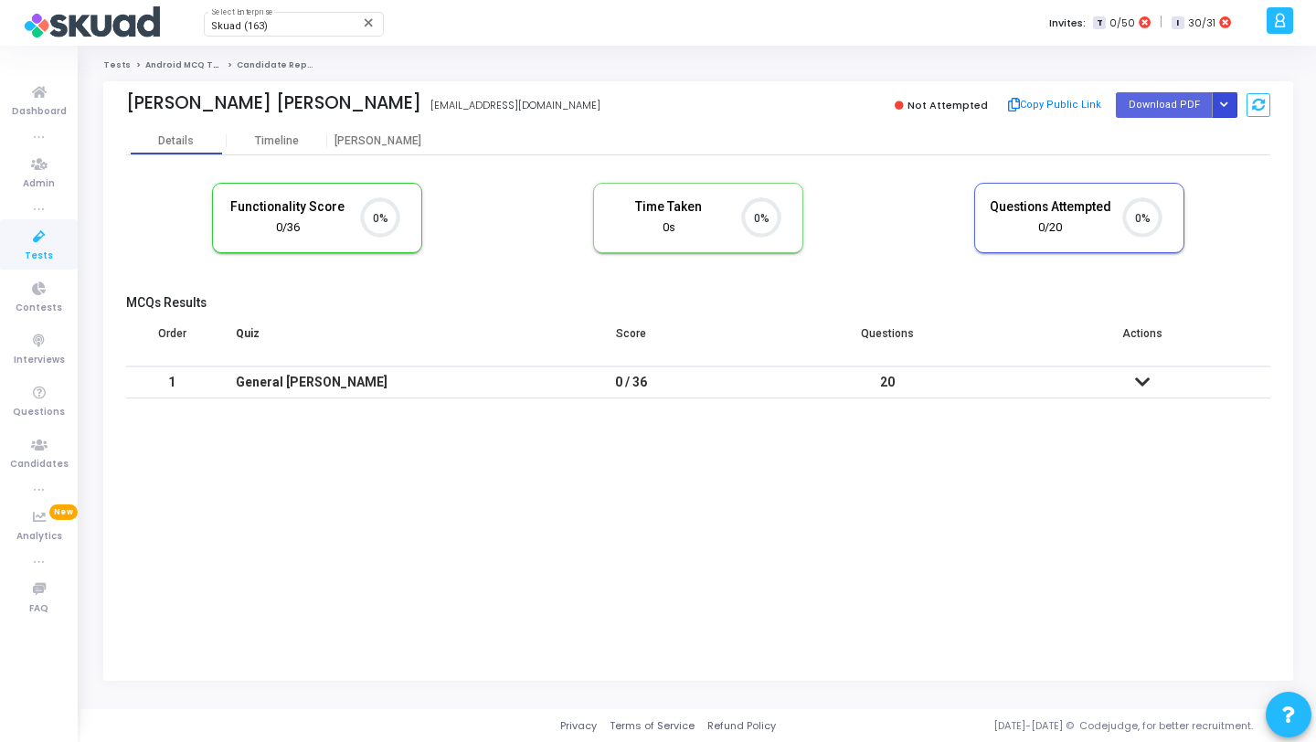
click at [1217, 101] on button "Button group with nested dropdown" at bounding box center [1225, 104] width 26 height 25
click at [1182, 135] on button "Regenerate PDF" at bounding box center [1166, 141] width 141 height 29
click at [1221, 92] on button "Button group with nested dropdown" at bounding box center [1225, 104] width 26 height 25
click at [1191, 128] on button "Regenerate PDF" at bounding box center [1166, 141] width 141 height 29
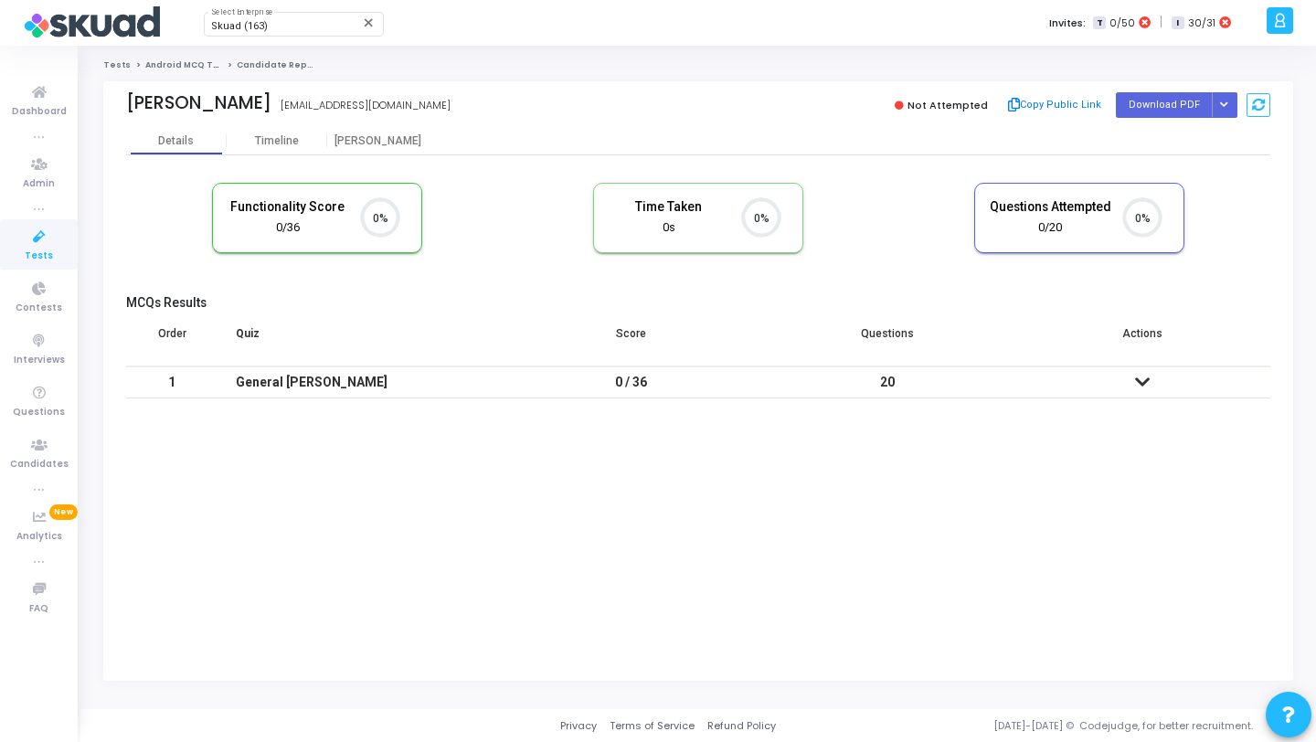
scroll to position [8, 8]
click at [1225, 102] on icon "Button group with nested dropdown" at bounding box center [1224, 105] width 8 height 9
click at [1158, 134] on button "Regenerate PDF" at bounding box center [1166, 141] width 141 height 29
click at [1225, 102] on icon "Button group with nested dropdown" at bounding box center [1224, 105] width 8 height 9
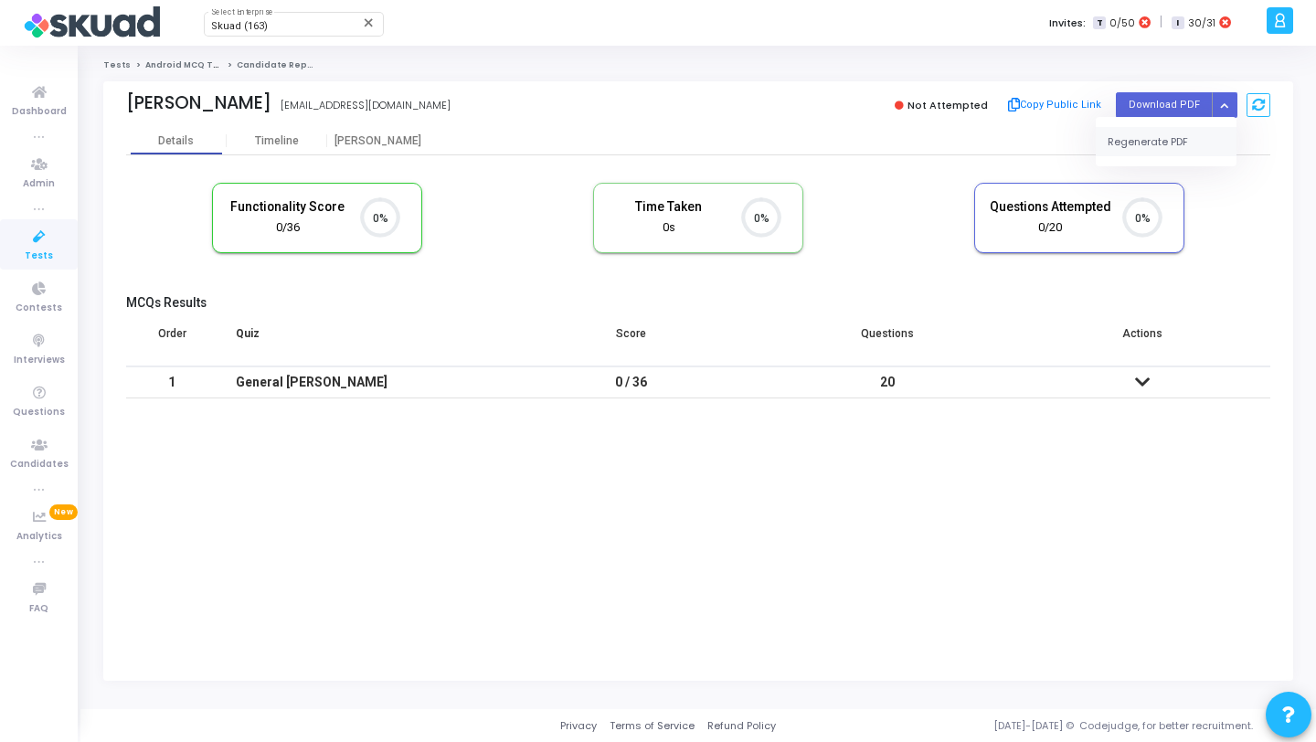
click at [1179, 129] on button "Regenerate PDF" at bounding box center [1166, 141] width 141 height 29
click at [1223, 108] on icon "Button group with nested dropdown" at bounding box center [1224, 105] width 8 height 9
click at [1180, 125] on div "Regenerate PDF" at bounding box center [1166, 141] width 141 height 49
click at [1172, 138] on button "Regenerate PDF" at bounding box center [1166, 141] width 141 height 29
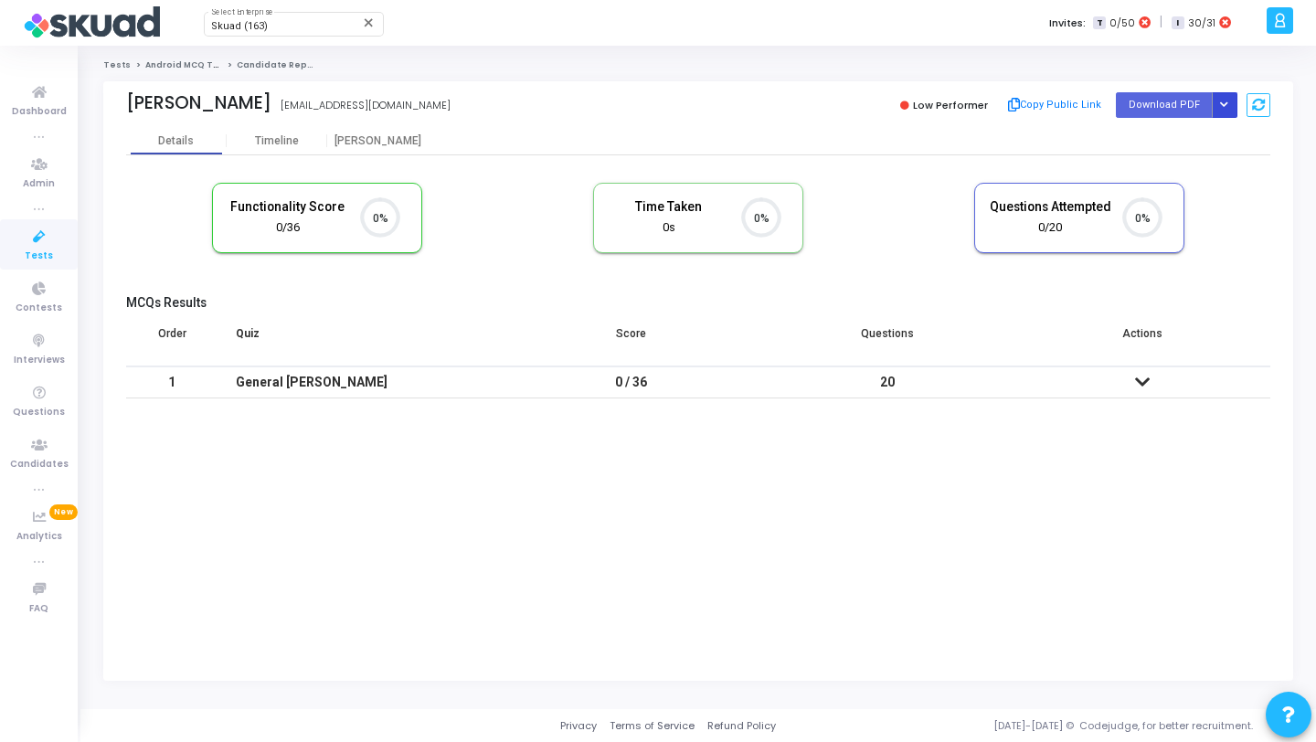
scroll to position [8, 8]
click at [1222, 100] on button "Button group with nested dropdown" at bounding box center [1225, 104] width 26 height 25
click at [1169, 136] on button "Regenerate PDF" at bounding box center [1166, 141] width 141 height 29
click at [1228, 107] on button "Button group with nested dropdown" at bounding box center [1225, 104] width 26 height 25
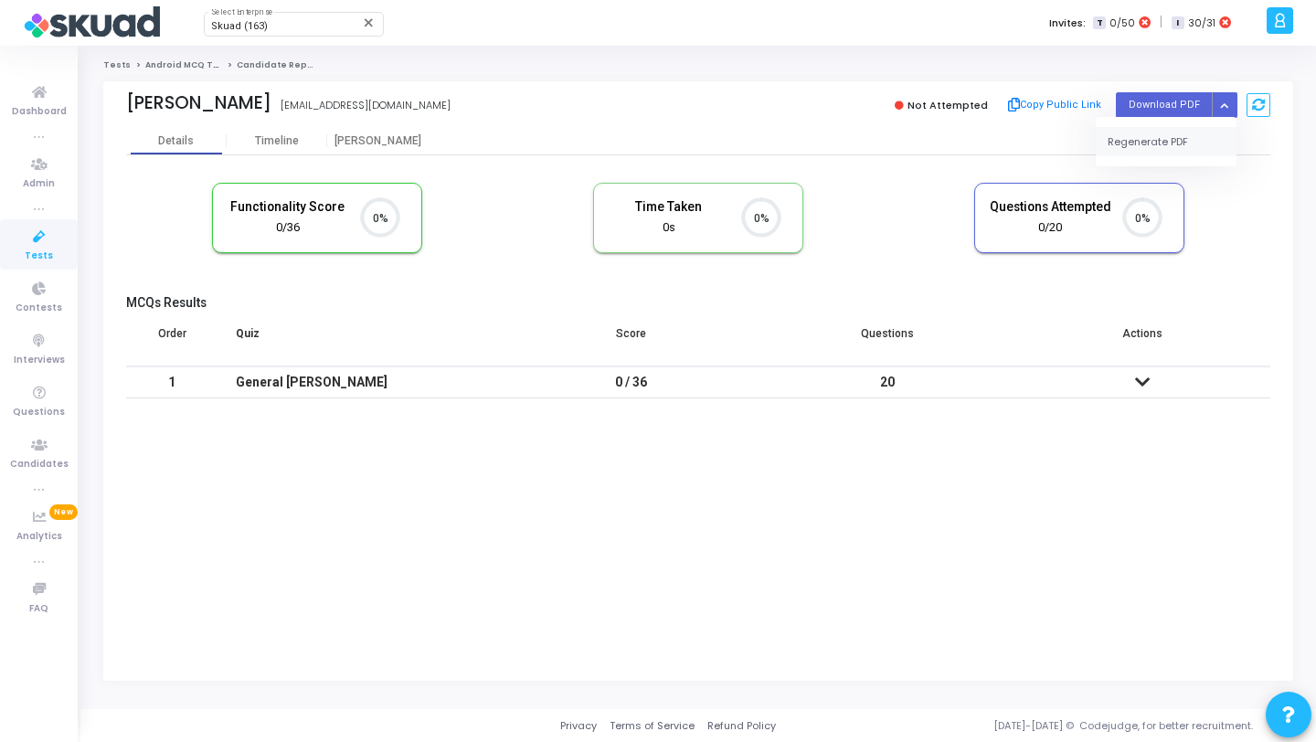
click at [1168, 143] on button "Regenerate PDF" at bounding box center [1166, 141] width 141 height 29
click at [1229, 112] on button "Button group with nested dropdown" at bounding box center [1225, 104] width 26 height 25
click at [1183, 143] on button "Regenerate PDF" at bounding box center [1166, 141] width 141 height 29
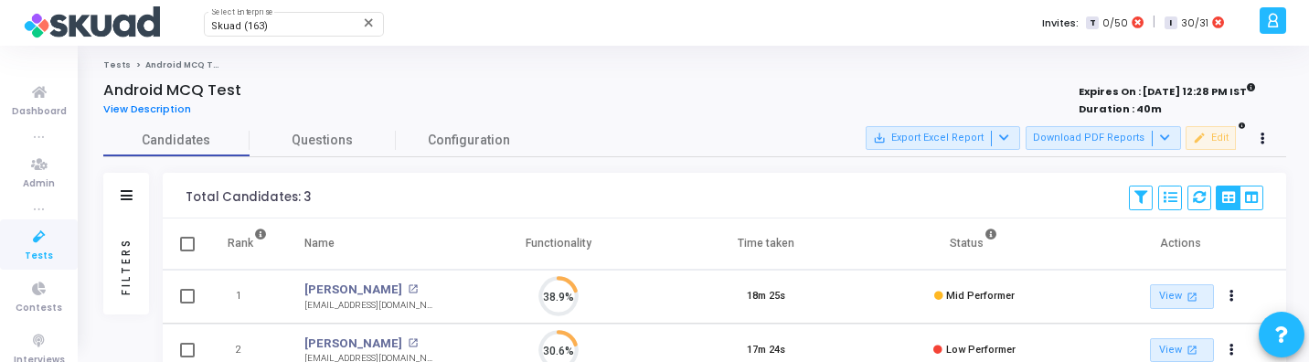
scroll to position [38, 47]
click at [118, 255] on div "Filters" at bounding box center [126, 265] width 16 height 201
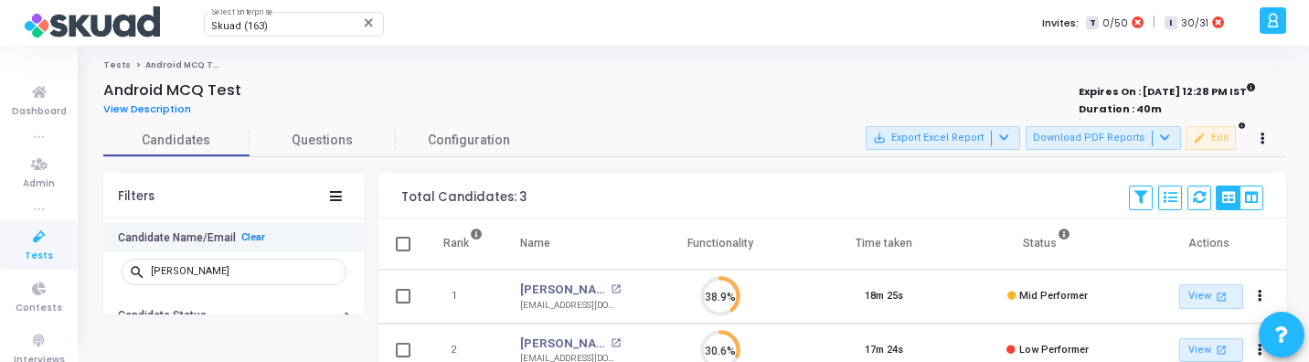
click at [252, 238] on link "Clear" at bounding box center [253, 237] width 24 height 12
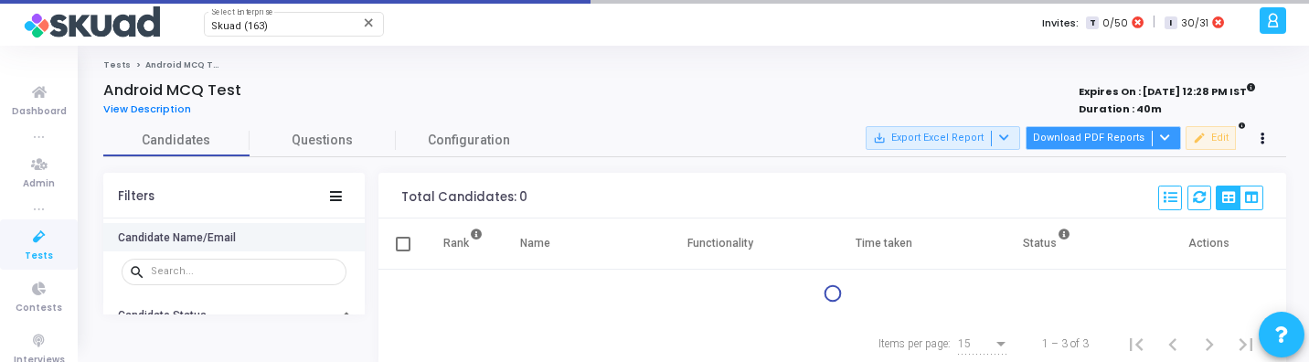
click at [1072, 133] on button "Download PDF Reports" at bounding box center [1102, 138] width 155 height 24
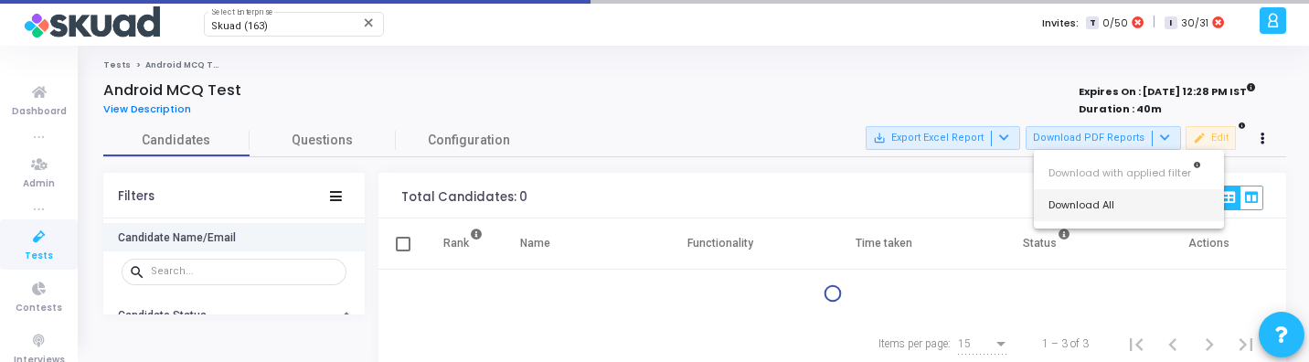
click at [1079, 199] on button "Download All" at bounding box center [1129, 205] width 190 height 32
